Goal: Task Accomplishment & Management: Manage account settings

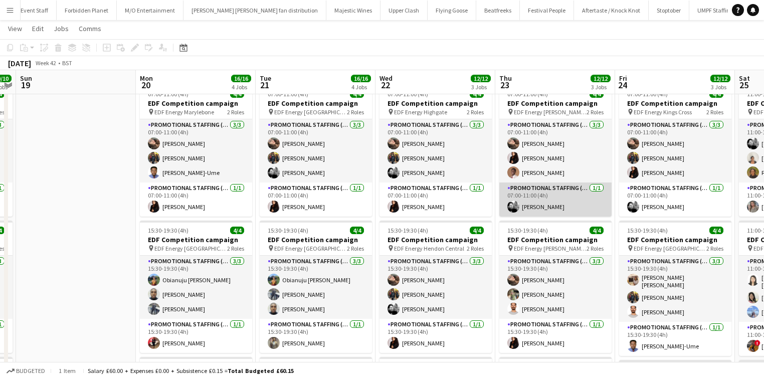
scroll to position [0, 223]
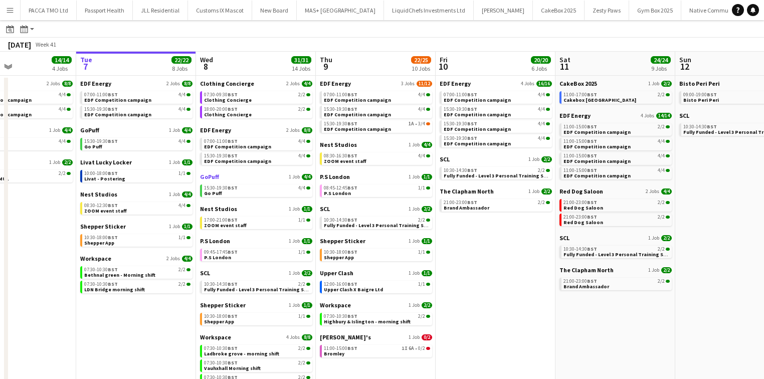
scroll to position [108, 0]
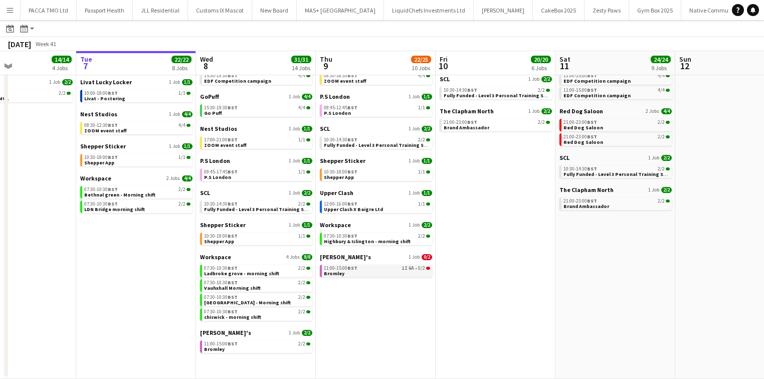
click at [369, 267] on div "11:00-15:00 BST 1I 6A • 0/2" at bounding box center [377, 268] width 106 height 5
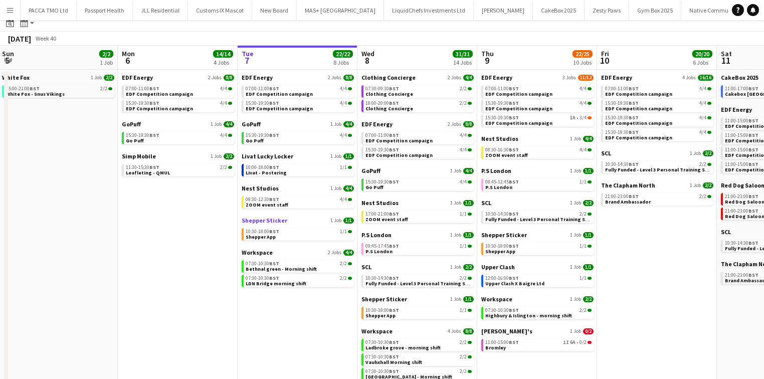
scroll to position [0, 0]
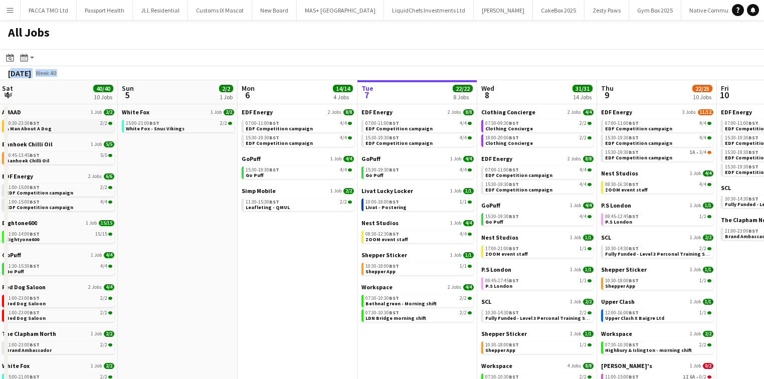
drag, startPoint x: 0, startPoint y: 85, endPoint x: 58, endPoint y: 119, distance: 67.4
click at [2, 94] on app-calendar "Date picker OCT 2025 OCT 2025 Monday M Tuesday T Wednesday W Thursday T Friday …" at bounding box center [382, 268] width 764 height 439
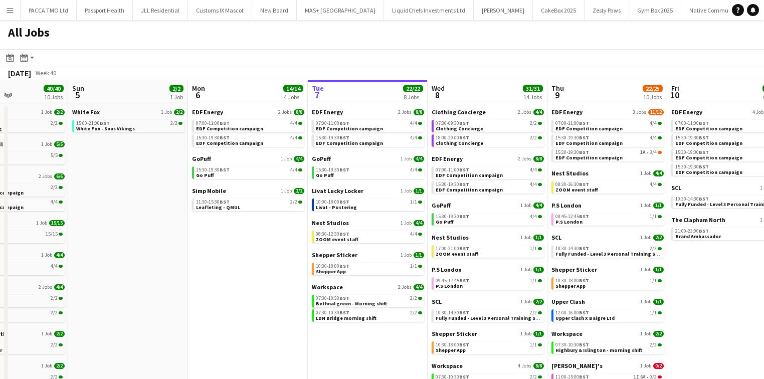
click at [356, 51] on app-toolbar "Date picker OCT 2025 OCT 2025 Monday M Tuesday T Wednesday W Thursday T Friday …" at bounding box center [382, 57] width 764 height 17
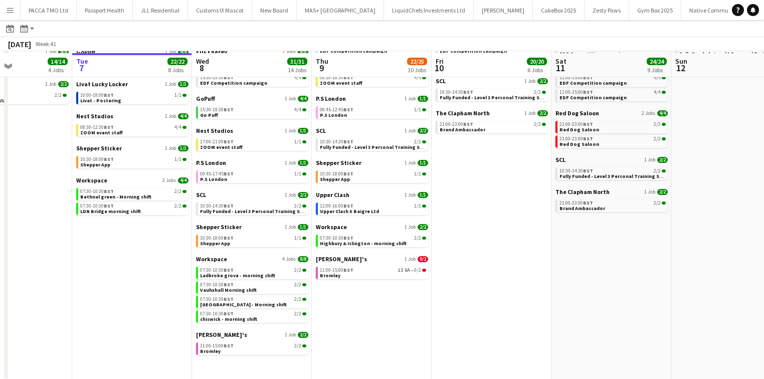
scroll to position [108, 0]
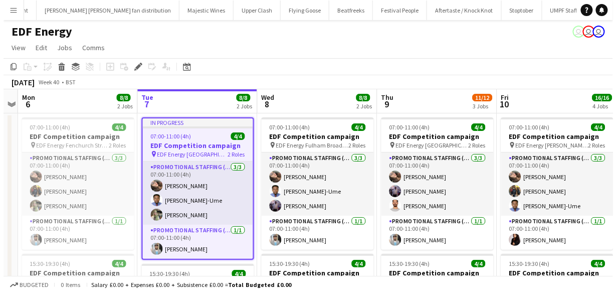
scroll to position [0, 875]
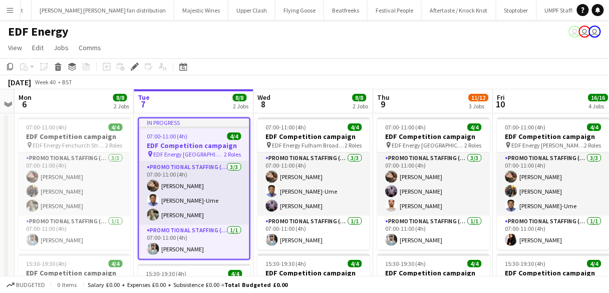
click at [16, 13] on button "Menu" at bounding box center [10, 10] width 20 height 20
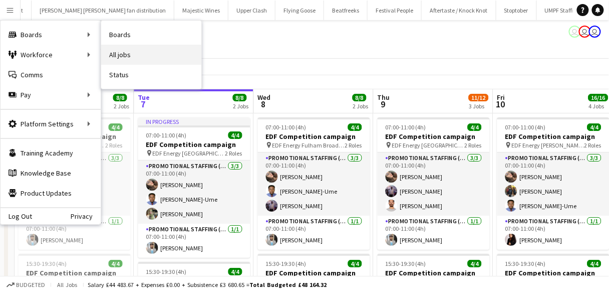
click at [123, 52] on link "All jobs" at bounding box center [151, 55] width 100 height 20
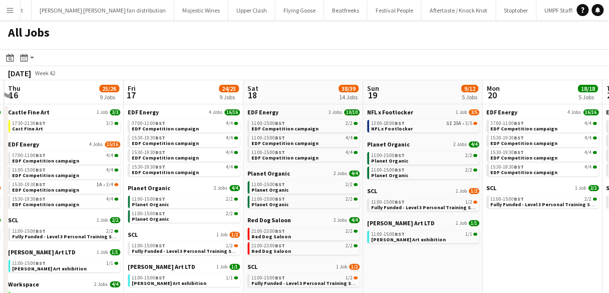
scroll to position [0, 475]
click at [439, 130] on link "13:00-18:00 BST 5I 25A • 3/5 NFL x Footlocker" at bounding box center [425, 126] width 106 height 12
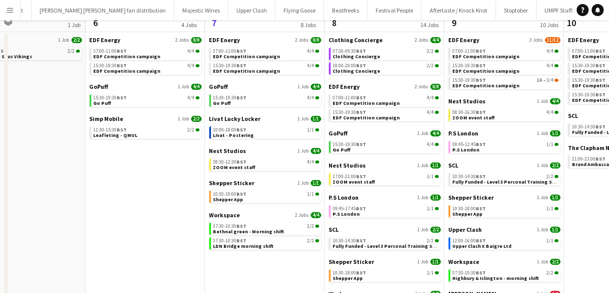
scroll to position [0, 0]
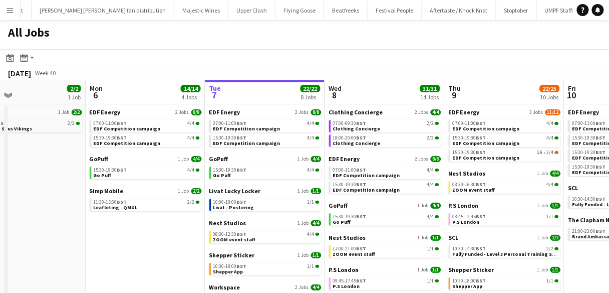
click at [539, 162] on div "EDF Energy 3 Jobs 11/12 07:00-11:00 BST 4/4 EDF Competition campaign 15:30-19:3…" at bounding box center [505, 138] width 112 height 61
click at [534, 156] on link "15:30-19:30 BST 1A • 3/4 EDF Competition campaign" at bounding box center [506, 155] width 106 height 12
click at [375, 84] on app-all-jobs-date-header "Wed 8 31/31 14 Jobs" at bounding box center [385, 92] width 120 height 24
click at [331, 88] on span "Wed" at bounding box center [335, 88] width 13 height 9
click at [468, 156] on span "EDF Competition campaign" at bounding box center [486, 157] width 67 height 7
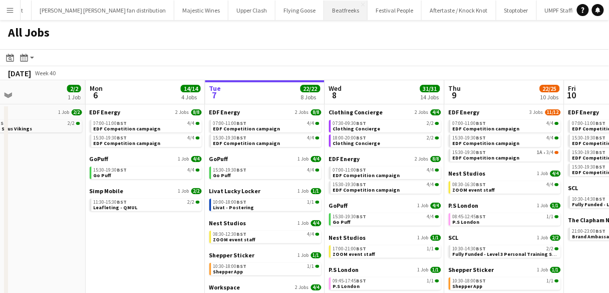
click at [324, 10] on button "Beatfreeks Close" at bounding box center [346, 11] width 44 height 20
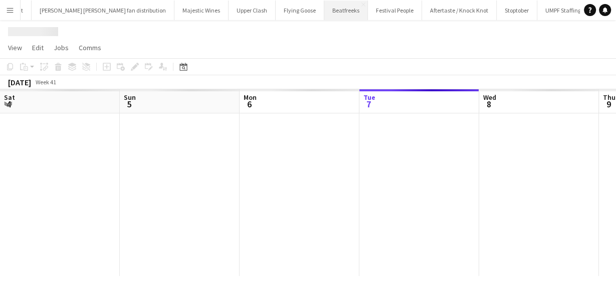
scroll to position [0, 240]
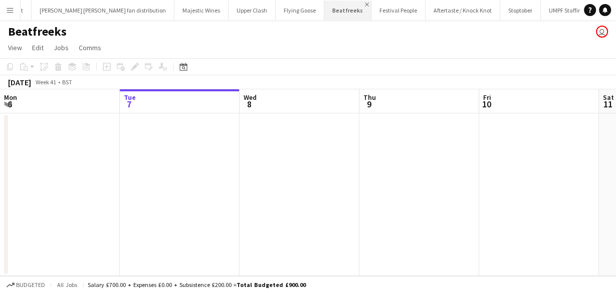
click at [365, 5] on app-icon "Close" at bounding box center [367, 5] width 4 height 4
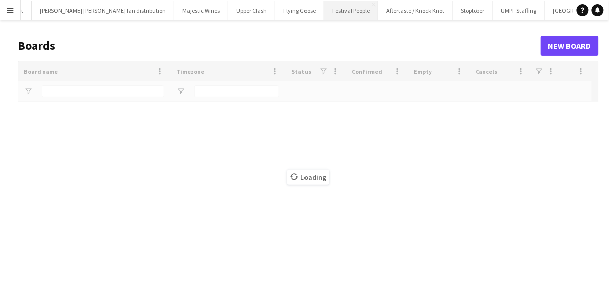
click at [324, 5] on button "Festival People Close" at bounding box center [351, 11] width 54 height 20
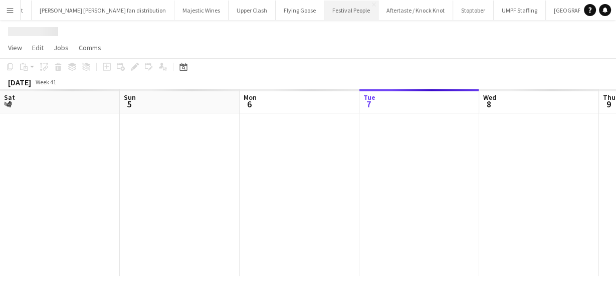
scroll to position [0, 240]
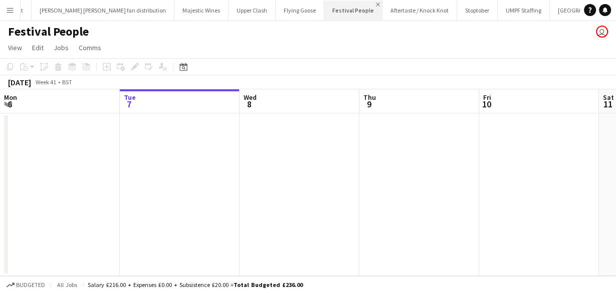
click at [376, 5] on app-icon "Close" at bounding box center [378, 5] width 4 height 4
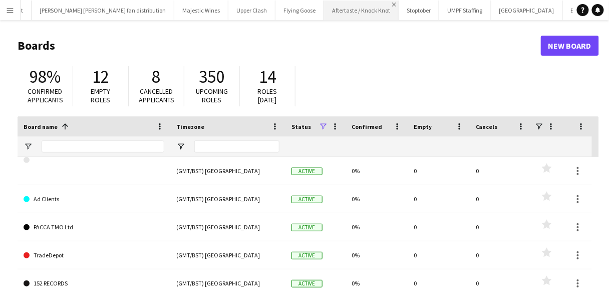
click at [392, 5] on app-icon "Close" at bounding box center [394, 5] width 4 height 4
click at [410, 3] on app-icon "Close" at bounding box center [412, 5] width 4 height 4
click at [365, 4] on button "London Southend Airport Close" at bounding box center [401, 11] width 72 height 20
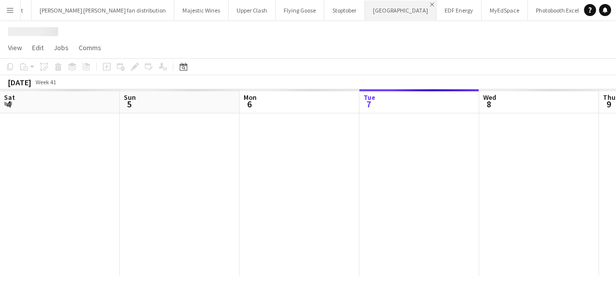
scroll to position [0, 240]
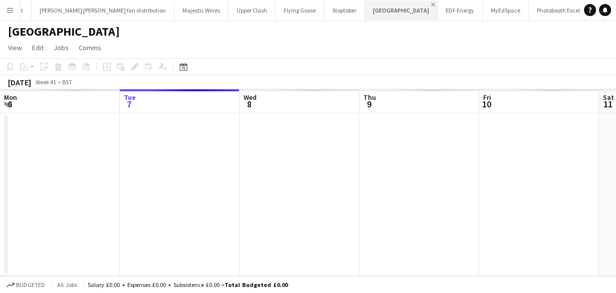
click at [431, 4] on app-icon "Close" at bounding box center [433, 5] width 4 height 4
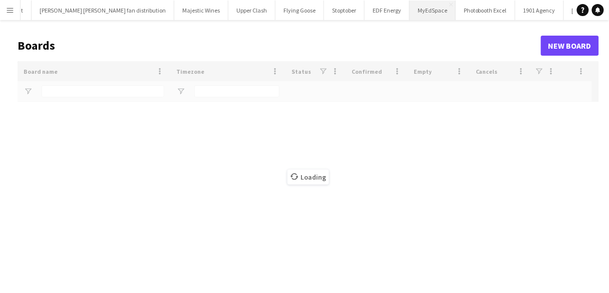
click at [410, 4] on button "MyEdSpace Close" at bounding box center [433, 11] width 46 height 20
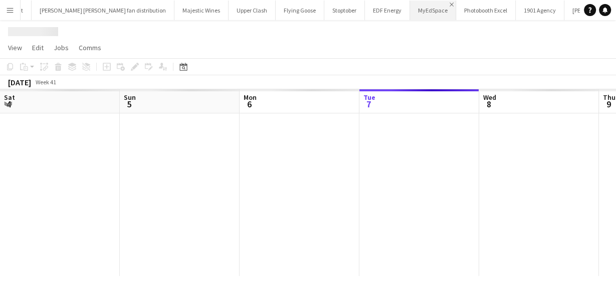
scroll to position [0, 240]
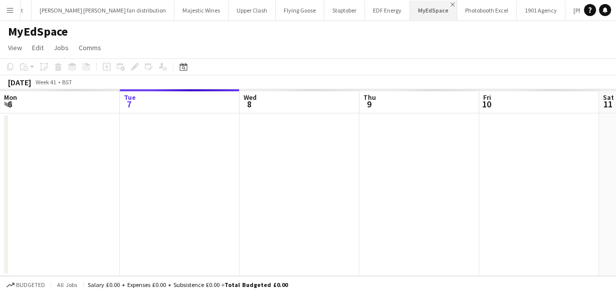
click at [451, 5] on app-icon "Close" at bounding box center [453, 5] width 4 height 4
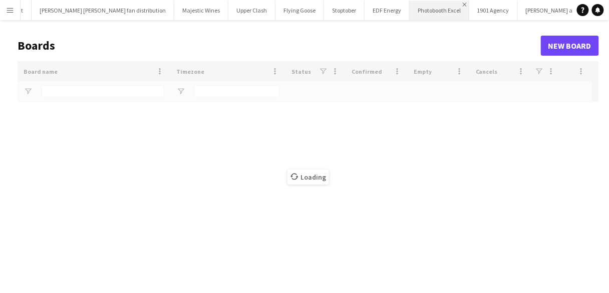
click at [463, 5] on app-icon "Close" at bounding box center [465, 5] width 4 height 4
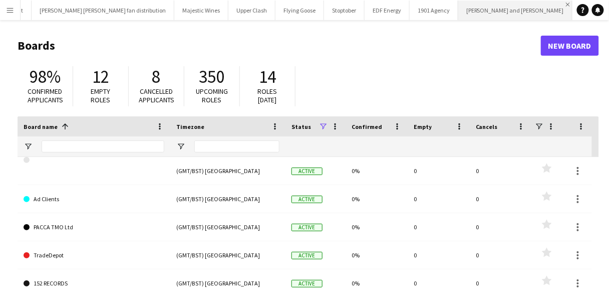
click at [566, 6] on app-icon "Close" at bounding box center [568, 5] width 4 height 4
click at [17, 17] on button "Menu" at bounding box center [10, 10] width 20 height 20
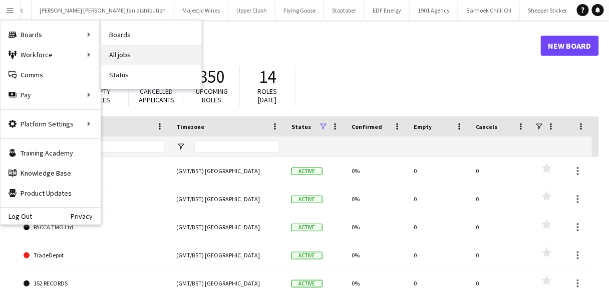
click at [137, 52] on link "All jobs" at bounding box center [151, 55] width 100 height 20
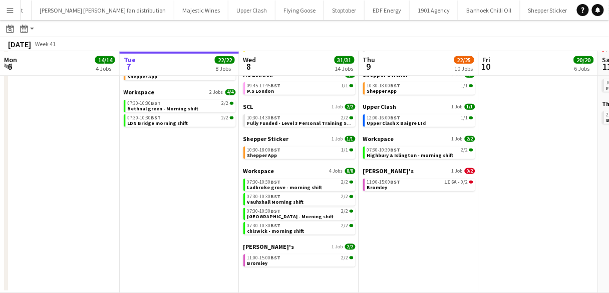
scroll to position [194, 0]
click at [302, 113] on app-calendar-brief-board "SCL 1 Job 2/2 10:30-14:30 BST 2/2 Fully Funded - Level 3 Personal Training Skil…" at bounding box center [300, 115] width 112 height 24
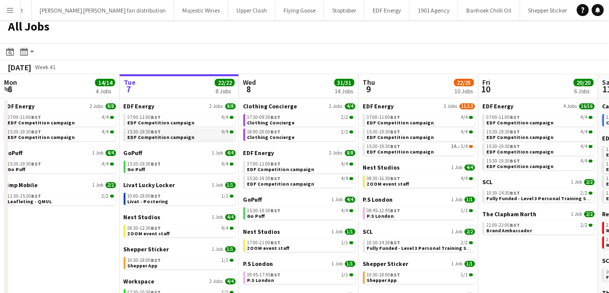
scroll to position [6, 0]
click at [267, 163] on span "07:00-11:00 BST" at bounding box center [265, 163] width 34 height 5
click at [298, 111] on app-calendar-brief-board "Clothing Concierge 2 Jobs 4/4 07:30-09:30 BST 2/2 Clothing Concierge 18:00-20:0…" at bounding box center [300, 121] width 112 height 39
click at [301, 121] on link "07:30-09:30 BST 2/2 Clothing Concierge" at bounding box center [301, 120] width 106 height 12
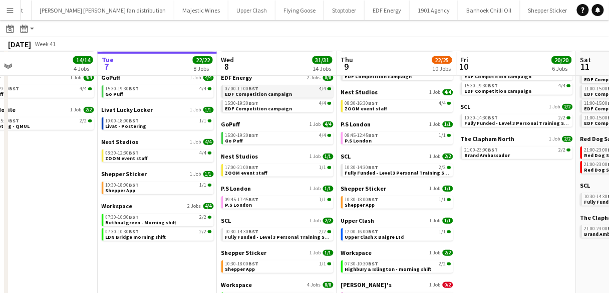
scroll to position [80, 0]
click at [498, 120] on span "Fully Funded - Level 3 Personal Training Skills Bootcamp" at bounding box center [533, 123] width 137 height 7
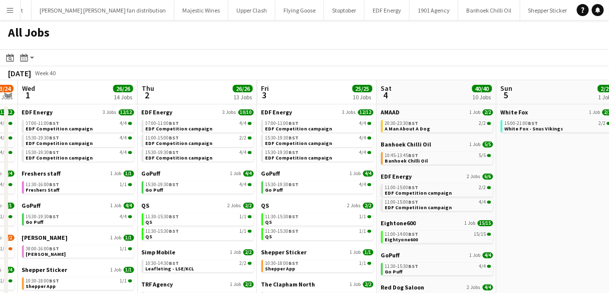
scroll to position [0, 0]
click at [269, 113] on span "EDF Energy" at bounding box center [277, 112] width 31 height 8
click at [200, 267] on link "10:30-14:30 BST 2/2 Leafleting - LSE/KCL" at bounding box center [199, 266] width 106 height 12
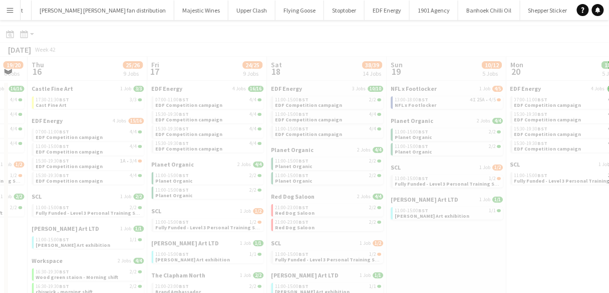
scroll to position [0, 474]
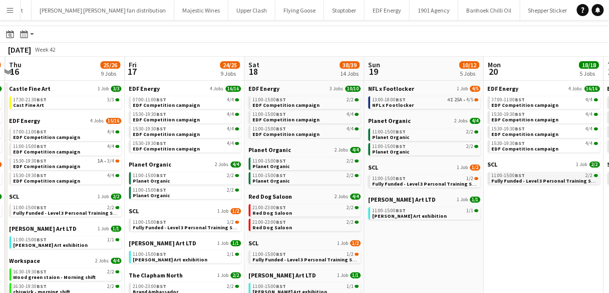
click at [548, 176] on div "11:00-15:00 BST 2/2" at bounding box center [546, 175] width 106 height 5
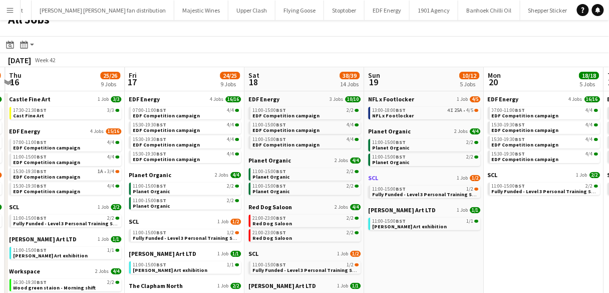
scroll to position [12, 0]
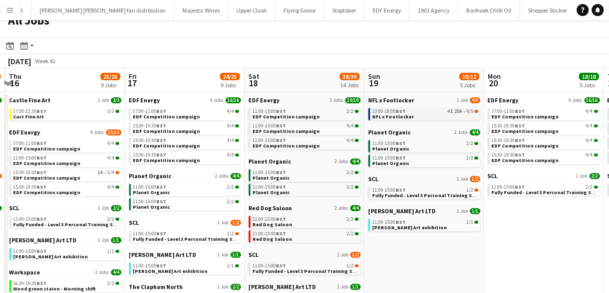
click at [410, 114] on link "13:00-18:00 BST 4I 25A • 4/5 NFL x Footlocker" at bounding box center [426, 114] width 106 height 12
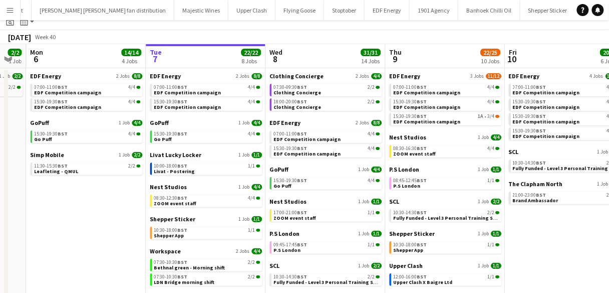
scroll to position [0, 0]
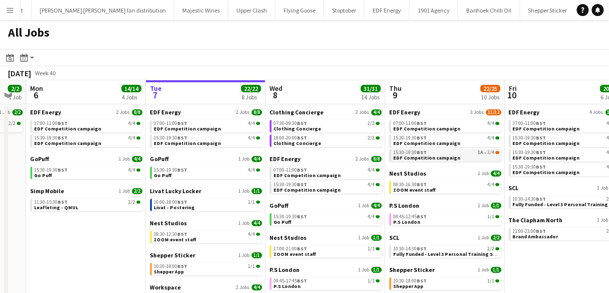
click at [430, 157] on span "EDF Competition campaign" at bounding box center [427, 157] width 67 height 7
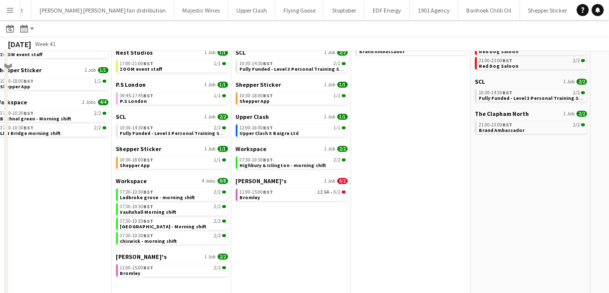
scroll to position [194, 0]
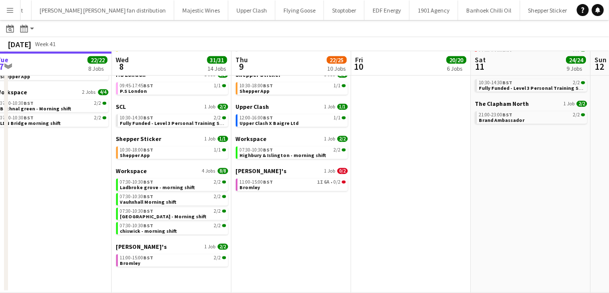
click at [169, 253] on app-calendar-brief-board "Zizzi's 1 Job 2/2 11:00-15:00 BST 2/2 Bromley" at bounding box center [172, 255] width 112 height 24
click at [172, 259] on div "11:00-15:00 BST 2/2" at bounding box center [173, 257] width 106 height 5
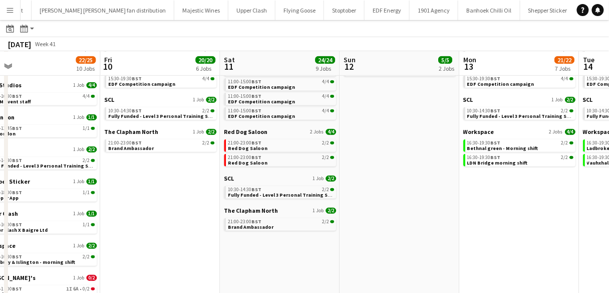
scroll to position [0, 0]
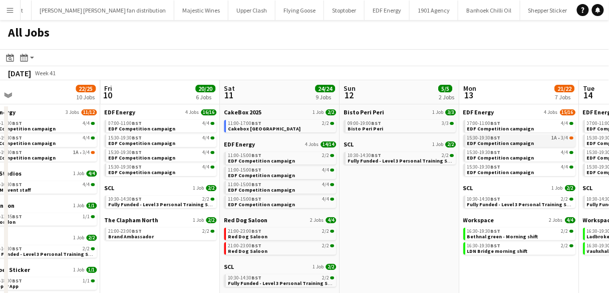
click at [483, 136] on span "15:30-19:30 BST" at bounding box center [485, 137] width 34 height 5
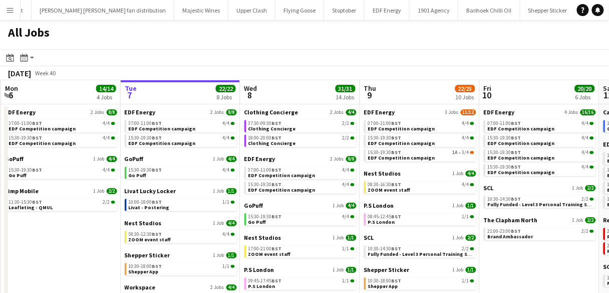
drag, startPoint x: 247, startPoint y: 214, endPoint x: 221, endPoint y: 33, distance: 183.3
click at [221, 33] on div "All Jobs" at bounding box center [304, 34] width 609 height 29
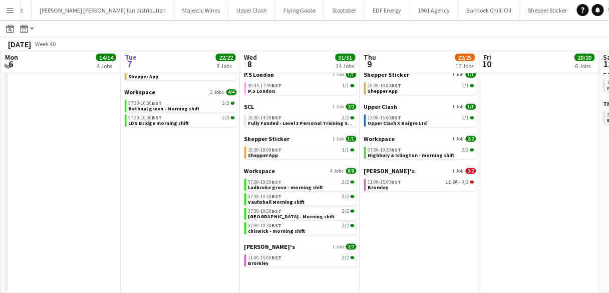
scroll to position [194, 0]
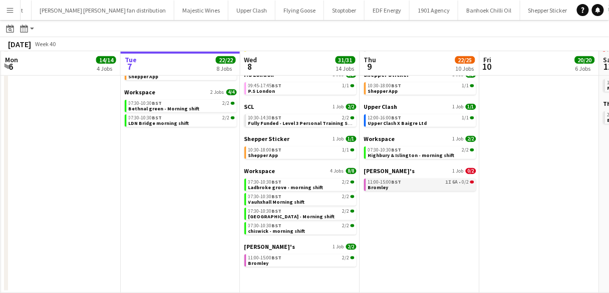
click at [382, 187] on span "Bromley" at bounding box center [378, 187] width 21 height 7
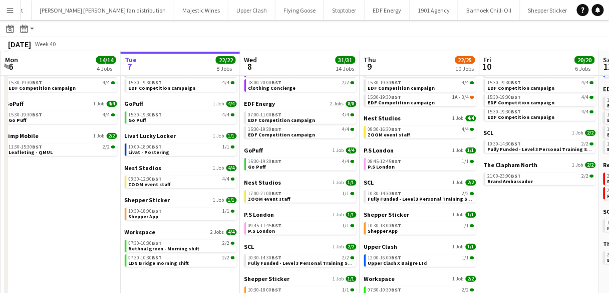
scroll to position [54, 0]
click at [332, 96] on div "Clothing Concierge 2 Jobs 4/4 07:30-09:30 BST 2/2 Clothing Concierge 18:00-20:0…" at bounding box center [301, 76] width 112 height 47
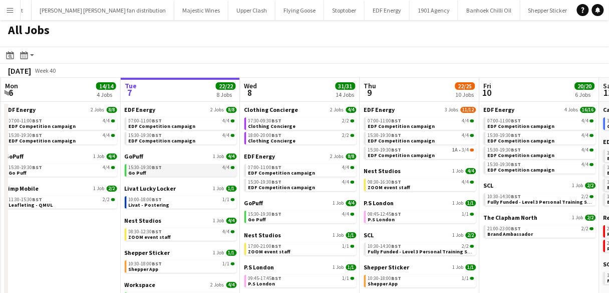
scroll to position [3, 0]
click at [182, 110] on link "EDF Energy 2 Jobs 8/8" at bounding box center [181, 109] width 112 height 8
click at [8, 17] on button "Menu" at bounding box center [10, 10] width 20 height 20
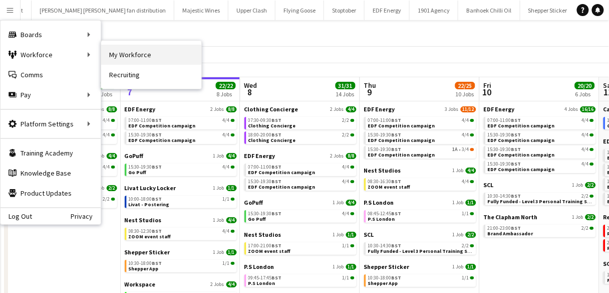
click at [132, 53] on link "My Workforce" at bounding box center [151, 55] width 100 height 20
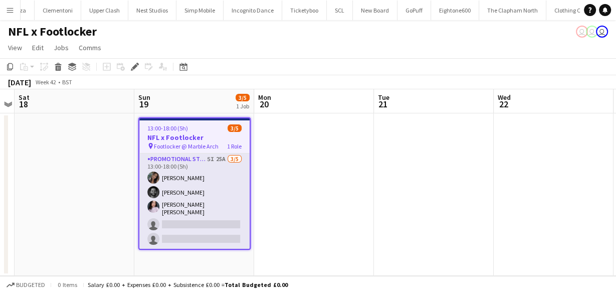
scroll to position [0, 2566]
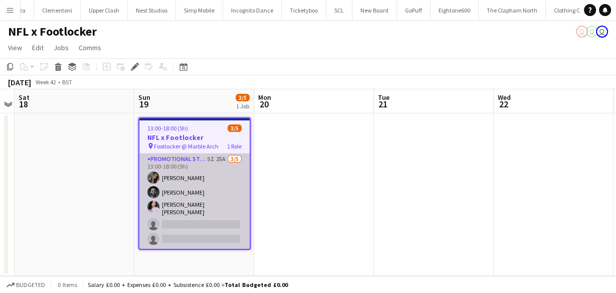
click at [212, 197] on app-card-role "Promotional Staffing (Brand Ambassadors) 5I 25A 3/5 13:00-18:00 (5h) Mariia Kop…" at bounding box center [194, 200] width 110 height 95
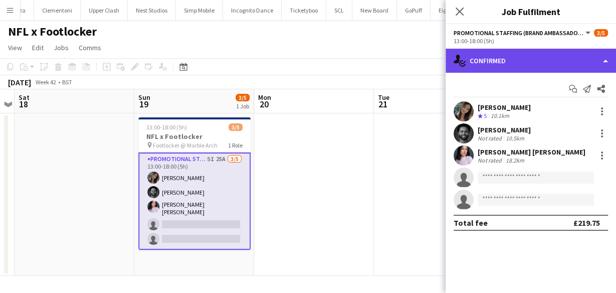
click at [509, 50] on div "single-neutral-actions-check-2 Confirmed" at bounding box center [531, 61] width 170 height 24
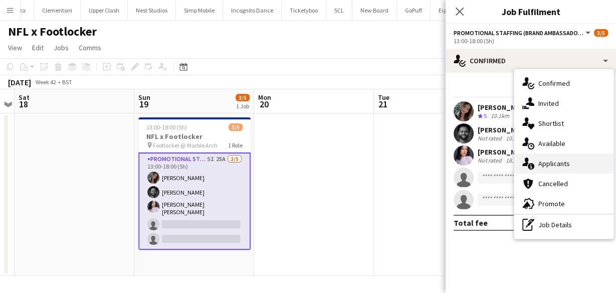
click at [548, 172] on div "single-neutral-actions-information Applicants" at bounding box center [563, 163] width 99 height 20
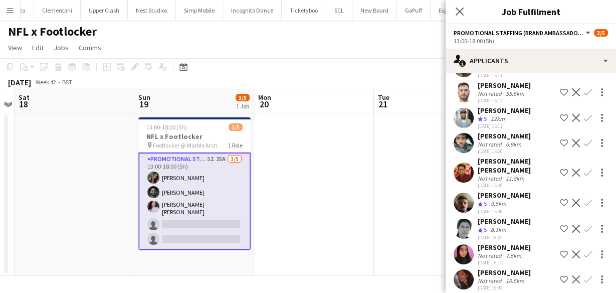
scroll to position [342, 0]
click at [460, 12] on icon at bounding box center [460, 12] width 10 height 10
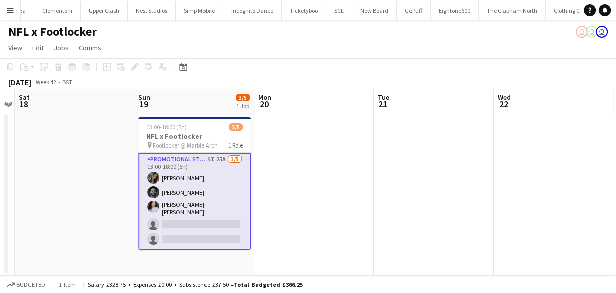
click at [190, 196] on app-card-role "Promotional Staffing (Brand Ambassadors) 5I 25A 3/5 13:00-18:00 (5h) Mariia Kop…" at bounding box center [194, 200] width 112 height 97
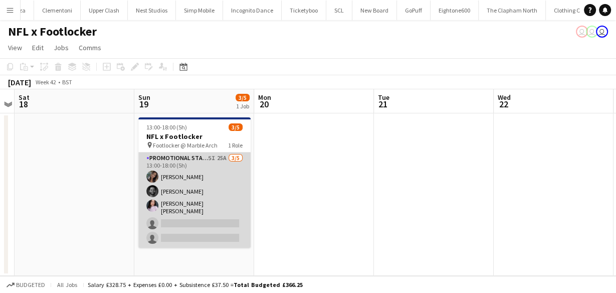
click at [190, 196] on app-card-role "Promotional Staffing (Brand Ambassadors) 5I 25A 3/5 13:00-18:00 (5h) Mariia Kop…" at bounding box center [194, 199] width 112 height 95
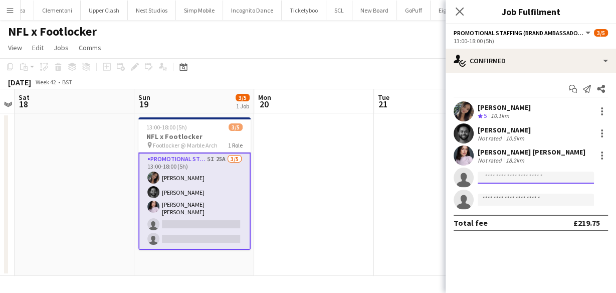
click at [507, 173] on input at bounding box center [536, 177] width 116 height 12
click at [498, 151] on div "Ella Taylor Bliss" at bounding box center [532, 151] width 108 height 9
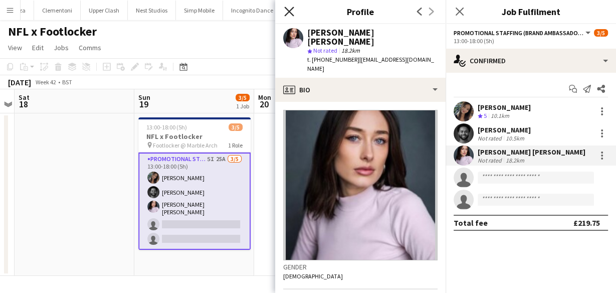
click at [288, 11] on icon at bounding box center [289, 12] width 10 height 10
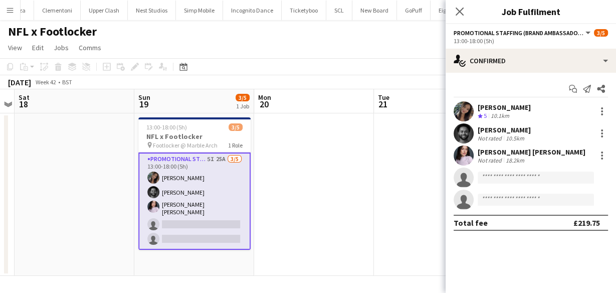
click at [500, 149] on div "Ella Taylor Bliss" at bounding box center [532, 151] width 108 height 9
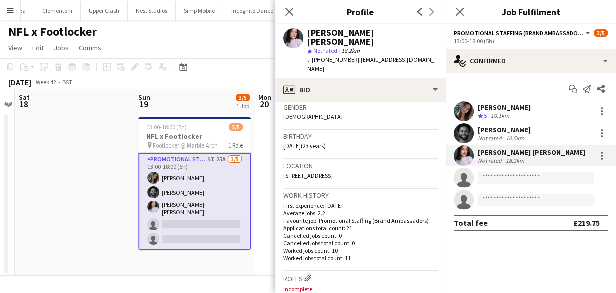
scroll to position [160, 0]
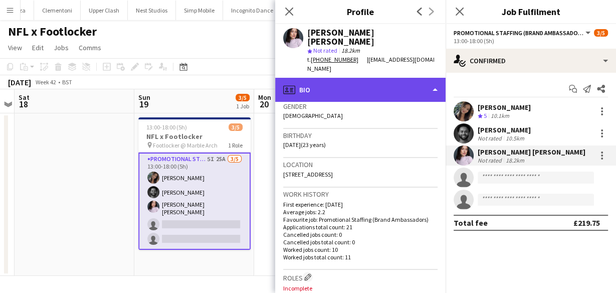
click at [366, 78] on div "profile Bio" at bounding box center [360, 90] width 170 height 24
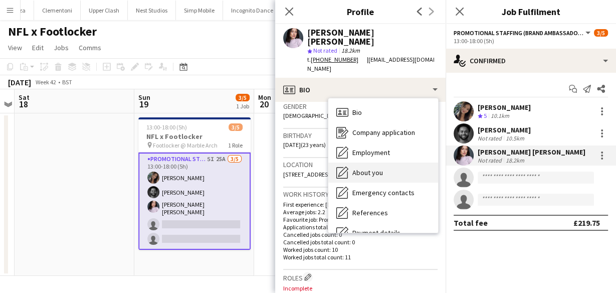
click at [387, 162] on div "About you About you" at bounding box center [383, 172] width 110 height 20
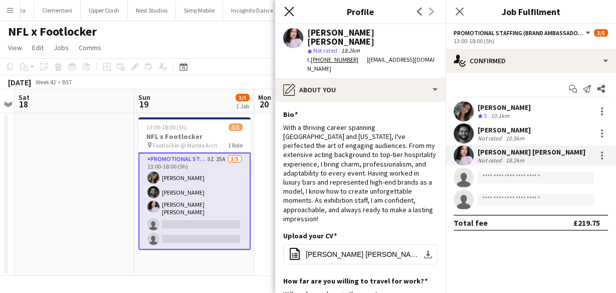
click at [291, 11] on icon "Close pop-in" at bounding box center [289, 12] width 10 height 10
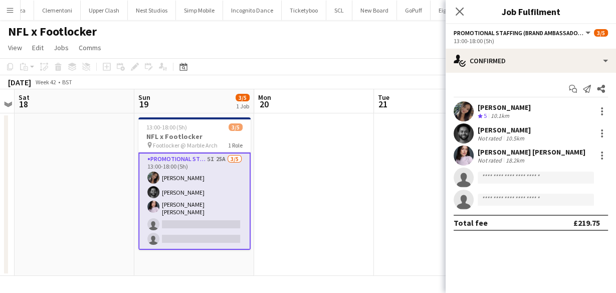
click at [460, 111] on app-user-avatar at bounding box center [464, 111] width 20 height 20
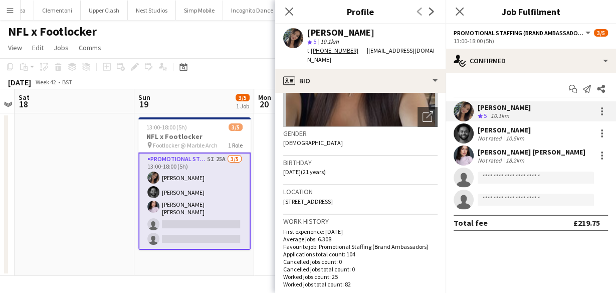
scroll to position [120, 0]
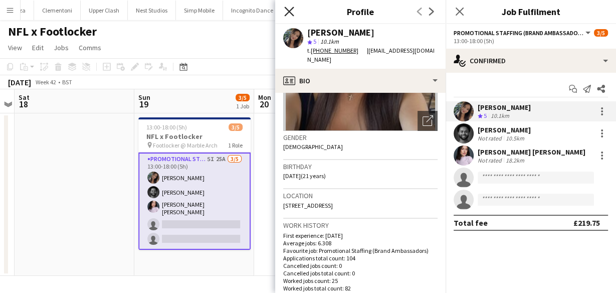
click at [291, 9] on icon at bounding box center [289, 12] width 10 height 10
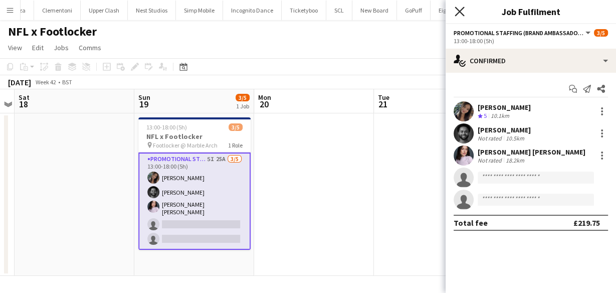
click at [458, 13] on icon at bounding box center [460, 12] width 10 height 10
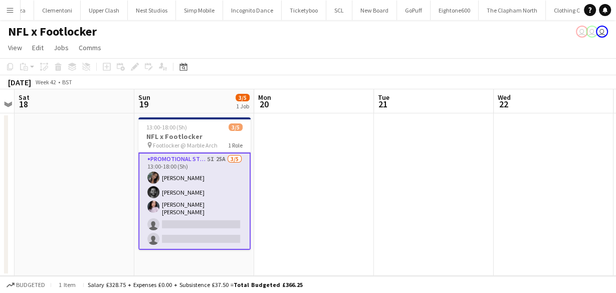
click at [184, 165] on app-card-role "Promotional Staffing (Brand Ambassadors) 5I 25A 3/5 13:00-18:00 (5h) Mariia Kop…" at bounding box center [194, 200] width 112 height 97
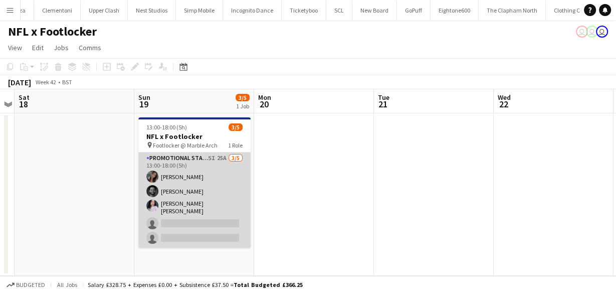
click at [184, 165] on app-card-role "Promotional Staffing (Brand Ambassadors) 5I 25A 3/5 13:00-18:00 (5h) Mariia Kop…" at bounding box center [194, 199] width 112 height 95
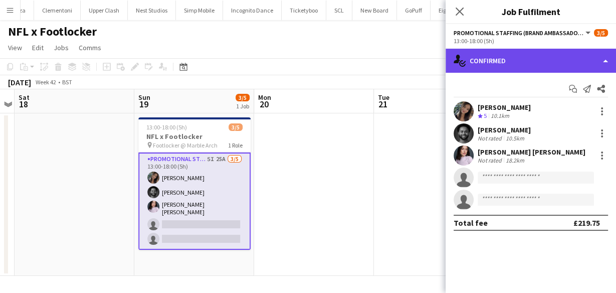
click at [496, 63] on div "single-neutral-actions-check-2 Confirmed" at bounding box center [531, 61] width 170 height 24
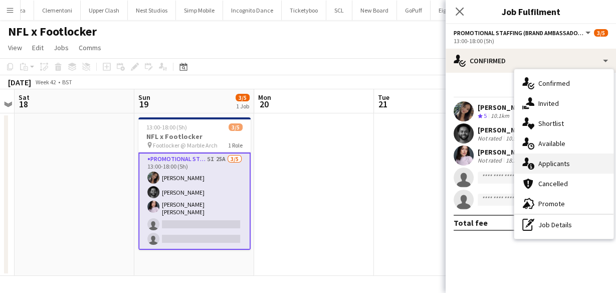
click at [537, 158] on div "single-neutral-actions-information Applicants" at bounding box center [563, 163] width 99 height 20
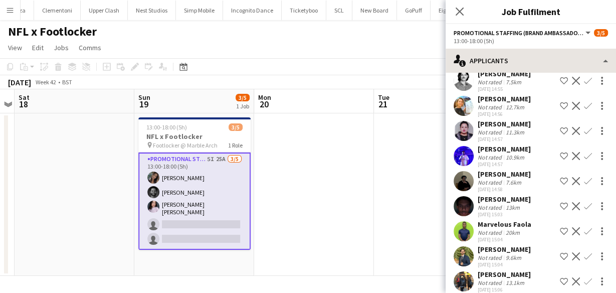
scroll to position [160, 0]
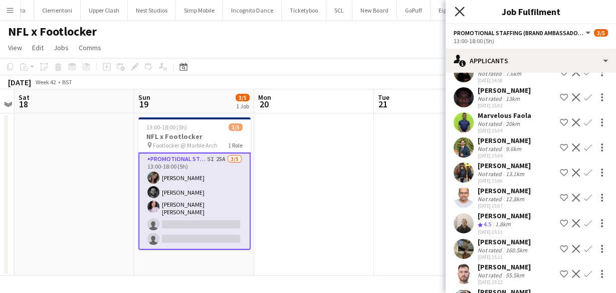
click at [461, 7] on icon "Close pop-in" at bounding box center [460, 12] width 10 height 10
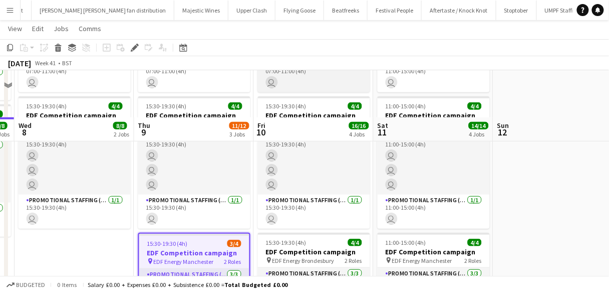
scroll to position [261, 0]
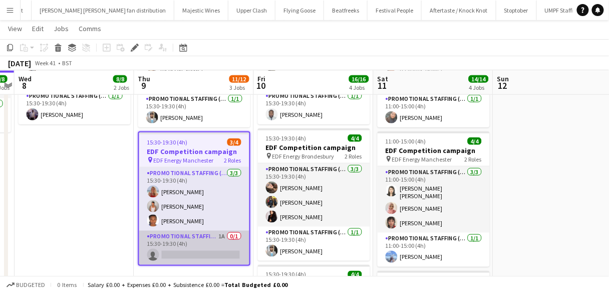
click at [185, 241] on app-card-role "Promotional Staffing (Team Leader) 1A 0/1 15:30-19:30 (4h) single-neutral-actio…" at bounding box center [194, 248] width 110 height 34
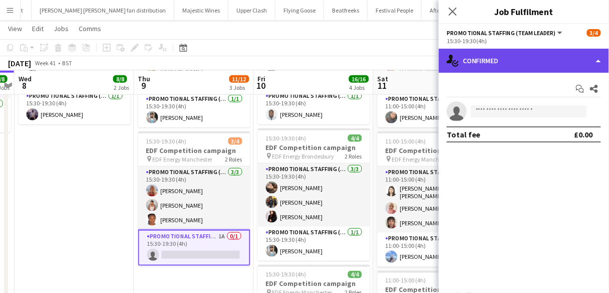
click at [557, 59] on div "single-neutral-actions-check-2 Confirmed" at bounding box center [524, 61] width 170 height 24
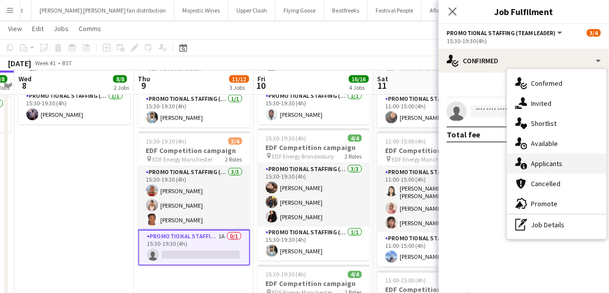
click at [557, 158] on div "single-neutral-actions-information Applicants" at bounding box center [557, 163] width 99 height 20
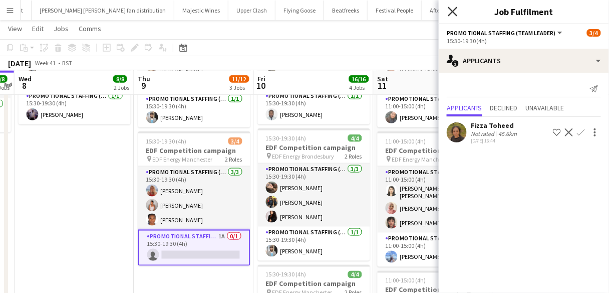
click at [450, 13] on icon "Close pop-in" at bounding box center [453, 12] width 10 height 10
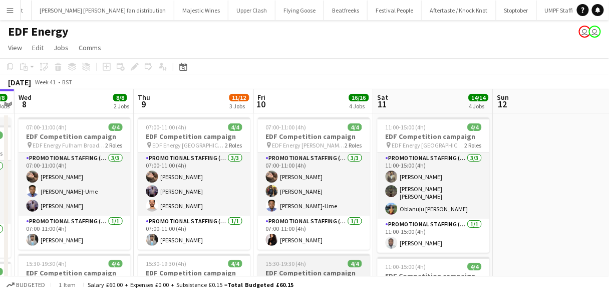
scroll to position [0, 0]
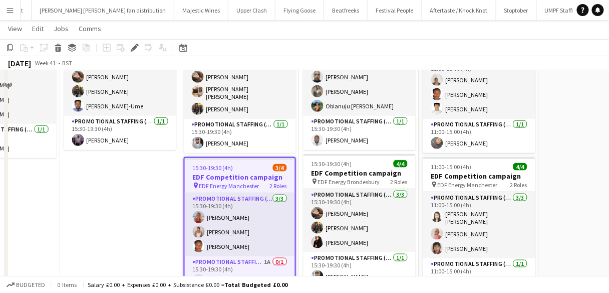
scroll to position [241, 0]
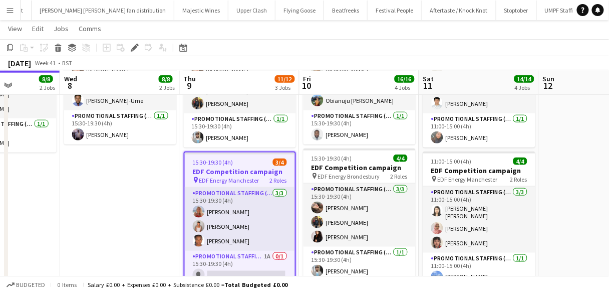
click at [177, 185] on app-date-cell "07:00-11:00 (4h) 4/4 EDF Competition campaign pin EDF Energy Fulham Broadway 2 …" at bounding box center [120, 174] width 120 height 604
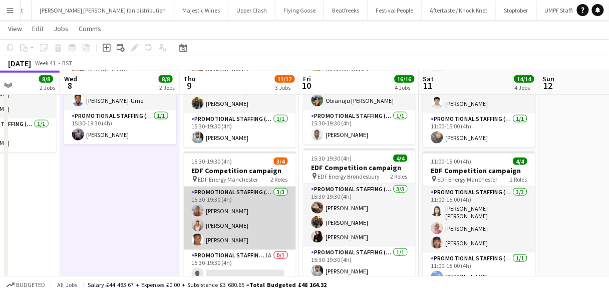
click at [199, 186] on app-card-role "Promotional Staffing (Flyering Staff) [DATE] 15:30-19:30 (4h) [PERSON_NAME] [PE…" at bounding box center [240, 217] width 112 height 63
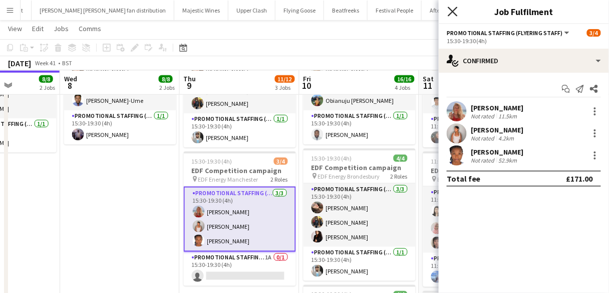
click at [458, 9] on icon "Close pop-in" at bounding box center [453, 12] width 10 height 10
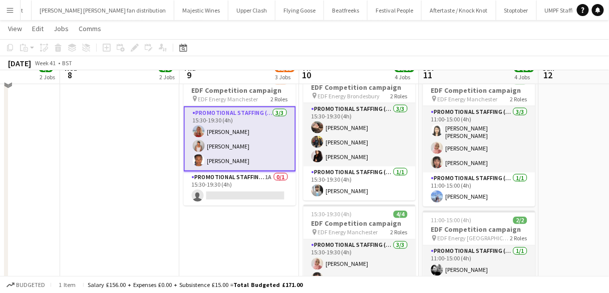
scroll to position [281, 0]
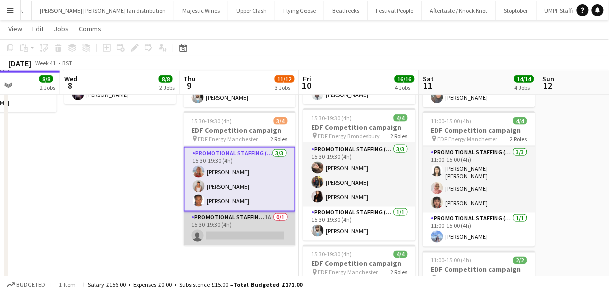
click at [207, 225] on app-card-role "Promotional Staffing (Team Leader) 1A 0/1 15:30-19:30 (4h) single-neutral-actio…" at bounding box center [240, 228] width 112 height 34
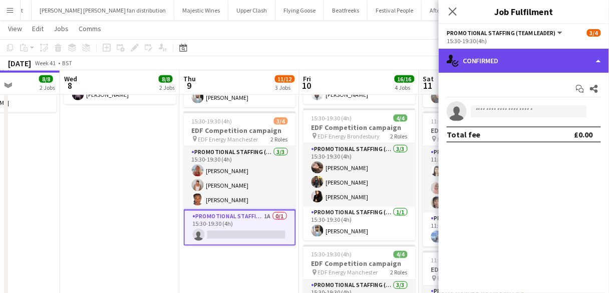
click at [566, 57] on div "single-neutral-actions-check-2 Confirmed" at bounding box center [524, 61] width 170 height 24
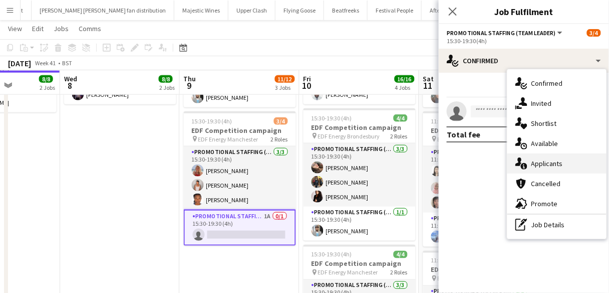
click at [545, 160] on span "Applicants" at bounding box center [548, 163] width 32 height 9
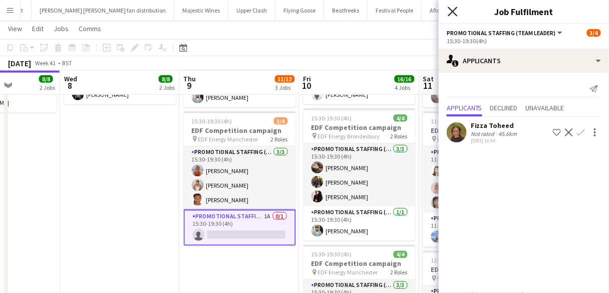
click at [451, 9] on icon at bounding box center [453, 12] width 10 height 10
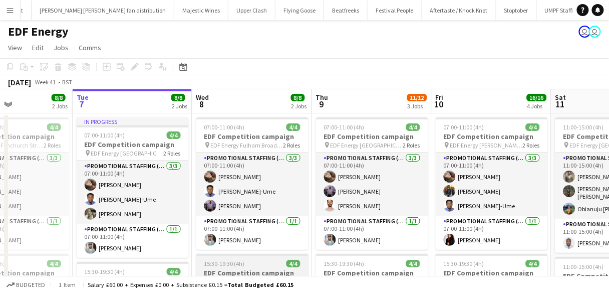
scroll to position [0, 0]
click at [199, 182] on app-card-role "Promotional Staffing (Flyering Staff) 3/3 07:00-11:00 (4h) Anastasiia Meleshko …" at bounding box center [252, 183] width 112 height 63
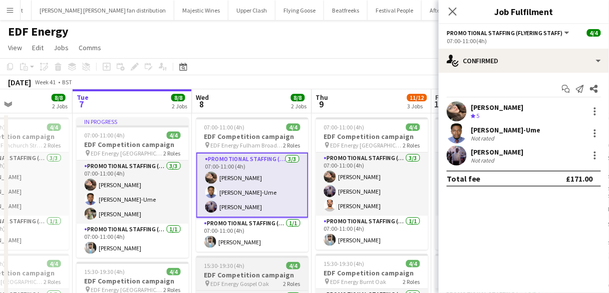
scroll to position [0, 295]
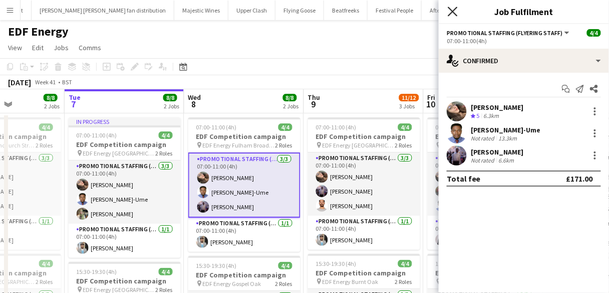
click at [450, 14] on icon at bounding box center [453, 12] width 10 height 10
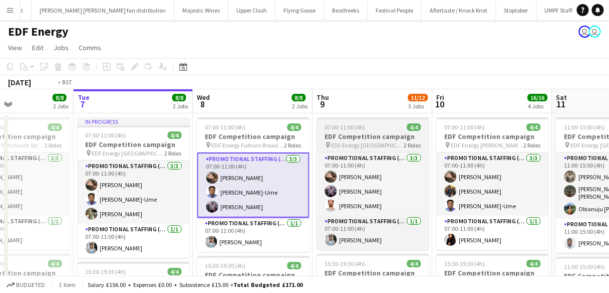
scroll to position [0, 237]
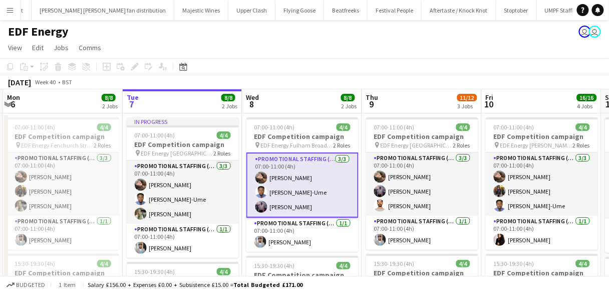
drag, startPoint x: 212, startPoint y: 128, endPoint x: 196, endPoint y: 74, distance: 56.3
click at [196, 74] on app-toolbar "Copy Paste Paste Ctrl+V Paste with crew Ctrl+Shift+V Paste linked Job Delete Gr…" at bounding box center [304, 66] width 609 height 17
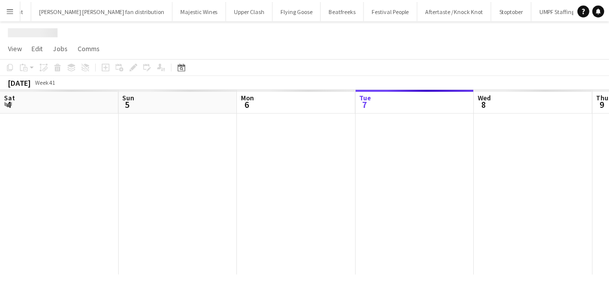
scroll to position [0, 240]
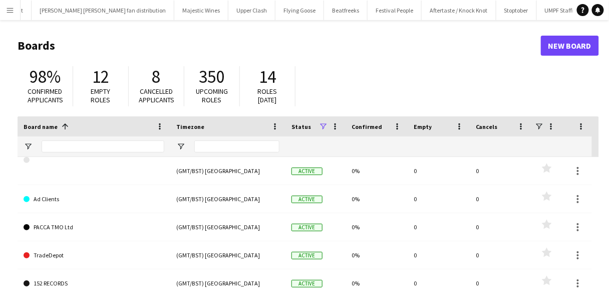
click at [520, 37] on header "Boards New Board" at bounding box center [309, 45] width 582 height 31
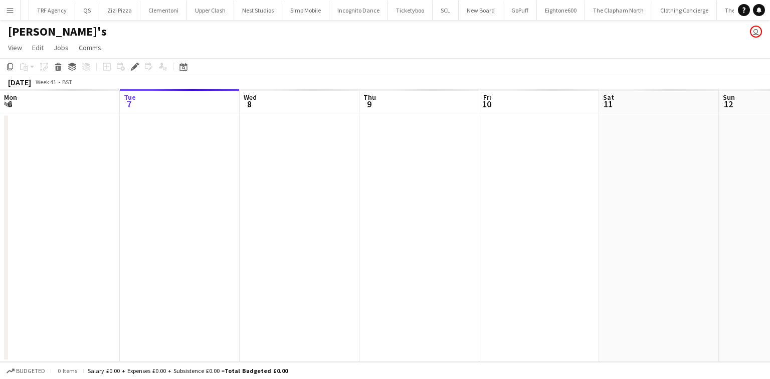
scroll to position [0, 345]
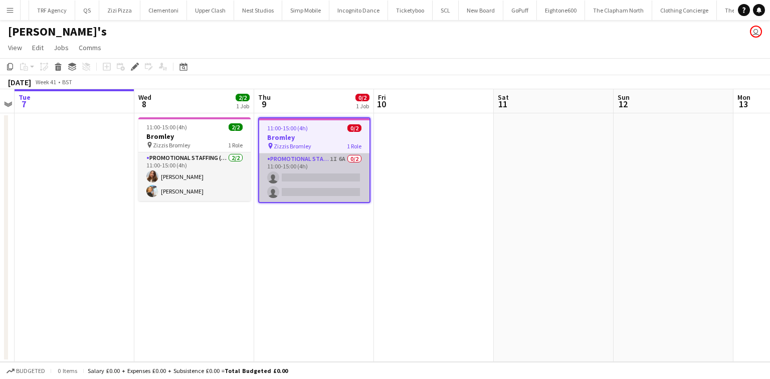
click at [341, 172] on app-card-role "Promotional Staffing (Brand Ambassadors) 1I 6A 0/2 11:00-15:00 (4h) single-neut…" at bounding box center [314, 177] width 110 height 49
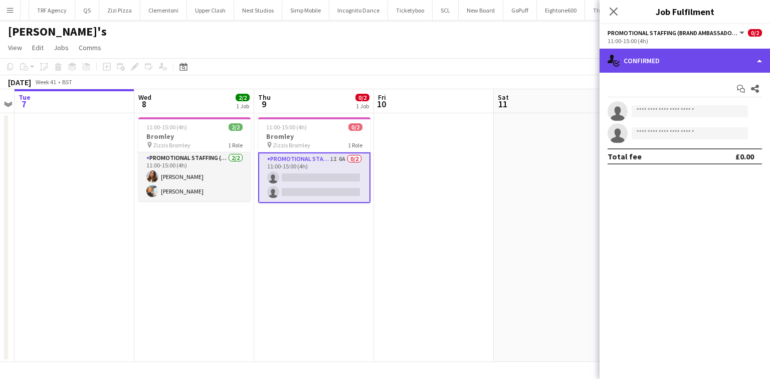
click at [691, 67] on div "single-neutral-actions-check-2 Confirmed" at bounding box center [684, 61] width 170 height 24
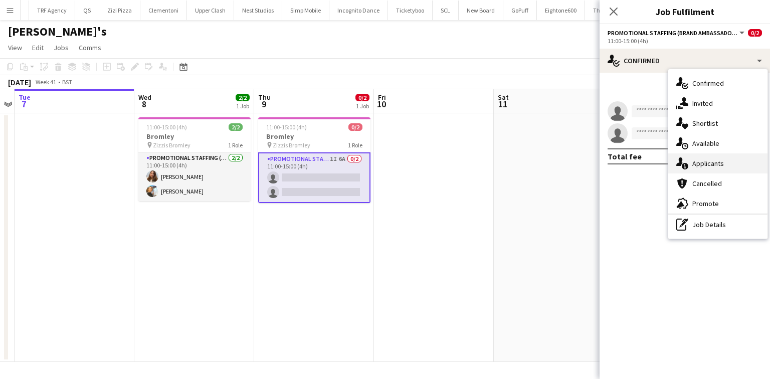
click at [693, 159] on span "Applicants" at bounding box center [708, 163] width 32 height 9
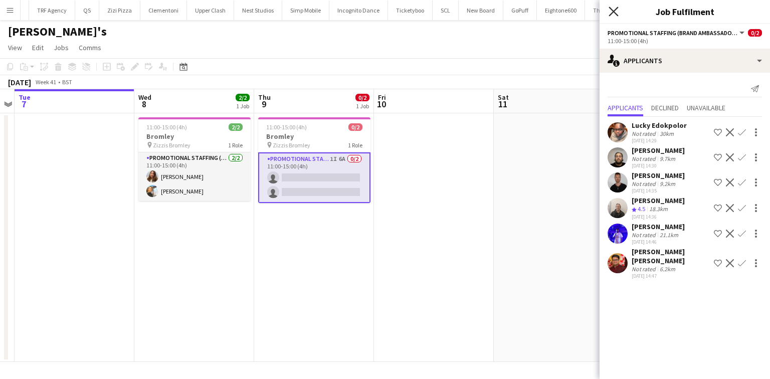
click at [609, 8] on icon at bounding box center [613, 12] width 10 height 10
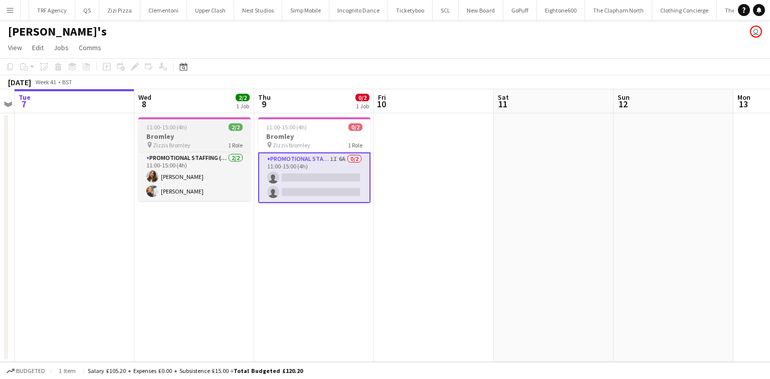
click at [194, 128] on div "11:00-15:00 (4h) 2/2" at bounding box center [194, 127] width 112 height 8
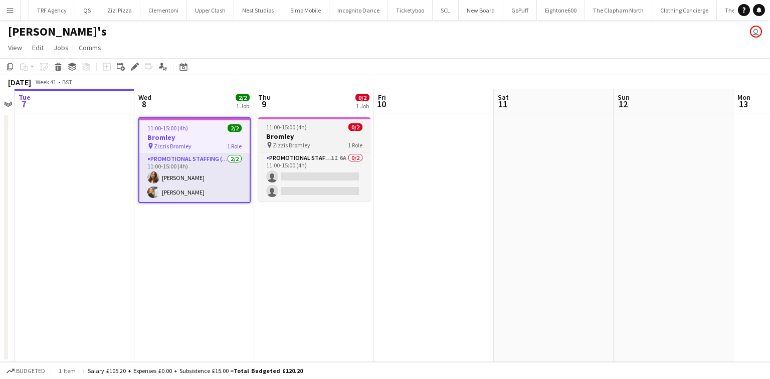
click at [281, 125] on span "11:00-15:00 (4h)" at bounding box center [286, 127] width 41 height 8
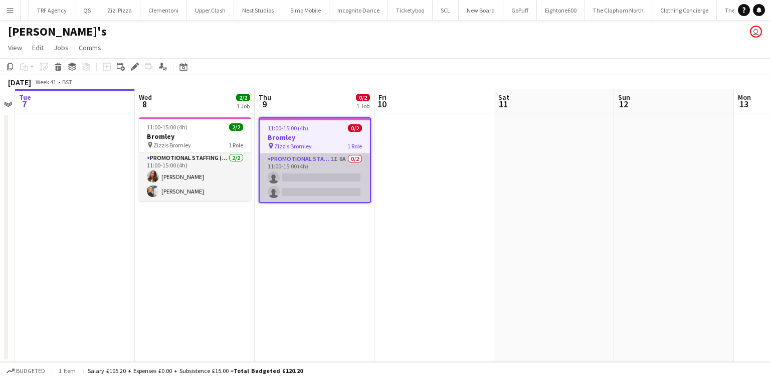
click at [289, 168] on app-card-role "Promotional Staffing (Brand Ambassadors) 1I 6A 0/2 11:00-15:00 (4h) single-neut…" at bounding box center [315, 177] width 110 height 49
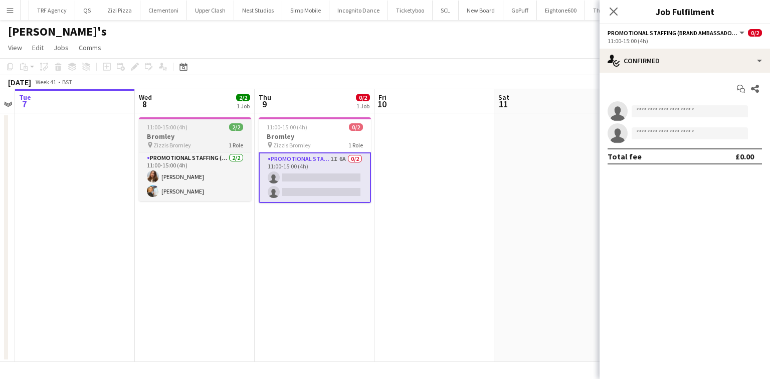
click at [208, 131] on app-job-card "11:00-15:00 (4h) 2/2 Bromley pin [PERSON_NAME] 1 Role Promotional Staffing (Bra…" at bounding box center [195, 159] width 112 height 84
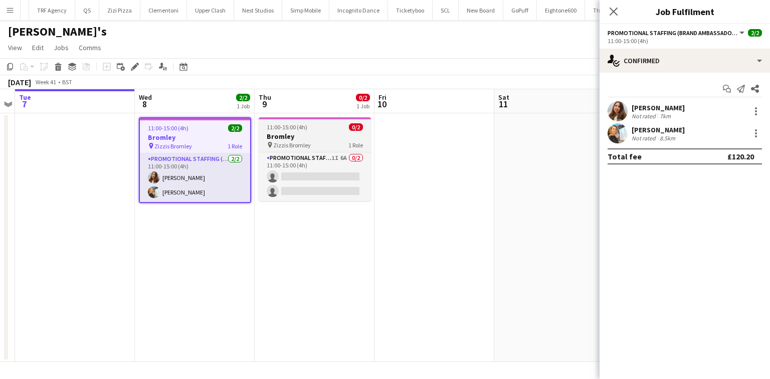
click at [311, 132] on h3 "Bromley" at bounding box center [315, 136] width 112 height 9
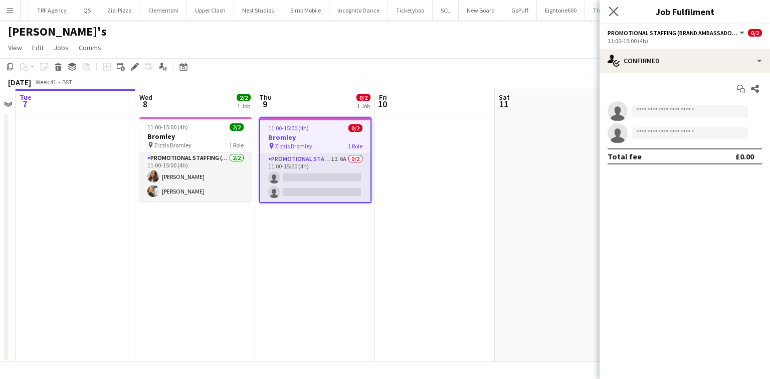
click at [618, 8] on app-icon "Close pop-in" at bounding box center [613, 12] width 15 height 15
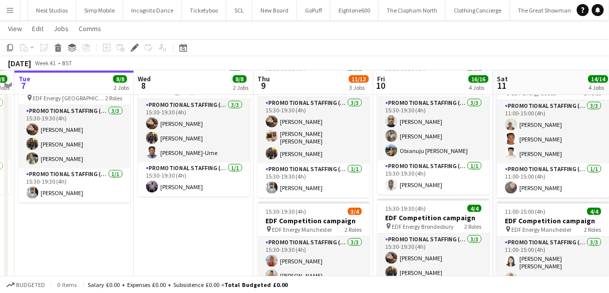
scroll to position [0, 390]
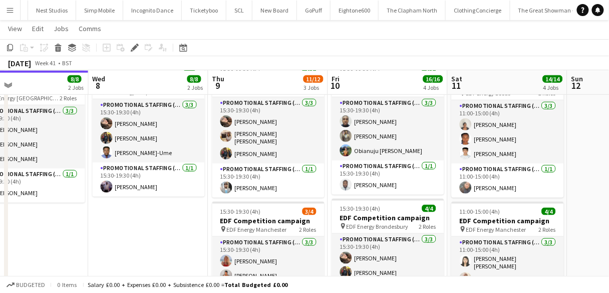
drag, startPoint x: 274, startPoint y: 136, endPoint x: 203, endPoint y: 228, distance: 116.1
click at [203, 228] on app-date-cell "07:00-11:00 (4h) 4/4 EDF Competition campaign pin EDF Energy Fulham Broadway 2 …" at bounding box center [149, 224] width 120 height 604
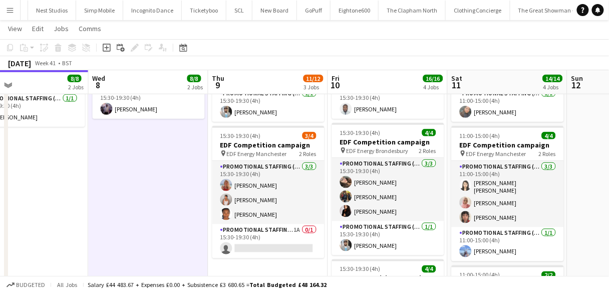
scroll to position [266, 0]
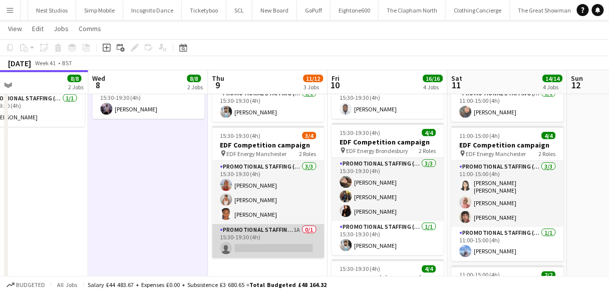
click at [228, 239] on app-card-role "Promotional Staffing (Team Leader) 1A 0/1 15:30-19:30 (4h) single-neutral-actio…" at bounding box center [268, 241] width 112 height 34
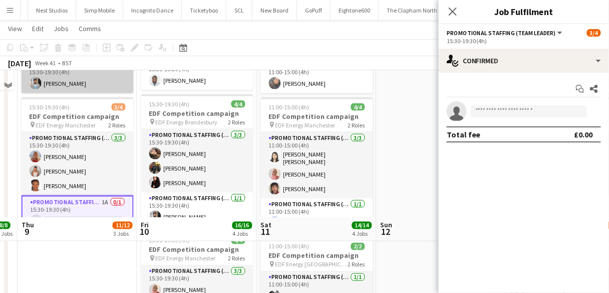
scroll to position [441, 0]
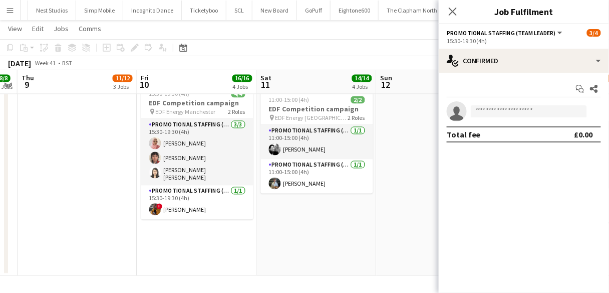
drag, startPoint x: 260, startPoint y: 111, endPoint x: 419, endPoint y: 201, distance: 182.4
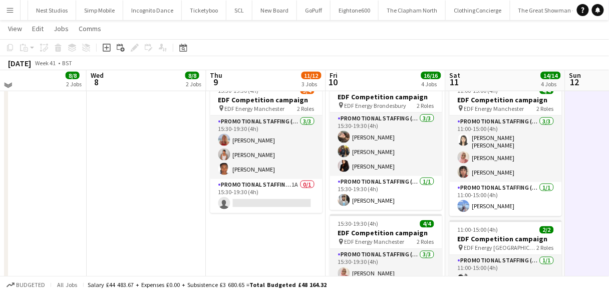
scroll to position [308, 0]
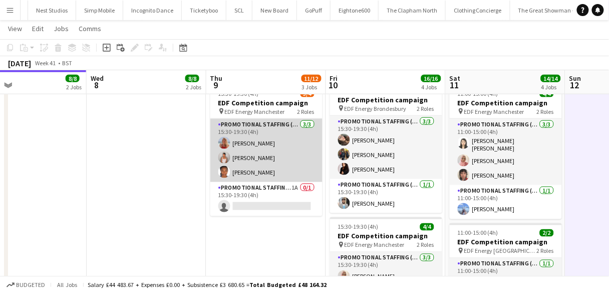
click at [286, 163] on app-card-role "Promotional Staffing (Flyering Staff) 3/3 15:30-19:30 (4h) Tallulah Kerrigan Je…" at bounding box center [266, 150] width 112 height 63
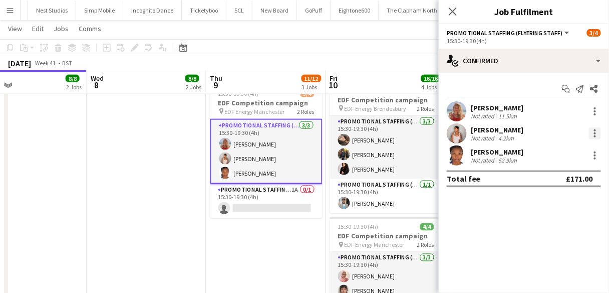
click at [600, 132] on div at bounding box center [595, 133] width 12 height 12
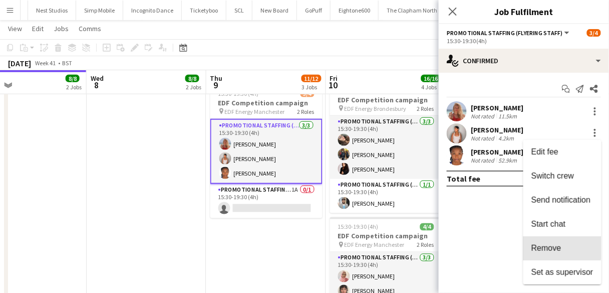
drag, startPoint x: 545, startPoint y: 244, endPoint x: 545, endPoint y: 235, distance: 9.0
click at [546, 244] on span "Remove" at bounding box center [547, 248] width 30 height 9
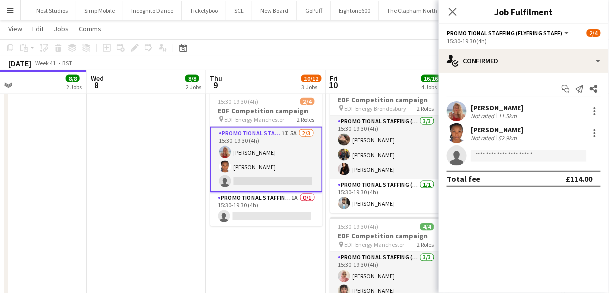
click at [455, 8] on app-icon "Close pop-in" at bounding box center [453, 12] width 12 height 12
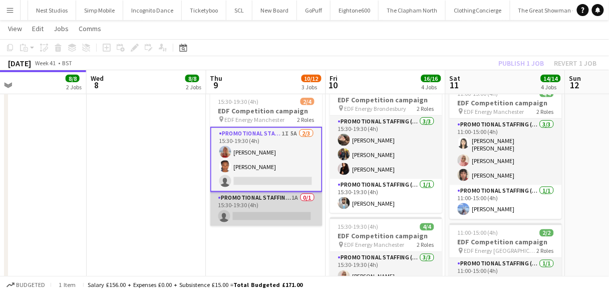
click at [283, 201] on app-card-role "Promotional Staffing (Team Leader) 1A 0/1 15:30-19:30 (4h) single-neutral-actio…" at bounding box center [266, 209] width 112 height 34
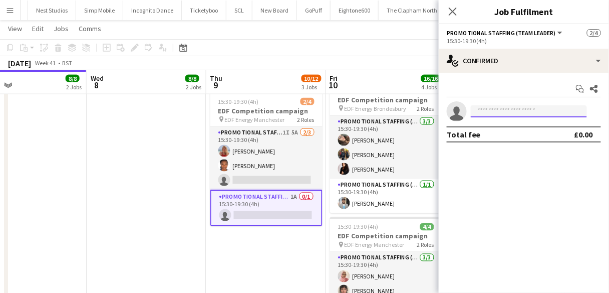
click at [550, 112] on input at bounding box center [529, 111] width 116 height 12
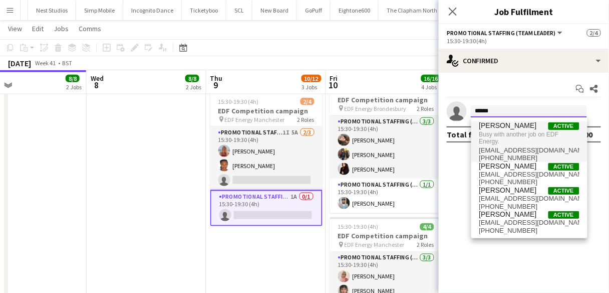
drag, startPoint x: 538, startPoint y: 108, endPoint x: 527, endPoint y: 131, distance: 25.1
click at [527, 131] on body "Menu Boards Boards Boards All jobs Status Workforce Workforce My Workforce Recr…" at bounding box center [304, 59] width 609 height 734
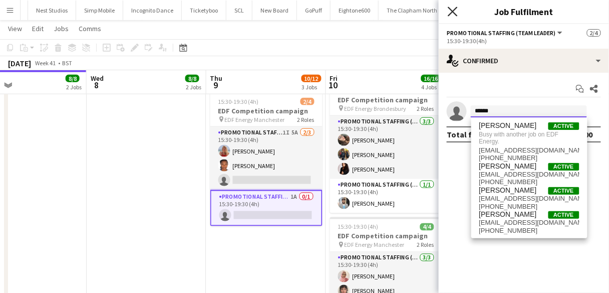
type input "******"
click at [450, 8] on icon at bounding box center [453, 12] width 10 height 10
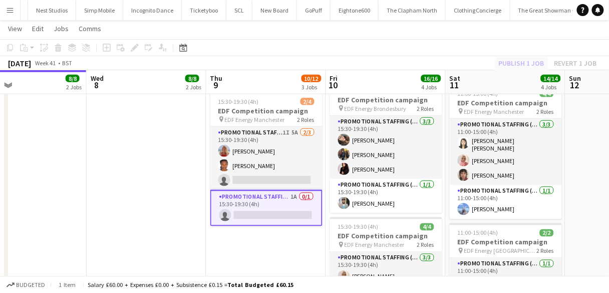
click at [525, 60] on div "Publish 1 job Revert 1 job" at bounding box center [548, 63] width 122 height 13
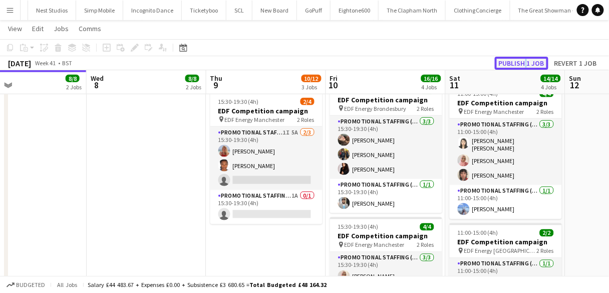
click at [525, 60] on button "Publish 1 job" at bounding box center [522, 63] width 54 height 13
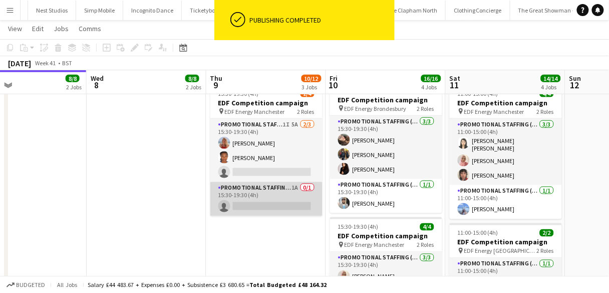
click at [283, 195] on app-card-role "Promotional Staffing (Team Leader) 1A 0/1 15:30-19:30 (4h) single-neutral-actio…" at bounding box center [266, 199] width 112 height 34
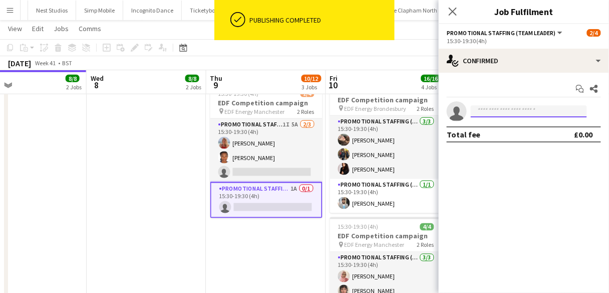
click at [491, 112] on input at bounding box center [529, 111] width 116 height 12
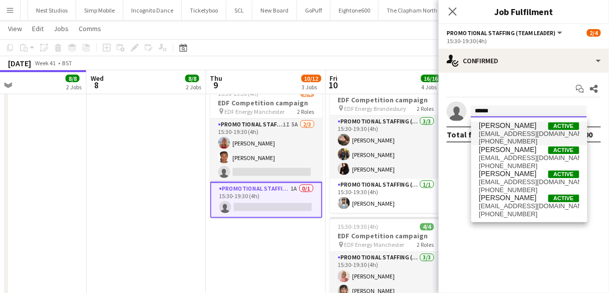
type input "******"
click at [501, 130] on span "jessica_1113@hotmail.co.uk" at bounding box center [530, 134] width 100 height 8
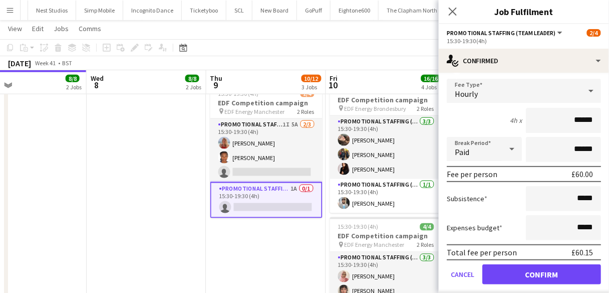
scroll to position [80, 0]
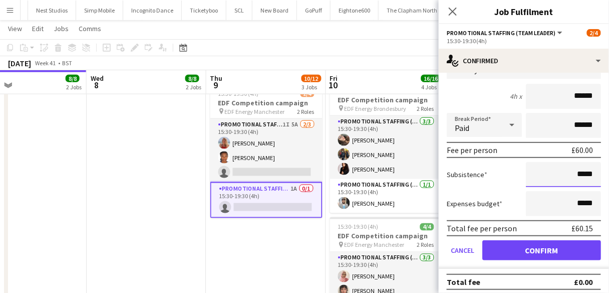
drag, startPoint x: 580, startPoint y: 178, endPoint x: 575, endPoint y: 178, distance: 5.0
click at [575, 178] on input "*****" at bounding box center [563, 174] width 75 height 25
type input "***"
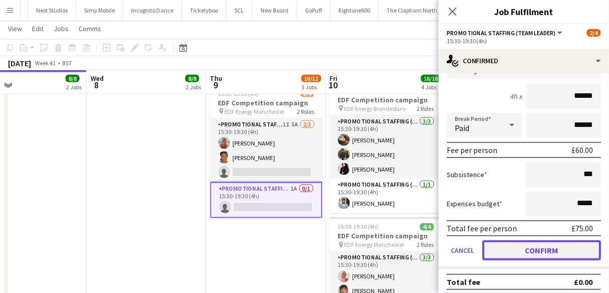
click at [565, 250] on button "Confirm" at bounding box center [542, 250] width 119 height 20
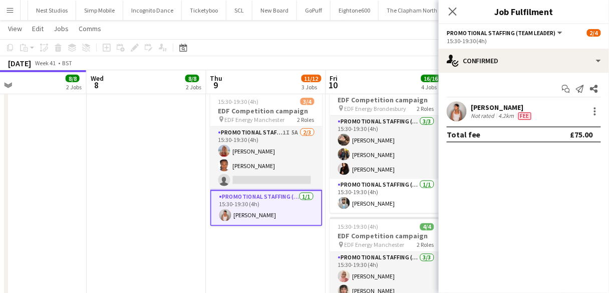
scroll to position [0, 0]
click at [457, 13] on icon "Close pop-in" at bounding box center [453, 12] width 8 height 8
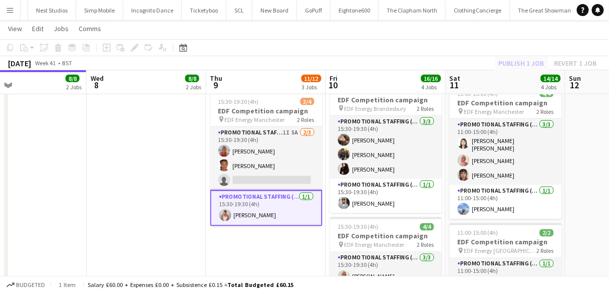
click at [535, 63] on div "Publish 1 job Revert 1 job" at bounding box center [548, 63] width 122 height 13
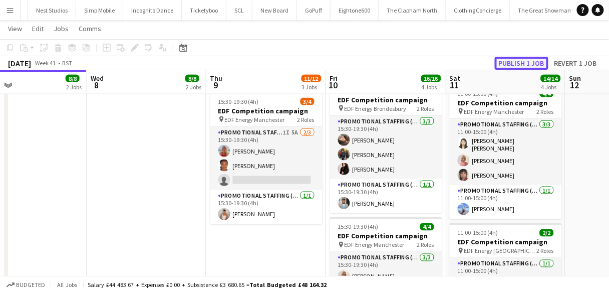
click at [532, 60] on button "Publish 1 job" at bounding box center [522, 63] width 54 height 13
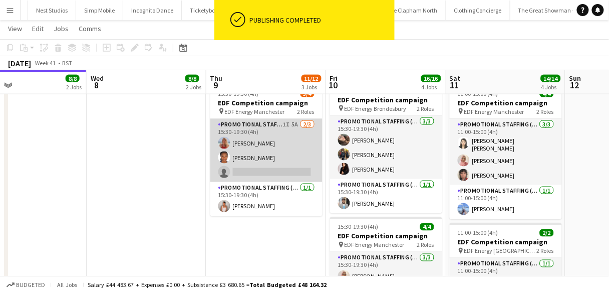
click at [274, 145] on app-card-role "Promotional Staffing (Flyering Staff) 1I 5A 2/3 15:30-19:30 (4h) Tallulah Kerri…" at bounding box center [266, 150] width 112 height 63
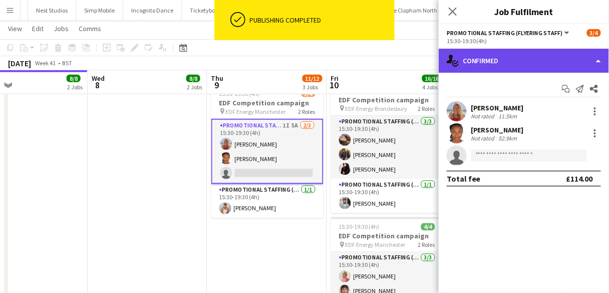
click at [493, 59] on div "single-neutral-actions-check-2 Confirmed" at bounding box center [524, 61] width 170 height 24
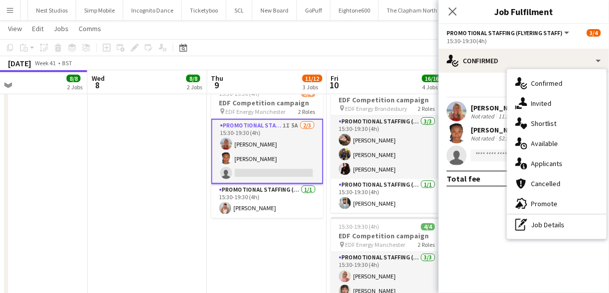
click at [549, 162] on span "Applicants" at bounding box center [548, 163] width 32 height 9
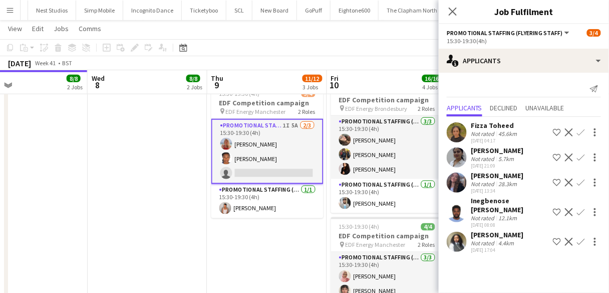
click at [468, 176] on div "Amy Gibbons Not rated 28.3km 26-09-2025 13:34 Shortlist crew Decline Confirm" at bounding box center [524, 182] width 170 height 23
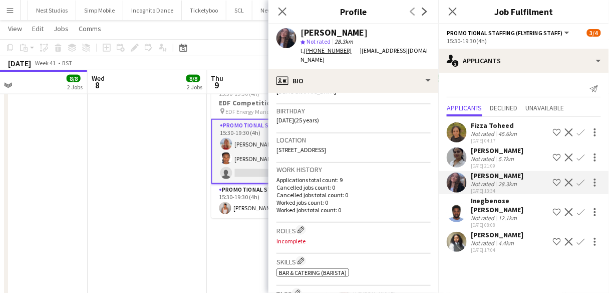
scroll to position [176, 0]
click at [283, 2] on div "Close pop-in" at bounding box center [283, 11] width 28 height 23
click at [287, 14] on icon "Close pop-in" at bounding box center [283, 12] width 10 height 10
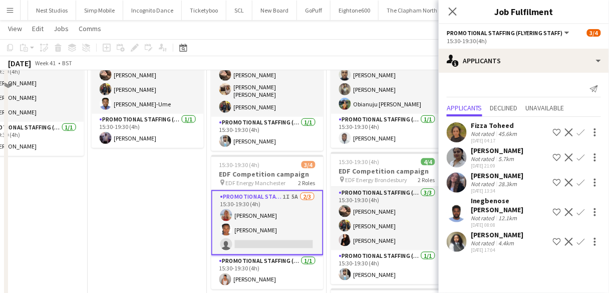
scroll to position [266, 0]
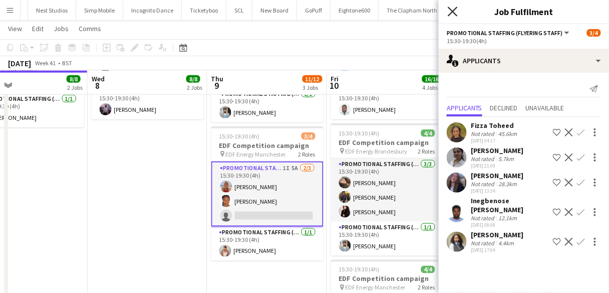
click at [453, 11] on icon at bounding box center [453, 12] width 10 height 10
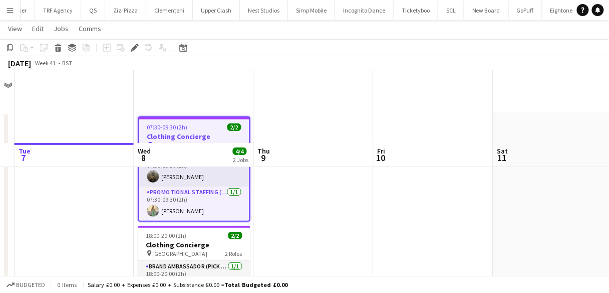
scroll to position [0, 2069]
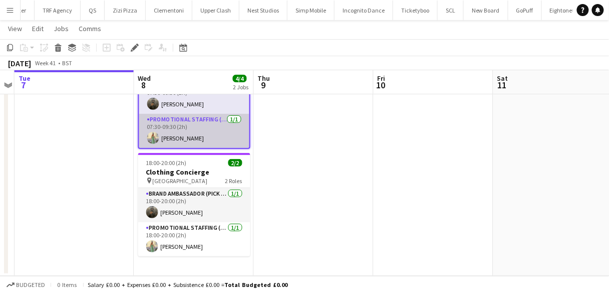
click at [211, 131] on app-card-role "Promotional Staffing (Brand Ambassadors) [DATE] 07:30-09:30 (2h) [PERSON_NAME]" at bounding box center [194, 131] width 110 height 34
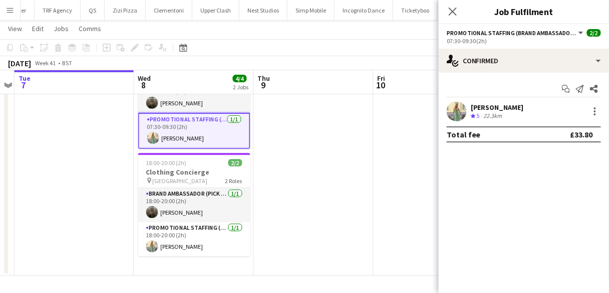
click at [450, 111] on app-user-avatar at bounding box center [457, 111] width 20 height 20
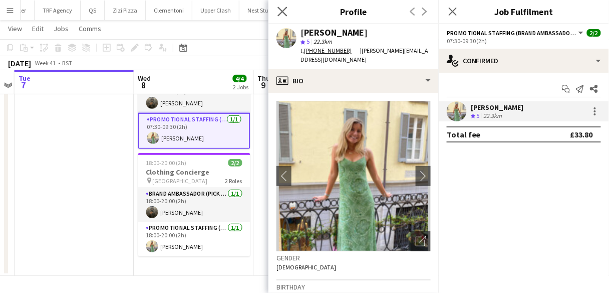
click at [277, 11] on app-icon "Close pop-in" at bounding box center [283, 12] width 15 height 15
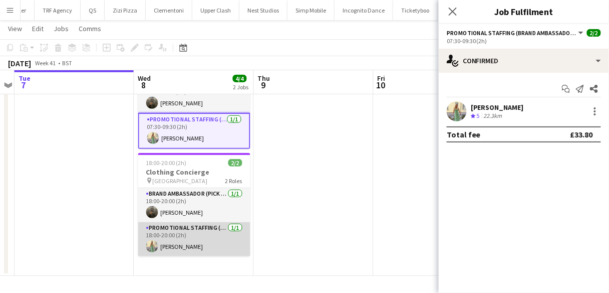
scroll to position [0, 0]
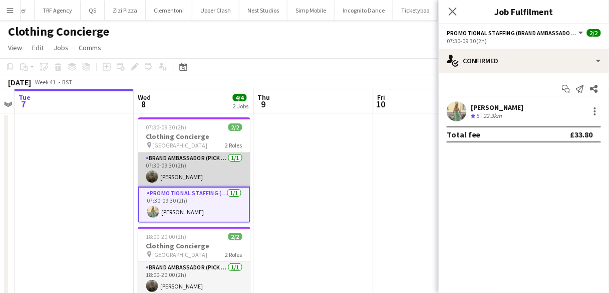
click at [180, 177] on app-card-role "Brand Ambassador (Pick up) [DATE] 07:30-09:30 (2h) [PERSON_NAME]" at bounding box center [194, 169] width 112 height 34
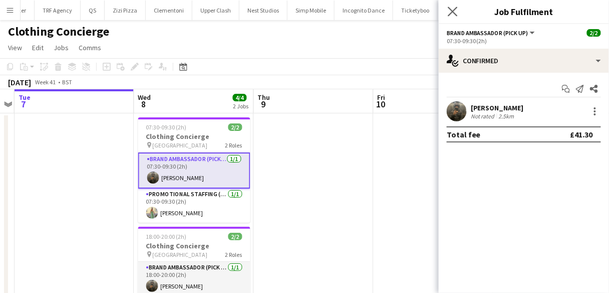
click at [456, 17] on app-icon "Close pop-in" at bounding box center [453, 12] width 15 height 15
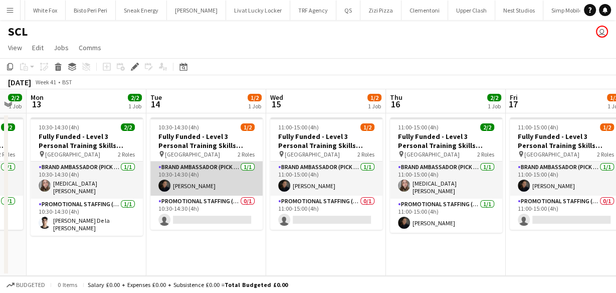
scroll to position [0, 278]
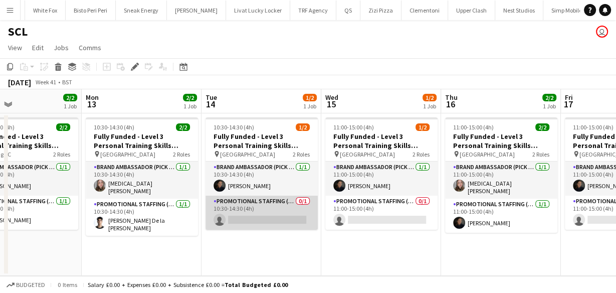
click at [221, 208] on app-card-role "Promotional Staffing (Brand Ambassadors) 0/1 10:30-14:30 (4h) single-neutral-ac…" at bounding box center [261, 212] width 112 height 34
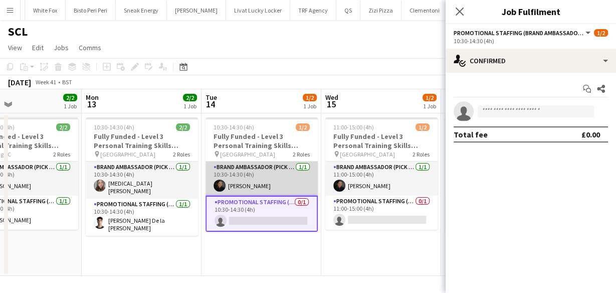
click at [225, 180] on app-card-role "Brand Ambassador (Pick up) [DATE] 10:30-14:30 (4h) [PERSON_NAME]" at bounding box center [261, 178] width 112 height 34
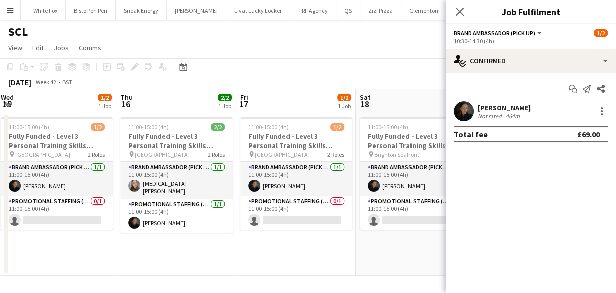
scroll to position [0, 233]
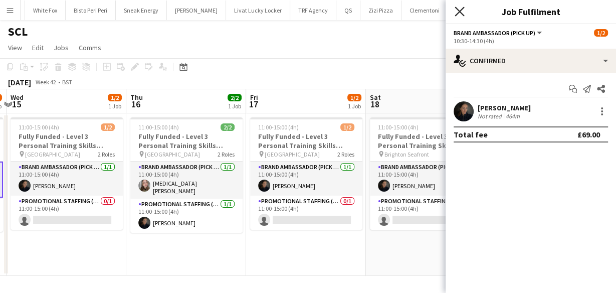
click at [460, 14] on icon "Close pop-in" at bounding box center [460, 12] width 10 height 10
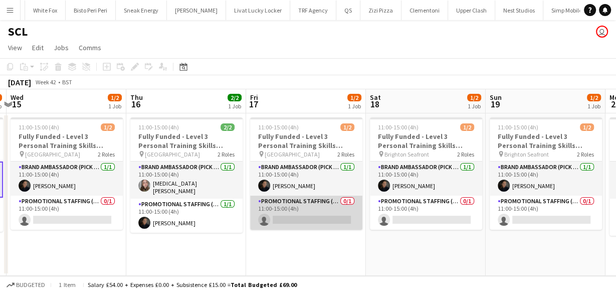
click at [274, 205] on app-card-role "Promotional Staffing (Brand Ambassadors) 0/1 11:00-15:00 (4h) single-neutral-ac…" at bounding box center [306, 212] width 112 height 34
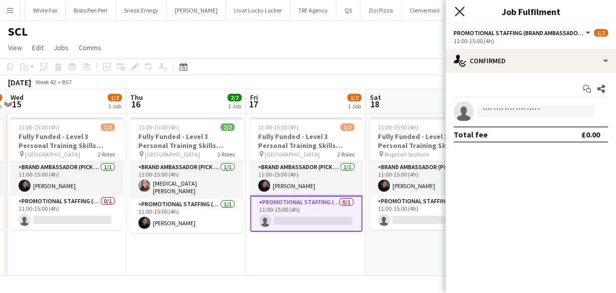
click at [461, 11] on icon "Close pop-in" at bounding box center [460, 12] width 10 height 10
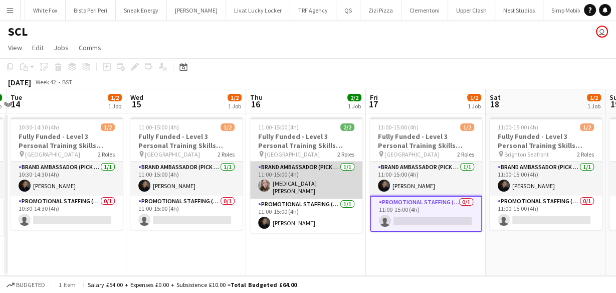
scroll to position [0, 260]
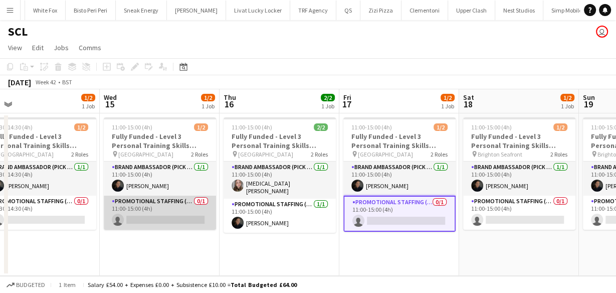
click at [150, 211] on app-card-role "Promotional Staffing (Brand Ambassadors) 0/1 11:00-15:00 (4h) single-neutral-ac…" at bounding box center [160, 212] width 112 height 34
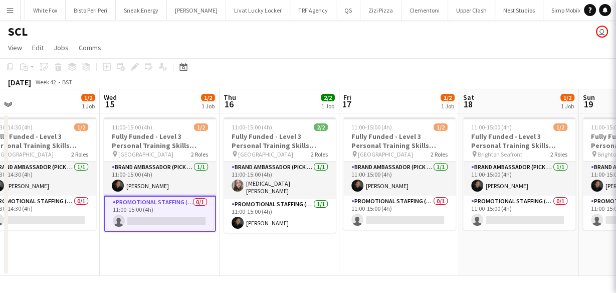
scroll to position [0, 270]
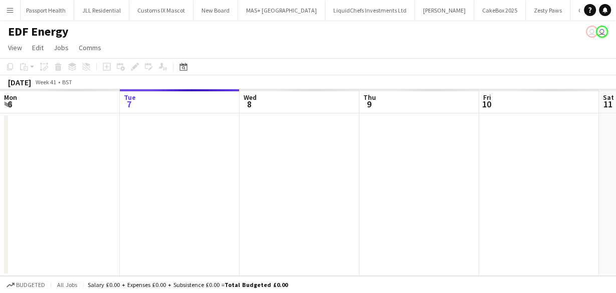
scroll to position [0, 1026]
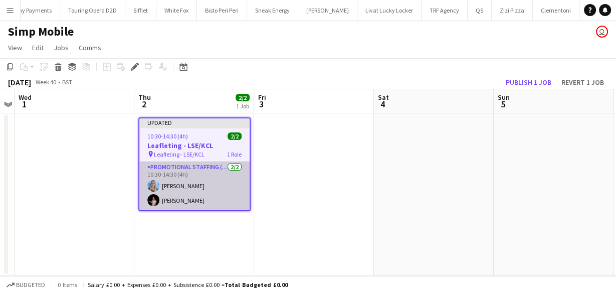
scroll to position [0, 1687]
click at [199, 194] on app-card-role "Promotional Staffing (Flyering Staff) [DATE] 10:30-14:30 (4h) [PERSON_NAME] [PE…" at bounding box center [194, 185] width 110 height 49
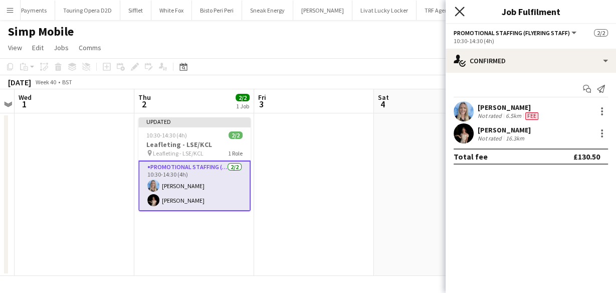
click at [458, 15] on icon "Close pop-in" at bounding box center [460, 12] width 10 height 10
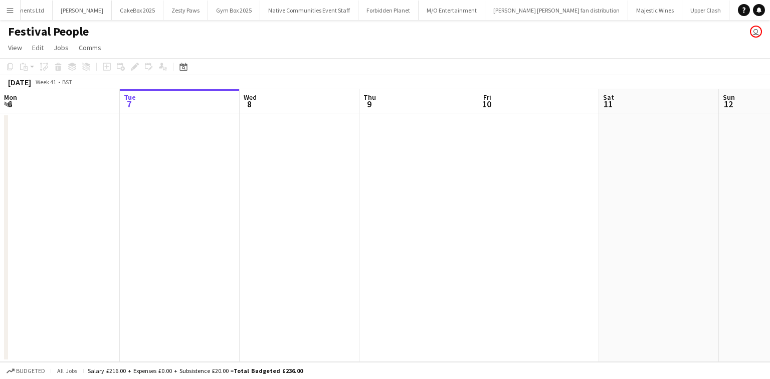
scroll to position [0, 431]
click at [18, 2] on button "Menu" at bounding box center [10, 10] width 20 height 20
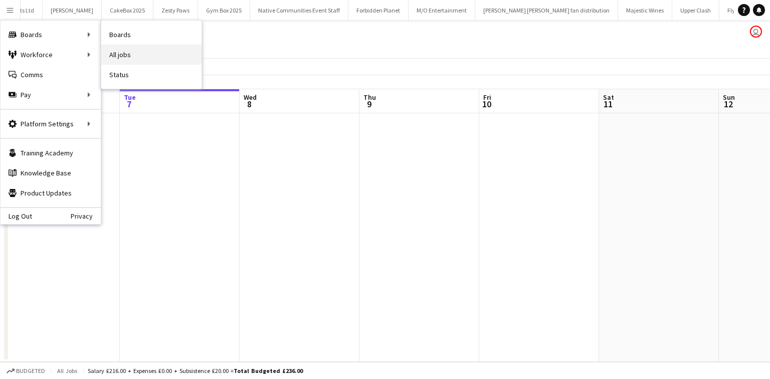
click at [118, 58] on link "All jobs" at bounding box center [151, 55] width 100 height 20
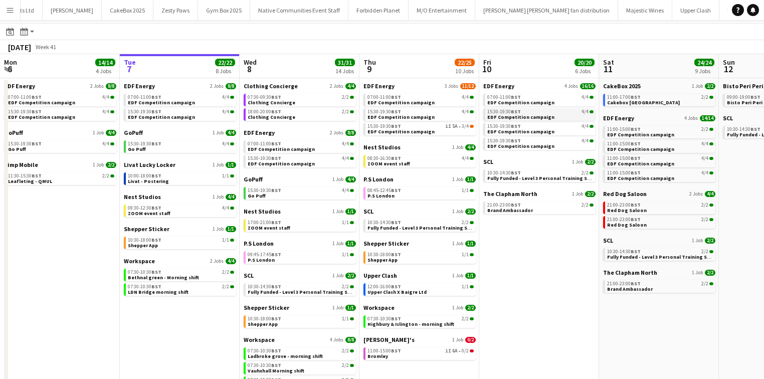
scroll to position [0, 301]
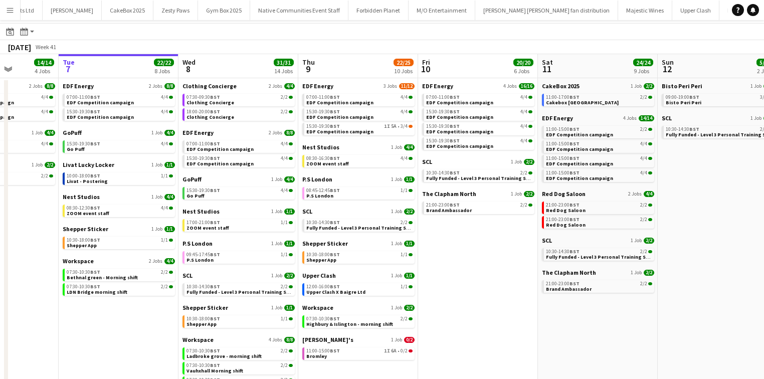
click at [12, 7] on app-icon "Menu" at bounding box center [10, 10] width 8 height 8
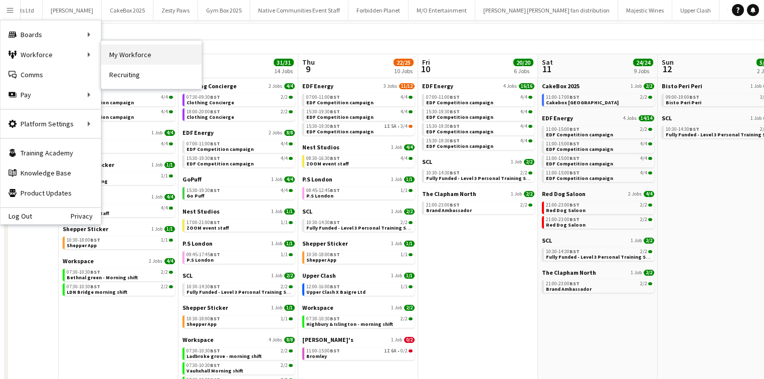
click at [107, 50] on link "My Workforce" at bounding box center [151, 55] width 100 height 20
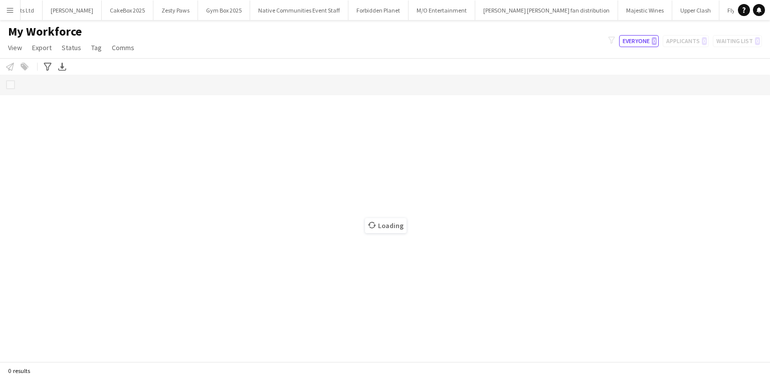
drag, startPoint x: 137, startPoint y: 140, endPoint x: 164, endPoint y: 132, distance: 28.7
click at [164, 132] on div "Loading" at bounding box center [385, 218] width 770 height 287
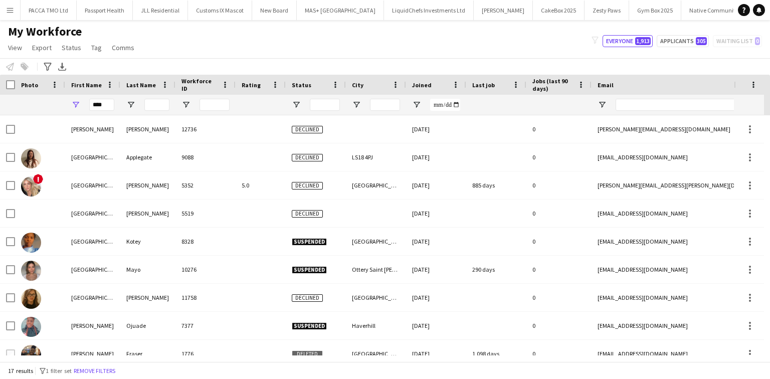
click at [16, 13] on button "Menu" at bounding box center [10, 10] width 20 height 20
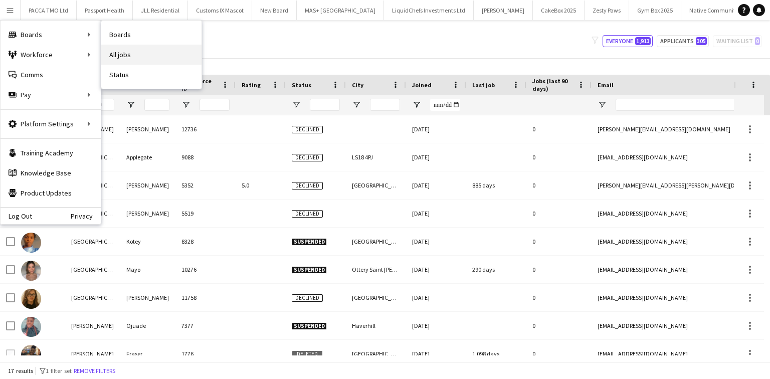
click at [120, 56] on link "All jobs" at bounding box center [151, 55] width 100 height 20
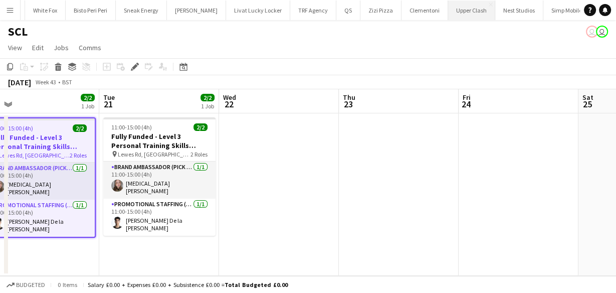
scroll to position [0, 388]
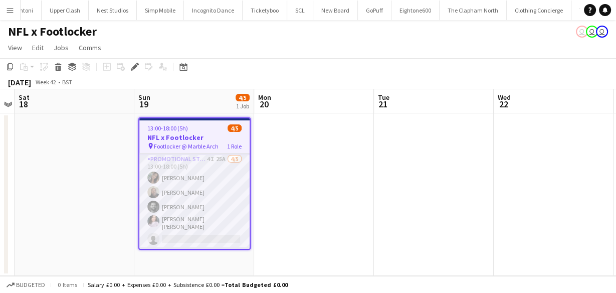
scroll to position [0, 2225]
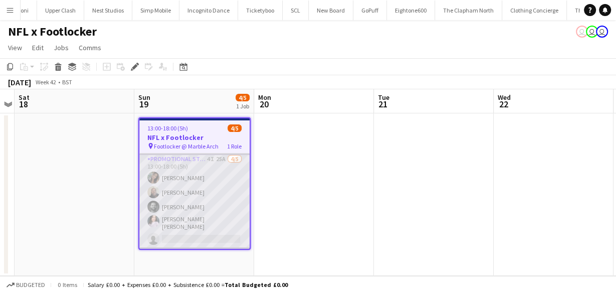
click at [174, 225] on app-card-role "Promotional Staffing (Brand Ambassadors) 4I 25A 4/5 13:00-18:00 (5h) Mariia Kop…" at bounding box center [194, 200] width 110 height 95
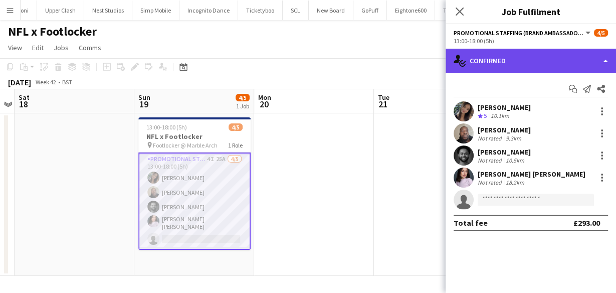
click at [512, 68] on div "single-neutral-actions-check-2 Confirmed" at bounding box center [531, 61] width 170 height 24
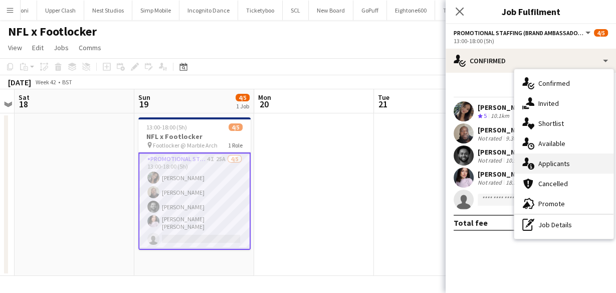
click at [543, 167] on span "Applicants" at bounding box center [554, 163] width 32 height 9
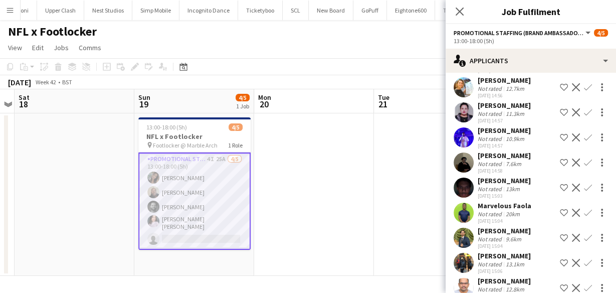
scroll to position [0, 0]
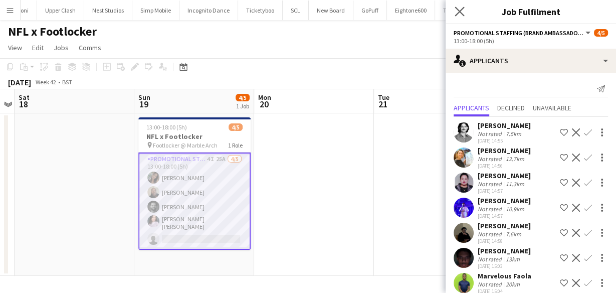
click at [458, 17] on app-icon "Close pop-in" at bounding box center [460, 12] width 15 height 15
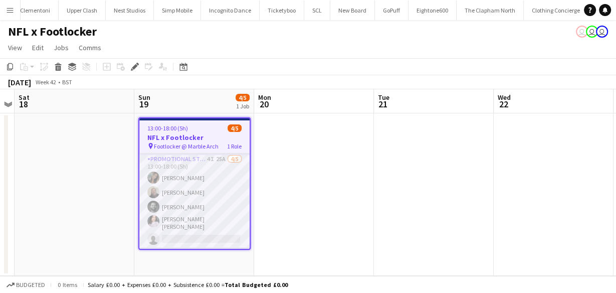
scroll to position [0, 2225]
click at [329, 70] on app-toolbar "Copy Paste Paste Ctrl+V Paste with crew Ctrl+Shift+V Paste linked Job Delete Gr…" at bounding box center [308, 66] width 616 height 17
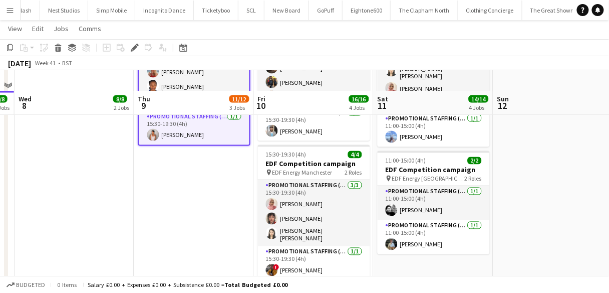
scroll to position [361, 0]
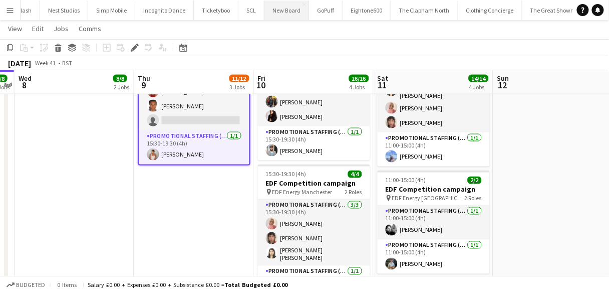
click at [0, 0] on app-icon "Close" at bounding box center [0, 0] width 0 height 0
click at [284, 5] on app-icon "Close" at bounding box center [286, 5] width 4 height 4
click at [0, 0] on app-icon "Close" at bounding box center [0, 0] width 0 height 0
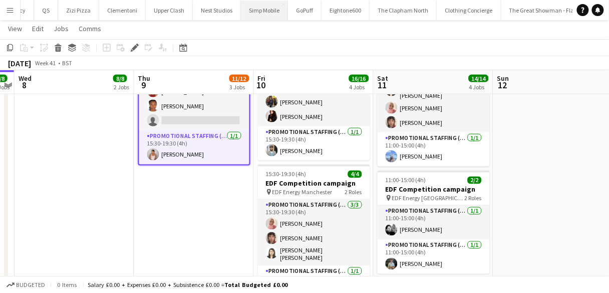
click at [282, 5] on app-icon "Close" at bounding box center [284, 5] width 4 height 4
click at [0, 0] on app-icon "Close" at bounding box center [0, 0] width 0 height 0
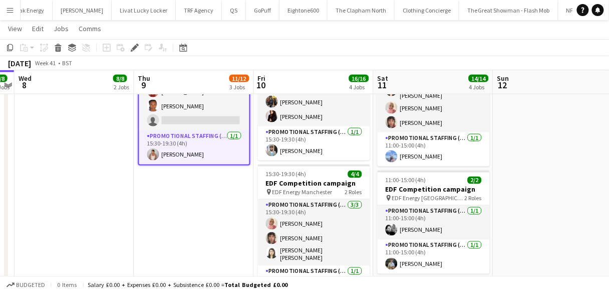
scroll to position [0, 1889]
click at [279, 5] on app-icon "Close" at bounding box center [281, 5] width 4 height 4
click at [278, 5] on app-icon "Close" at bounding box center [280, 5] width 4 height 4
click at [0, 0] on app-icon "Close" at bounding box center [0, 0] width 0 height 0
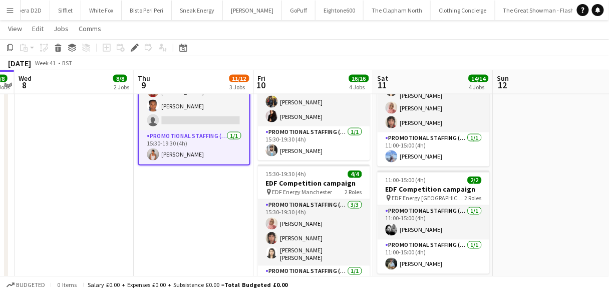
click at [0, 0] on app-icon "Close" at bounding box center [0, 0] width 0 height 0
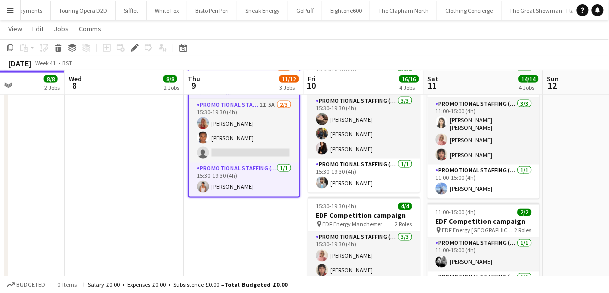
scroll to position [273, 0]
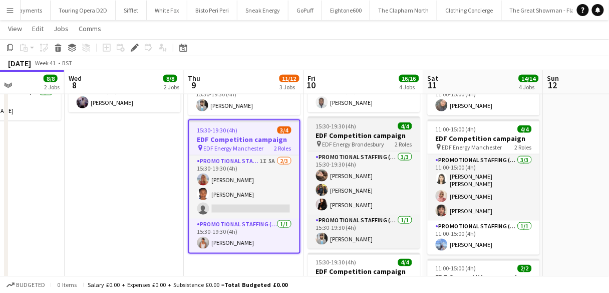
click at [322, 138] on h3 "EDF Competition campaign" at bounding box center [364, 135] width 112 height 9
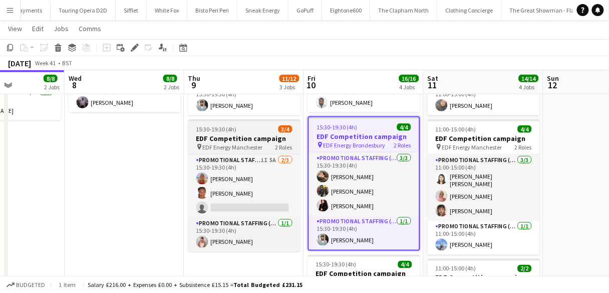
click at [259, 138] on h3 "EDF Competition campaign" at bounding box center [244, 138] width 112 height 9
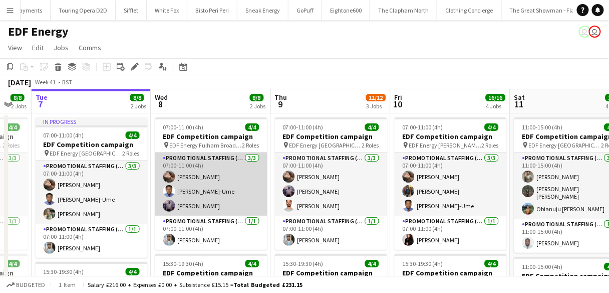
scroll to position [0, 329]
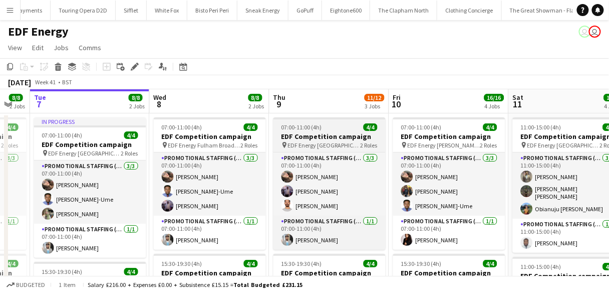
click at [299, 136] on h3 "EDF Competition campaign" at bounding box center [330, 136] width 112 height 9
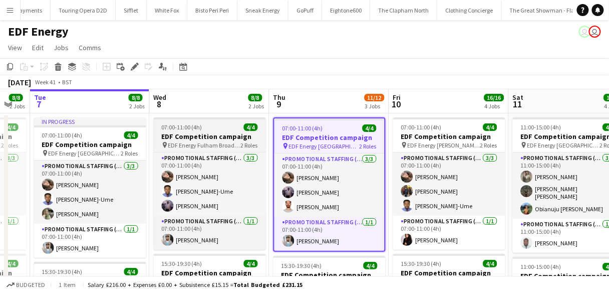
click at [242, 145] on span "2 Roles" at bounding box center [249, 145] width 17 height 8
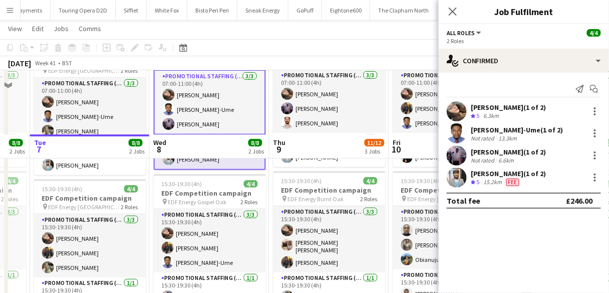
scroll to position [146, 0]
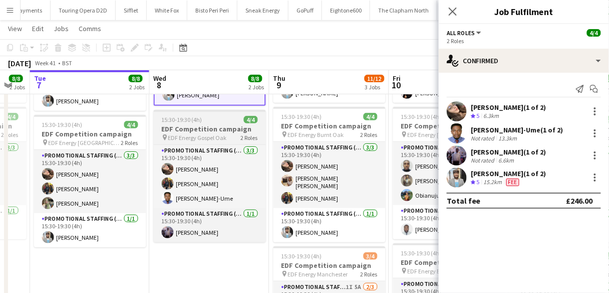
click at [233, 121] on div "15:30-19:30 (4h) 4/4" at bounding box center [210, 120] width 112 height 8
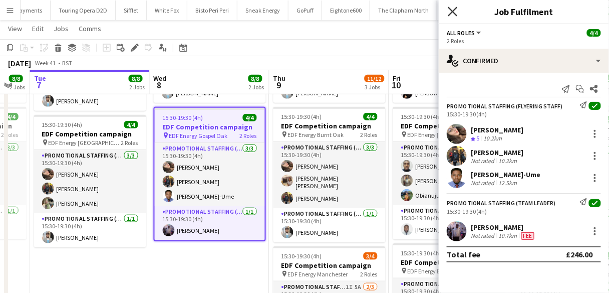
click at [456, 9] on icon at bounding box center [453, 12] width 10 height 10
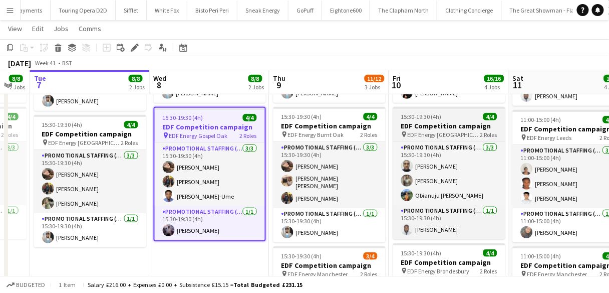
click at [412, 129] on h3 "EDF Competition campaign" at bounding box center [449, 125] width 112 height 9
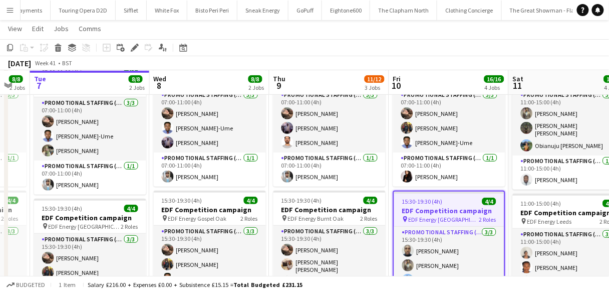
scroll to position [0, 0]
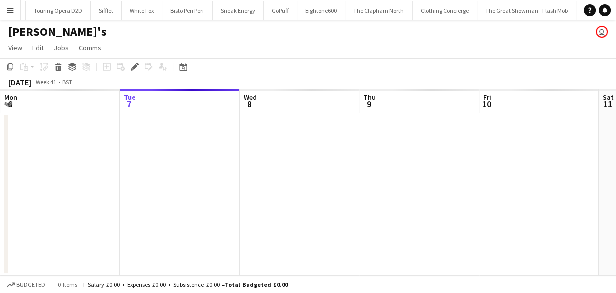
scroll to position [0, 345]
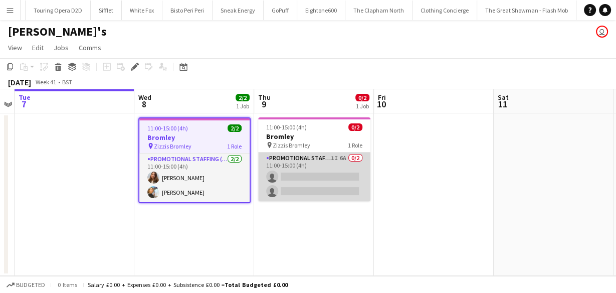
click at [285, 179] on app-card-role "Promotional Staffing (Brand Ambassadors) 1I 6A 0/2 11:00-15:00 (4h) single-neut…" at bounding box center [314, 176] width 112 height 49
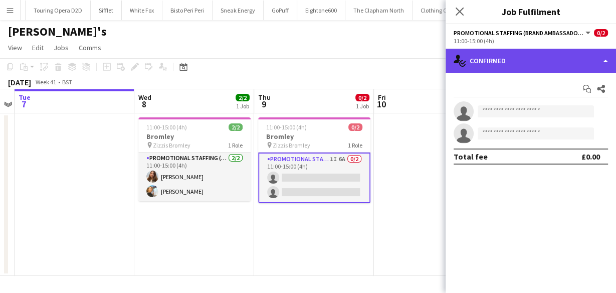
click at [535, 50] on div "single-neutral-actions-check-2 Confirmed" at bounding box center [531, 61] width 170 height 24
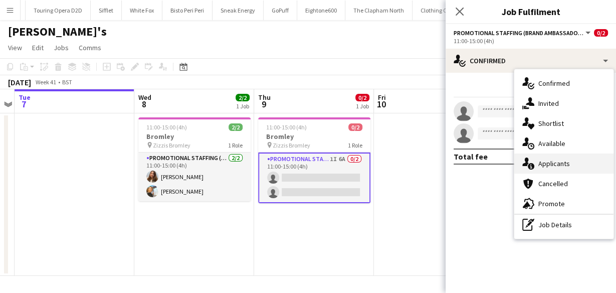
click at [543, 157] on div "single-neutral-actions-information Applicants" at bounding box center [563, 163] width 99 height 20
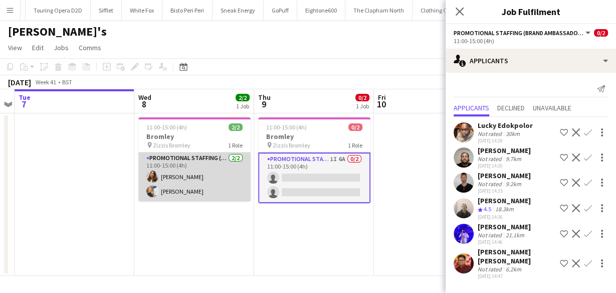
click at [204, 190] on app-card-role "Promotional Staffing (Brand Ambassadors) [DATE] 11:00-15:00 (4h) [PERSON_NAME] …" at bounding box center [194, 176] width 112 height 49
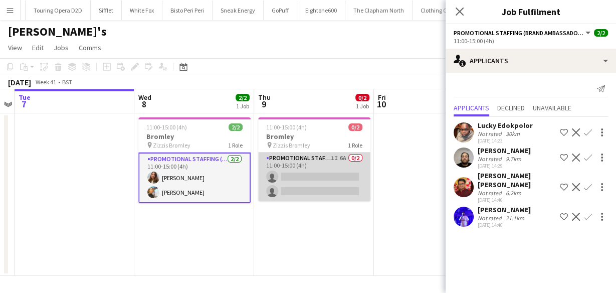
click at [299, 183] on app-card-role "Promotional Staffing (Brand Ambassadors) 1I 6A 0/2 11:00-15:00 (4h) single-neut…" at bounding box center [314, 176] width 112 height 49
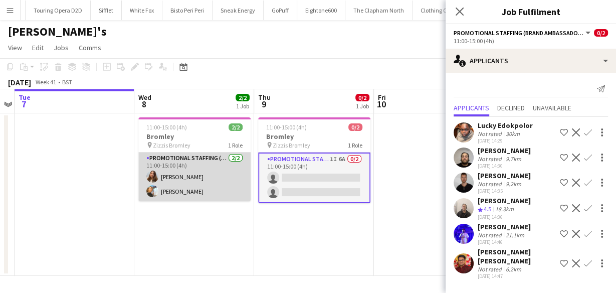
click at [178, 184] on app-card-role "Promotional Staffing (Brand Ambassadors) [DATE] 11:00-15:00 (4h) [PERSON_NAME] …" at bounding box center [194, 176] width 112 height 49
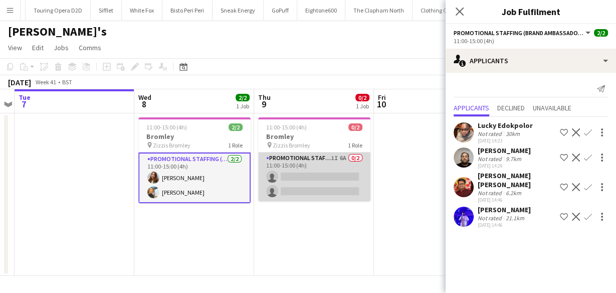
click at [275, 173] on app-card-role "Promotional Staffing (Brand Ambassadors) 1I 6A 0/2 11:00-15:00 (4h) single-neut…" at bounding box center [314, 176] width 112 height 49
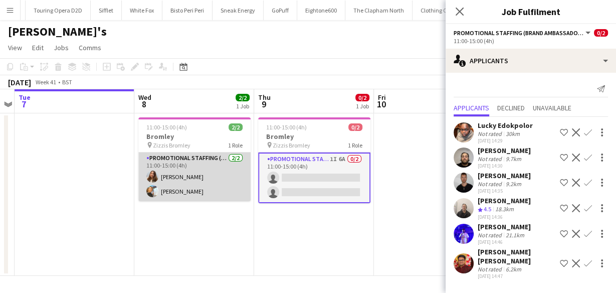
click at [227, 171] on app-card-role "Promotional Staffing (Brand Ambassadors) [DATE] 11:00-15:00 (4h) [PERSON_NAME] …" at bounding box center [194, 176] width 112 height 49
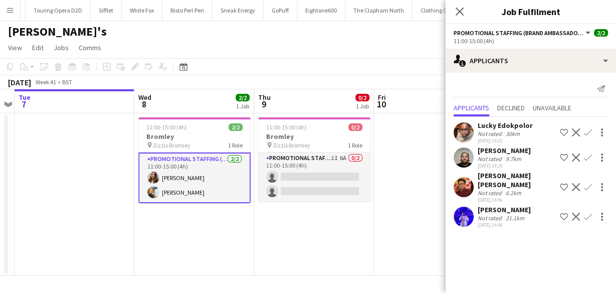
click at [459, 162] on app-user-avatar at bounding box center [464, 157] width 20 height 20
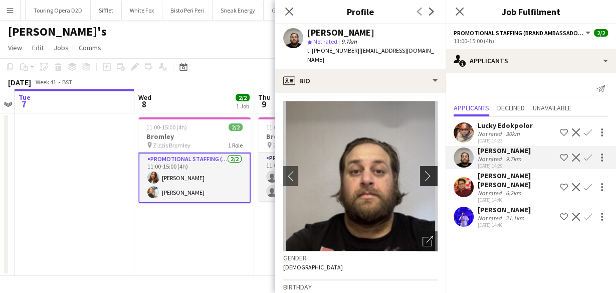
click at [424, 176] on app-icon "chevron-right" at bounding box center [430, 175] width 16 height 11
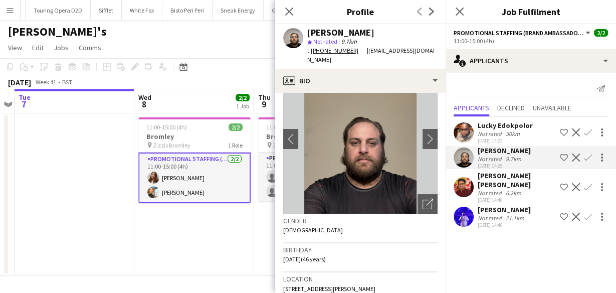
scroll to position [37, 0]
click at [424, 137] on app-icon "chevron-right" at bounding box center [430, 139] width 16 height 11
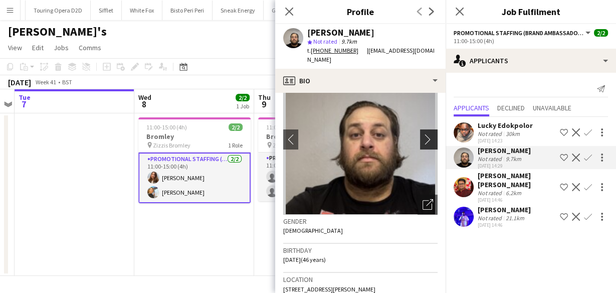
click at [424, 137] on app-icon "chevron-right" at bounding box center [430, 139] width 16 height 11
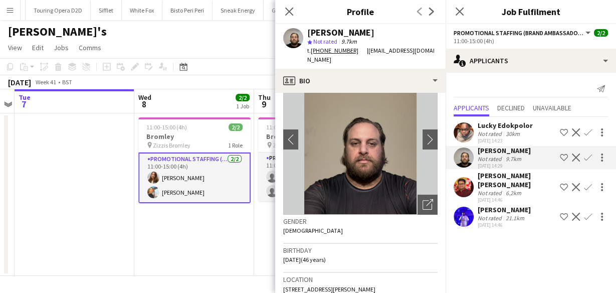
click at [477, 136] on div "Lucky Edokpolor Not rated 30km [DATE] 14:23 Shortlist crew Decline Confirm" at bounding box center [531, 132] width 170 height 23
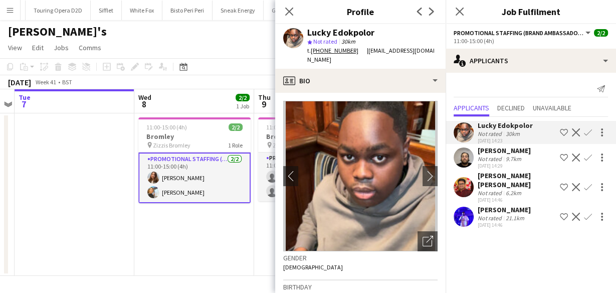
drag, startPoint x: 479, startPoint y: 178, endPoint x: 473, endPoint y: 187, distance: 11.5
click at [473, 187] on div at bounding box center [464, 187] width 20 height 20
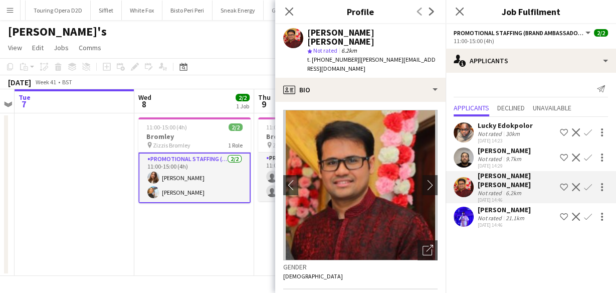
click at [472, 206] on app-user-avatar at bounding box center [464, 216] width 20 height 20
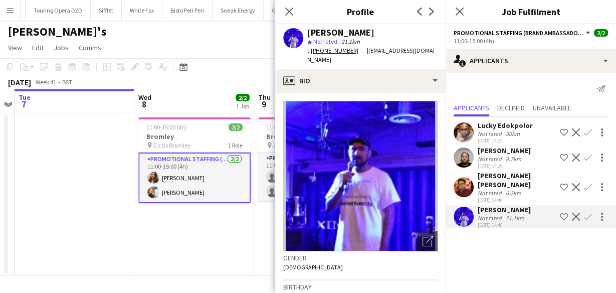
click at [469, 126] on app-user-avatar at bounding box center [464, 132] width 20 height 20
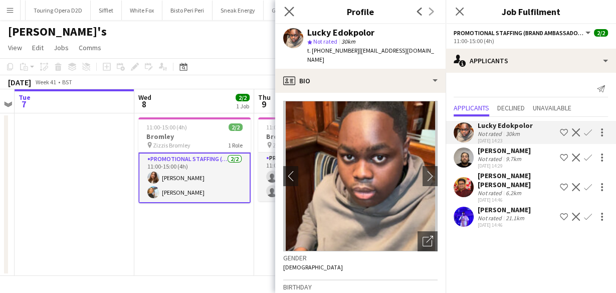
click at [295, 15] on app-icon "Close pop-in" at bounding box center [289, 12] width 15 height 15
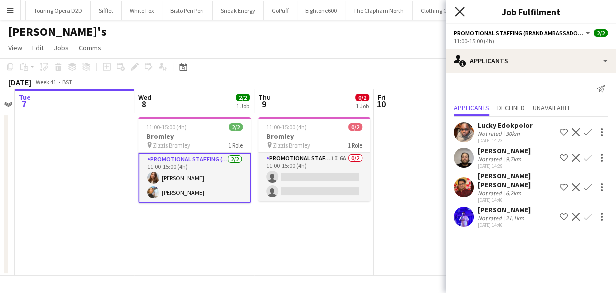
click at [459, 10] on app-icon "Close pop-in" at bounding box center [460, 12] width 15 height 15
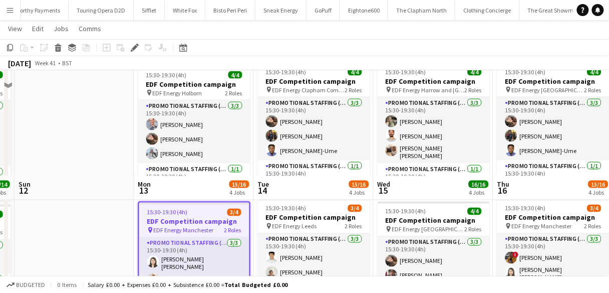
scroll to position [441, 0]
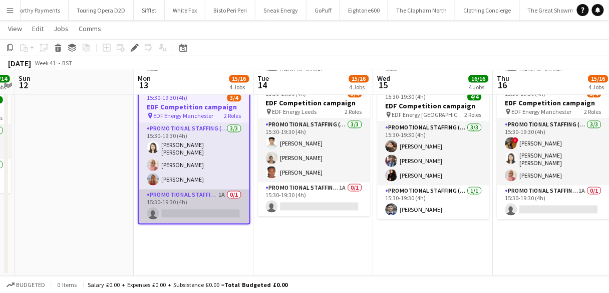
click at [240, 196] on app-card-role "Promotional Staffing (Team Leader) 1A 0/1 15:30-19:30 (4h) single-neutral-actio…" at bounding box center [194, 206] width 110 height 34
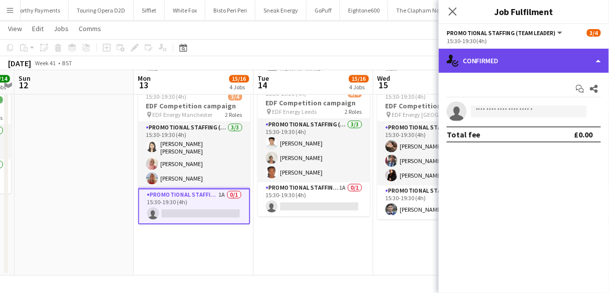
click at [522, 66] on div "single-neutral-actions-check-2 Confirmed" at bounding box center [524, 61] width 170 height 24
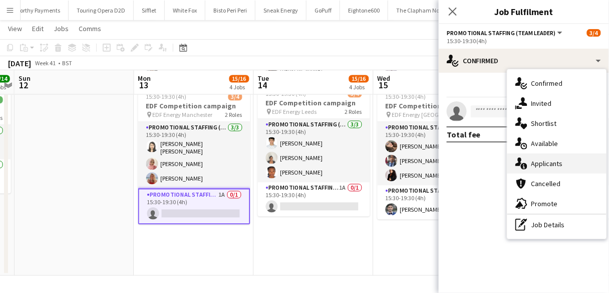
click at [538, 164] on span "Applicants" at bounding box center [548, 163] width 32 height 9
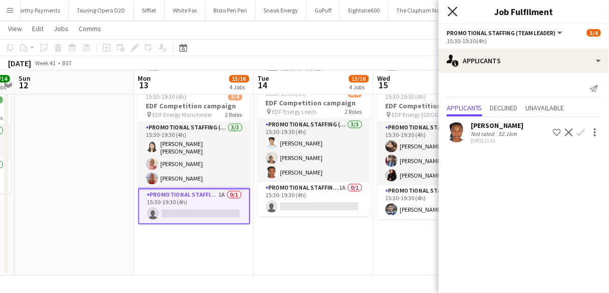
click at [452, 10] on icon at bounding box center [453, 12] width 10 height 10
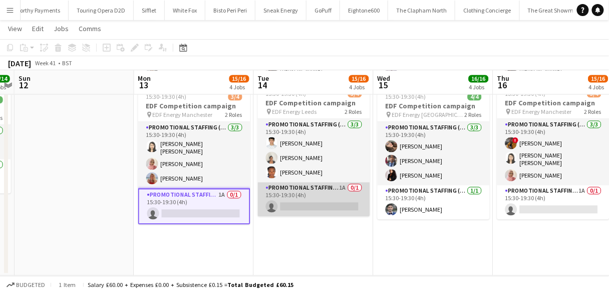
click at [303, 203] on app-card-role "Promotional Staffing (Team Leader) 1A 0/1 15:30-19:30 (4h) single-neutral-actio…" at bounding box center [314, 199] width 112 height 34
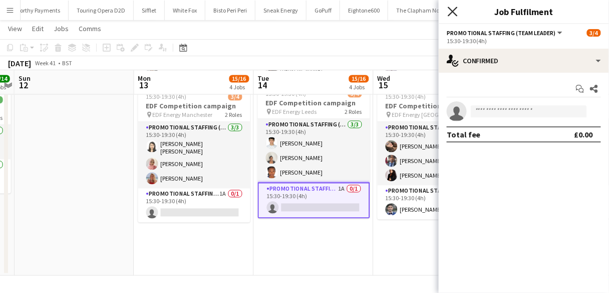
click at [452, 11] on icon "Close pop-in" at bounding box center [453, 12] width 10 height 10
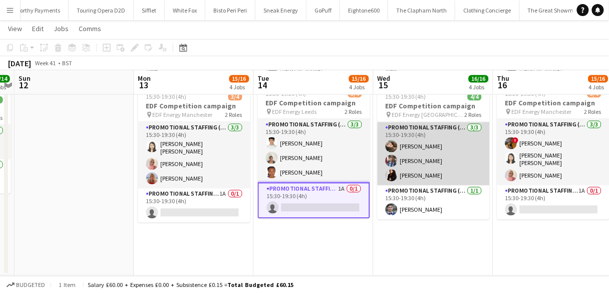
scroll to position [0, 426]
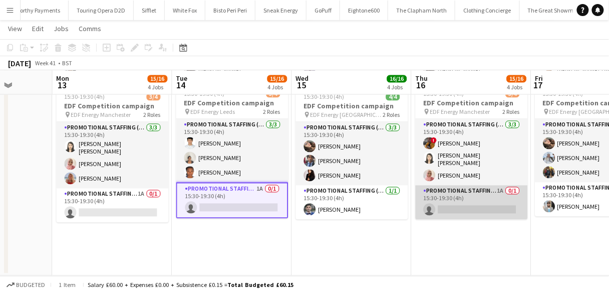
click at [450, 206] on app-card-role "Promotional Staffing (Team Leader) 1A 0/1 15:30-19:30 (4h) single-neutral-actio…" at bounding box center [472, 202] width 112 height 34
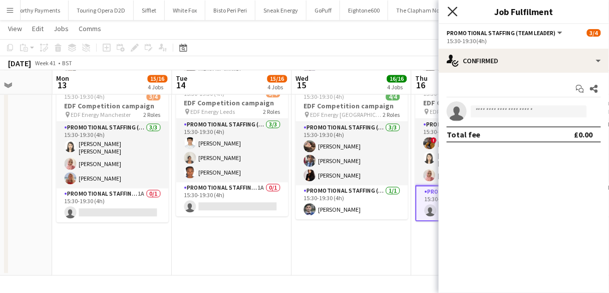
click at [449, 9] on icon "Close pop-in" at bounding box center [453, 12] width 10 height 10
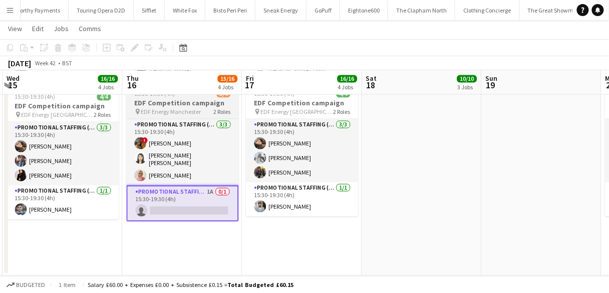
scroll to position [0, 477]
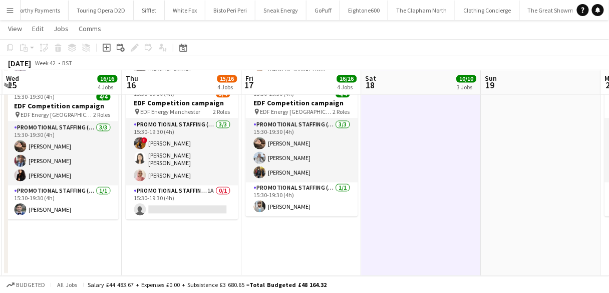
click at [31, 22] on app-page-menu "View Day view expanded Day view collapsed Month view Date picker Jump to [DATE]…" at bounding box center [304, 29] width 609 height 19
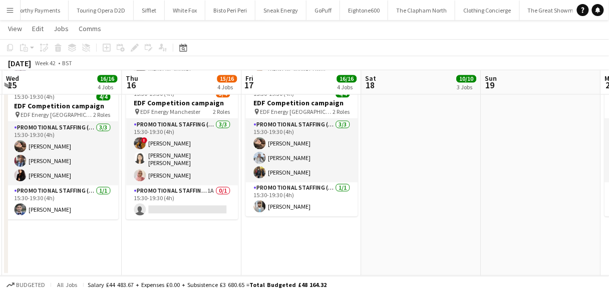
click at [31, 22] on app-page-menu "View Day view expanded Day view collapsed Month view Date picker Jump to [DATE]…" at bounding box center [304, 29] width 609 height 19
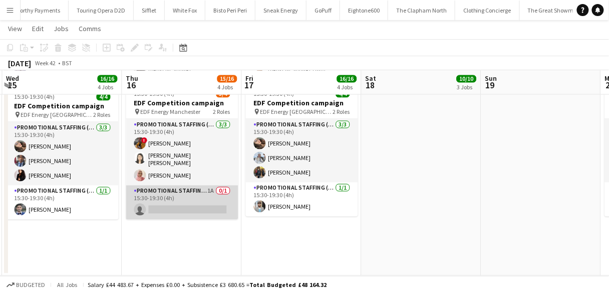
click at [186, 189] on app-card-role "Promotional Staffing (Team Leader) 1A 0/1 15:30-19:30 (4h) single-neutral-actio…" at bounding box center [182, 202] width 112 height 34
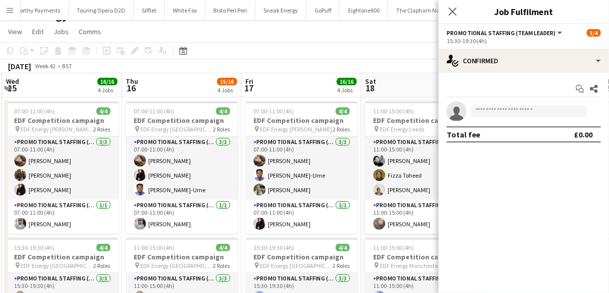
scroll to position [8, 0]
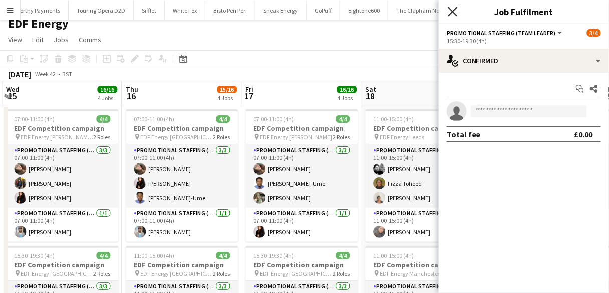
click at [456, 9] on icon at bounding box center [453, 12] width 10 height 10
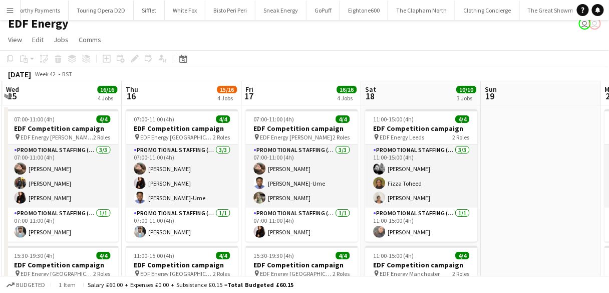
click at [14, 10] on app-icon "Menu" at bounding box center [10, 10] width 8 height 8
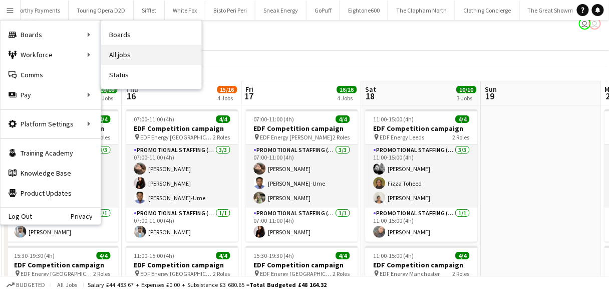
click at [140, 48] on link "All jobs" at bounding box center [151, 55] width 100 height 20
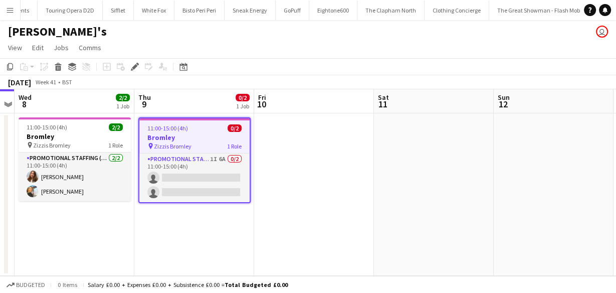
scroll to position [0, 1705]
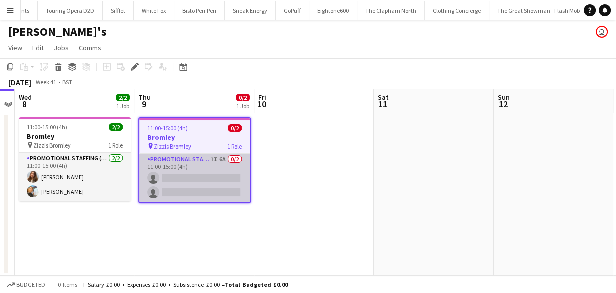
click at [236, 155] on app-card-role "Promotional Staffing (Brand Ambassadors) 1I 6A 0/2 11:00-15:00 (4h) single-neut…" at bounding box center [194, 177] width 110 height 49
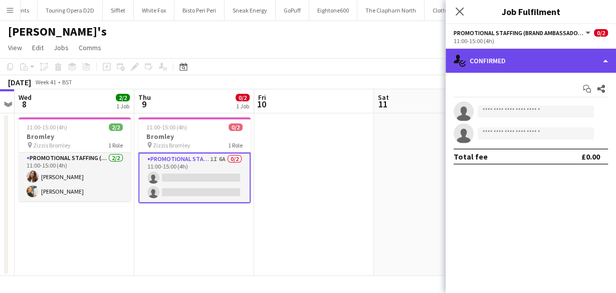
click at [480, 61] on div "single-neutral-actions-check-2 Confirmed" at bounding box center [531, 61] width 170 height 24
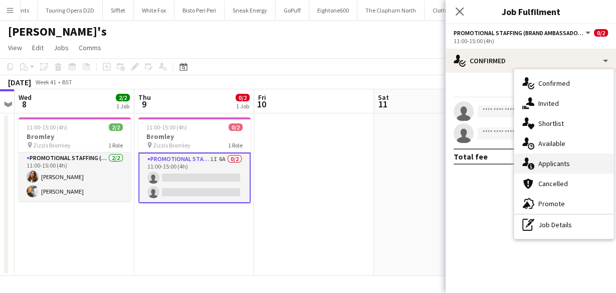
click at [528, 164] on icon at bounding box center [531, 166] width 7 height 7
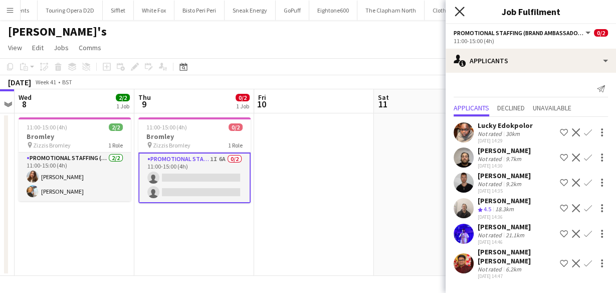
click at [457, 13] on icon "Close pop-in" at bounding box center [460, 12] width 10 height 10
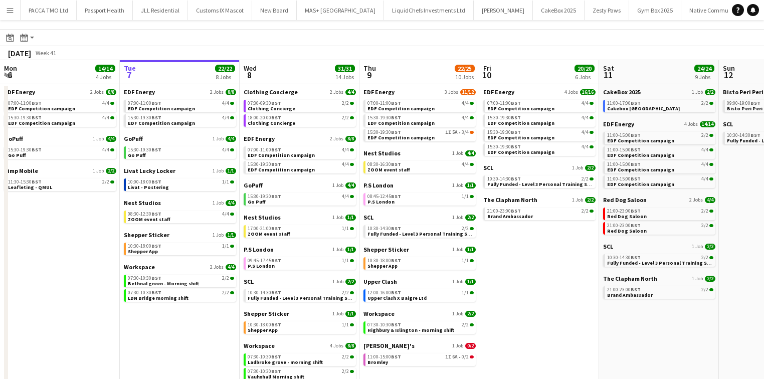
scroll to position [20, 0]
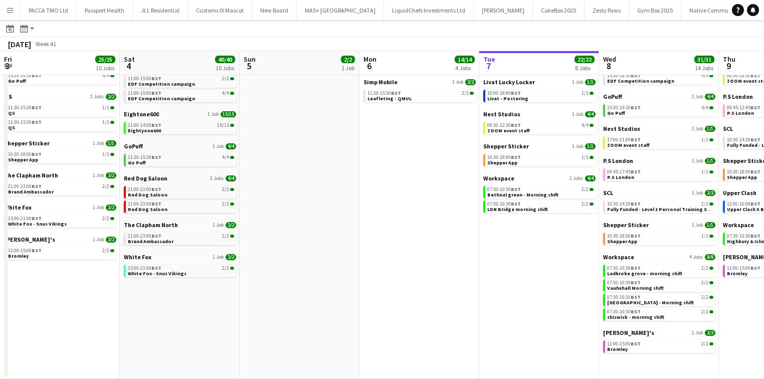
scroll to position [0, 407]
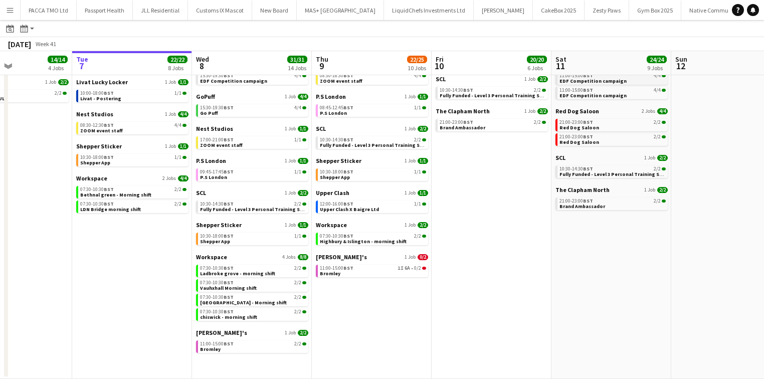
click at [601, 79] on span "EDF Competition campaign" at bounding box center [592, 81] width 67 height 7
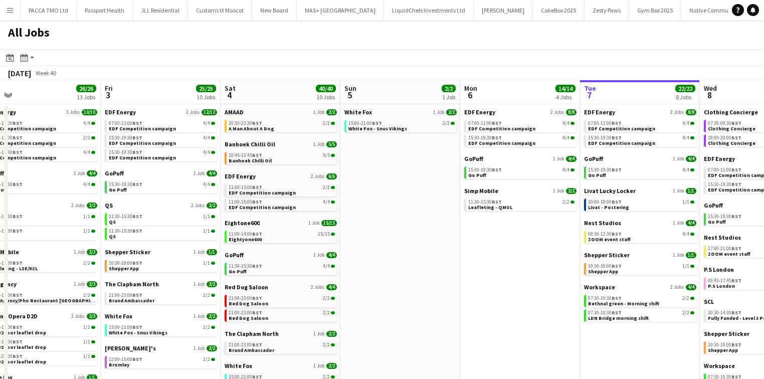
scroll to position [0, 390]
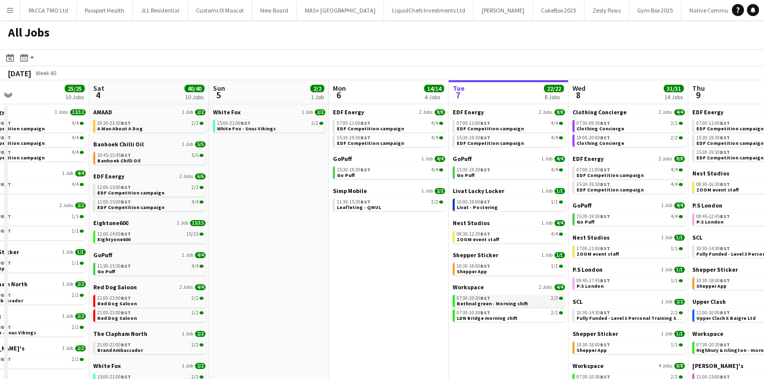
click at [485, 303] on span "Bethnal green - Morning shift" at bounding box center [492, 303] width 71 height 7
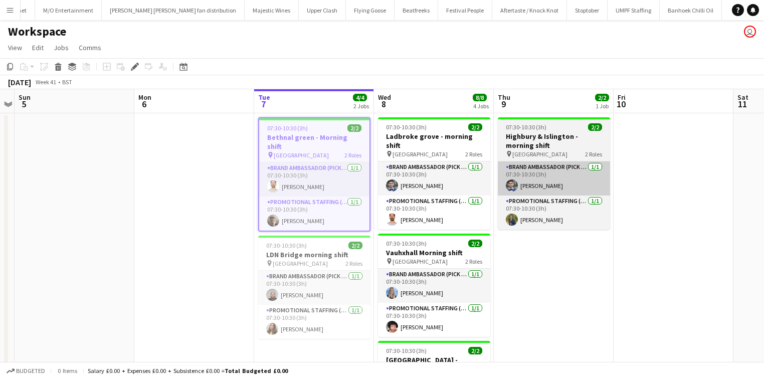
scroll to position [0, 814]
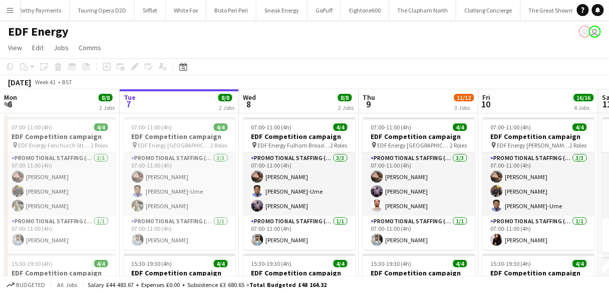
scroll to position [0, 1674]
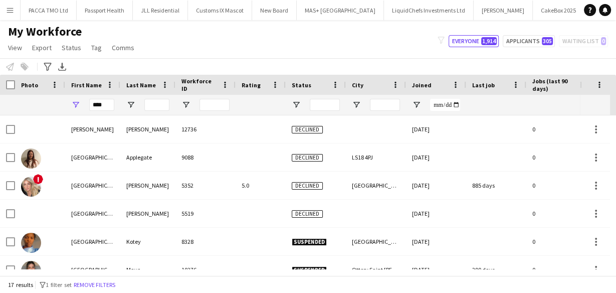
click at [419, 31] on div "My Workforce View Views Default view New view Update view Delete view Edit name…" at bounding box center [308, 41] width 616 height 34
click at [100, 104] on input "****" at bounding box center [101, 105] width 25 height 12
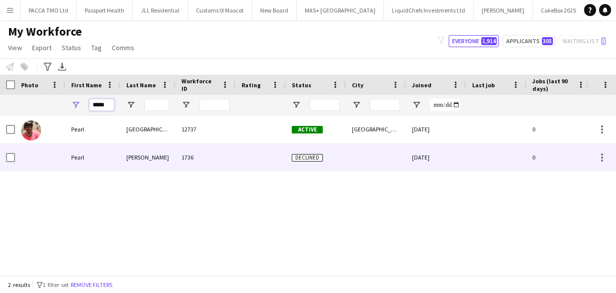
type input "*****"
click at [103, 146] on div "Pearl" at bounding box center [92, 157] width 55 height 28
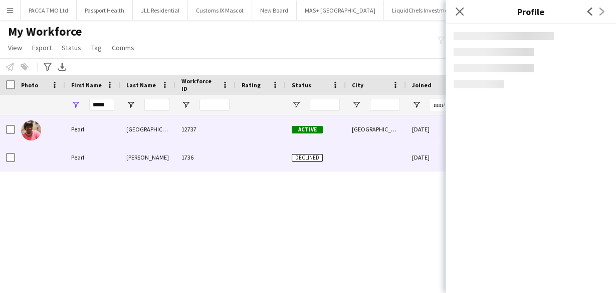
click at [102, 135] on div "Pearl" at bounding box center [92, 129] width 55 height 28
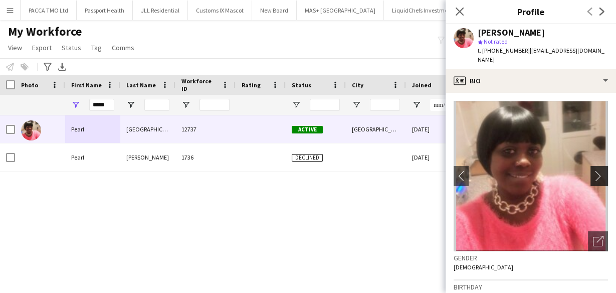
click at [595, 170] on app-icon "chevron-right" at bounding box center [601, 175] width 16 height 11
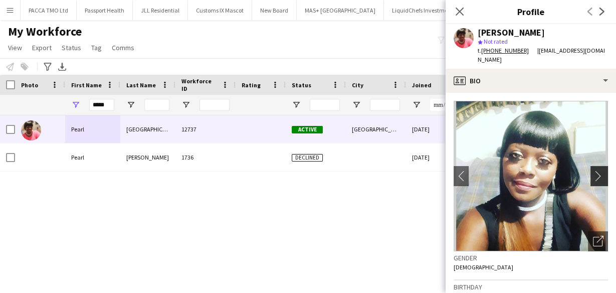
click at [595, 170] on app-icon "chevron-right" at bounding box center [601, 175] width 16 height 11
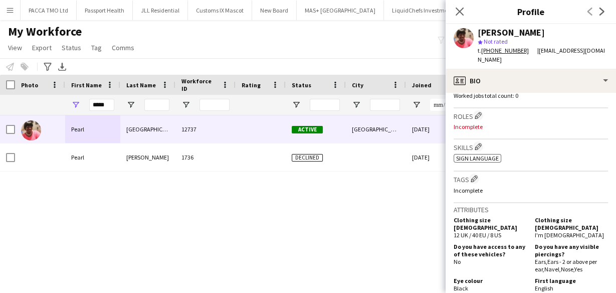
scroll to position [211, 0]
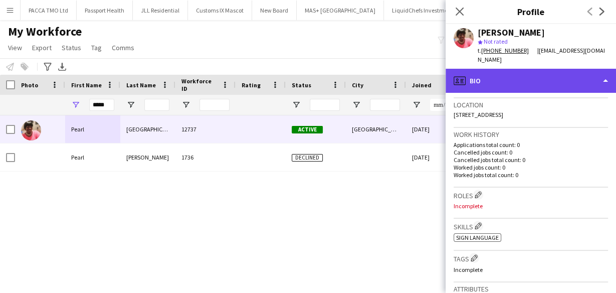
click at [510, 83] on div "profile Bio" at bounding box center [531, 81] width 170 height 24
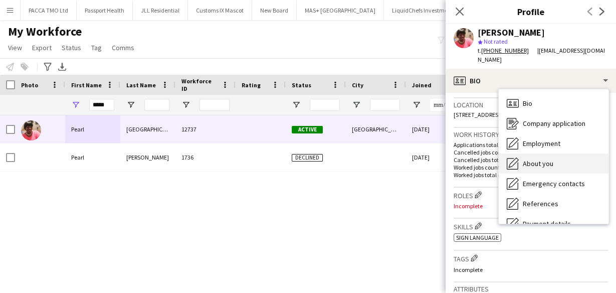
click at [529, 159] on span "About you" at bounding box center [538, 163] width 31 height 9
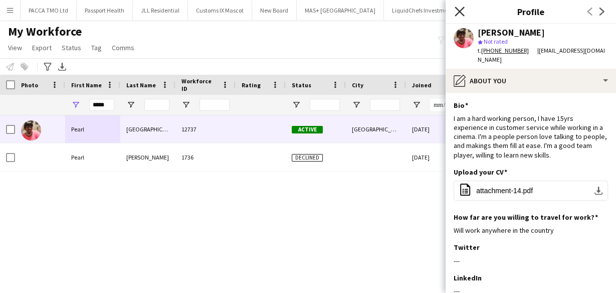
click at [459, 16] on icon "Close pop-in" at bounding box center [460, 12] width 10 height 10
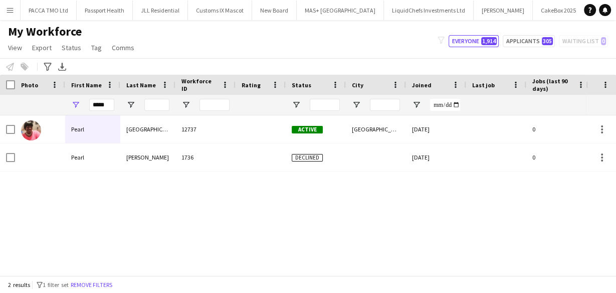
click at [10, 15] on button "Menu" at bounding box center [10, 10] width 20 height 20
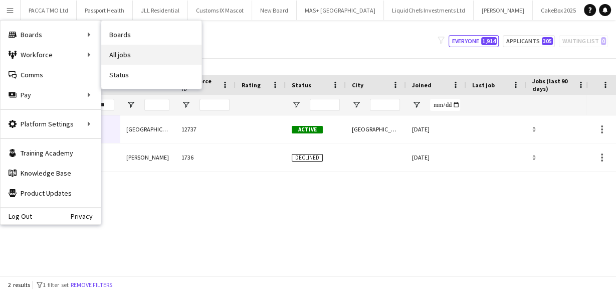
click at [123, 49] on link "All jobs" at bounding box center [151, 55] width 100 height 20
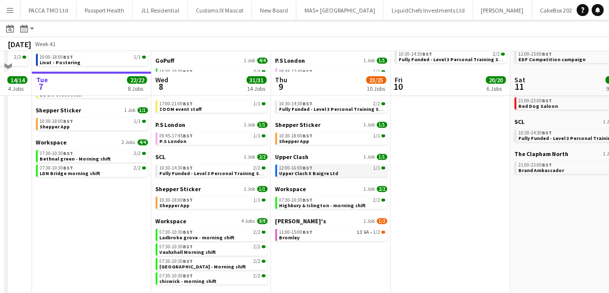
scroll to position [194, 0]
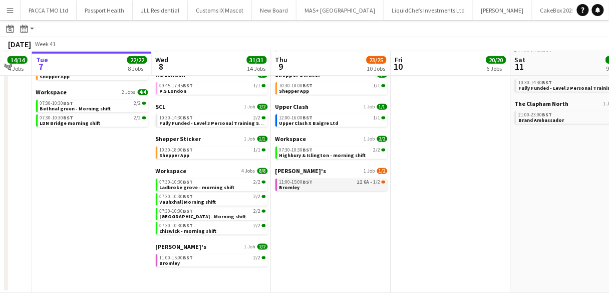
click at [327, 182] on div "11:00-15:00 BST 1I 6A • 1/2" at bounding box center [333, 181] width 106 height 5
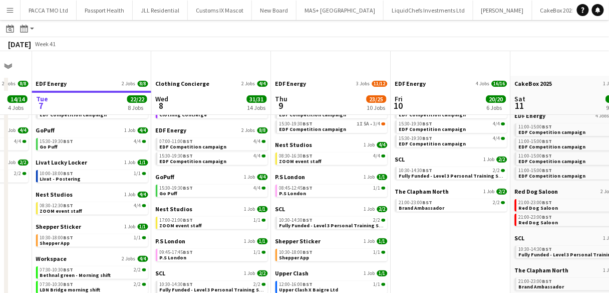
scroll to position [0, 0]
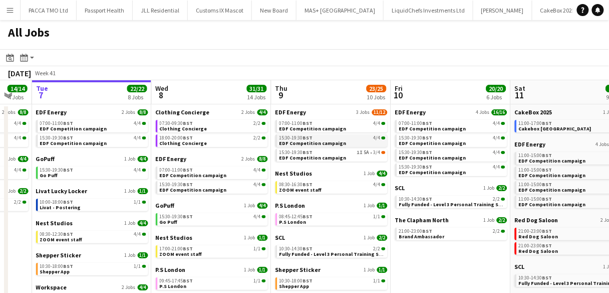
click at [310, 136] on span "BST" at bounding box center [308, 137] width 10 height 7
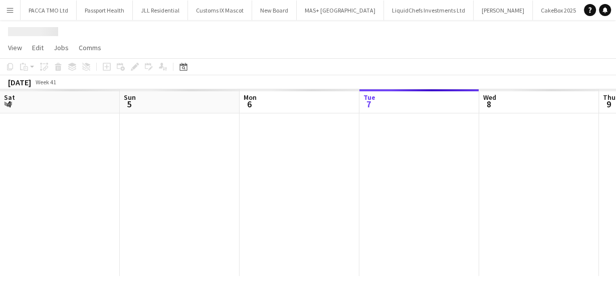
scroll to position [0, 12]
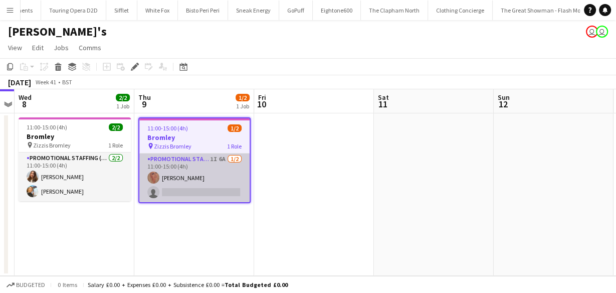
click at [226, 174] on app-card-role "Promotional Staffing (Brand Ambassadors) 1I 6A 1/2 11:00-15:00 (4h) Melanie Hut…" at bounding box center [194, 177] width 110 height 49
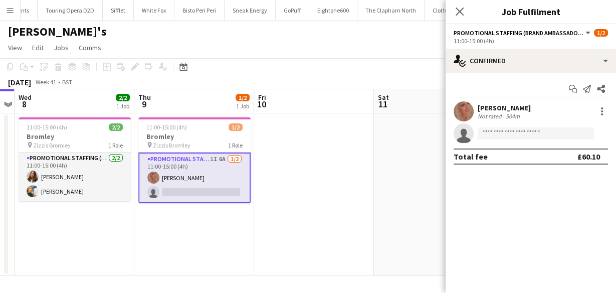
click at [495, 108] on div "Melanie Hutson" at bounding box center [504, 107] width 53 height 9
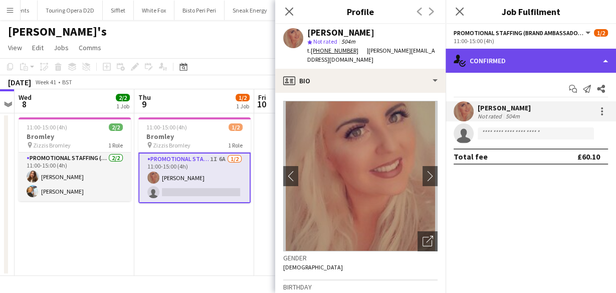
click at [482, 61] on div "single-neutral-actions-check-2 Confirmed" at bounding box center [531, 61] width 170 height 24
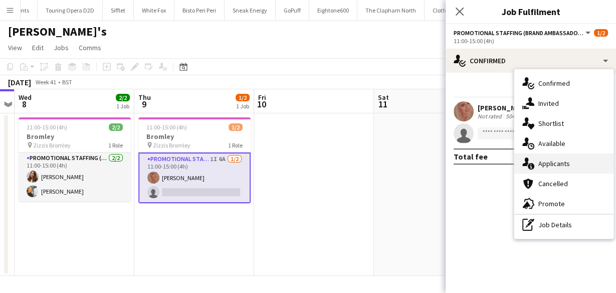
click at [526, 166] on icon "single-neutral-actions-information" at bounding box center [528, 163] width 12 height 12
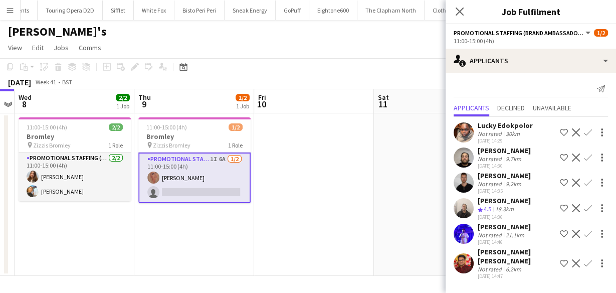
scroll to position [18, 0]
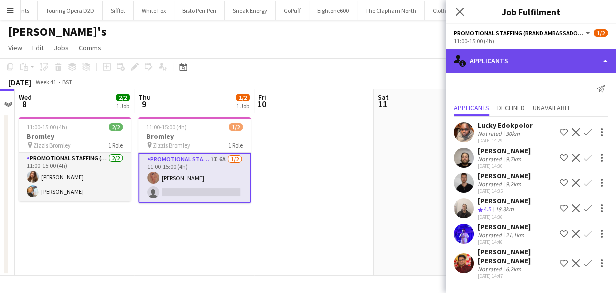
click at [487, 63] on div "single-neutral-actions-information Applicants" at bounding box center [531, 61] width 170 height 24
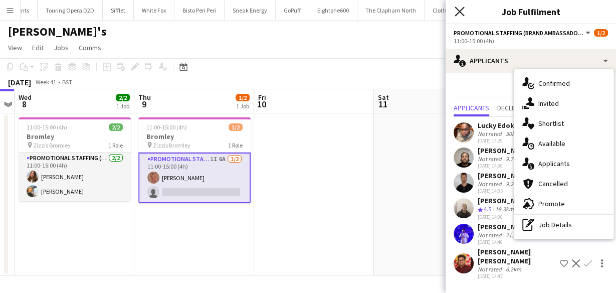
click at [457, 8] on icon "Close pop-in" at bounding box center [460, 12] width 10 height 10
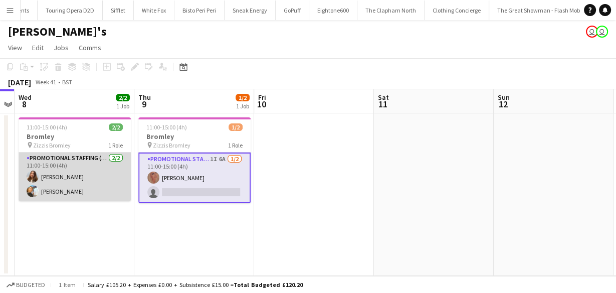
click at [87, 187] on app-card-role "Promotional Staffing (Brand Ambassadors) 2/2 11:00-15:00 (4h) Tetiana Gerus Nat…" at bounding box center [75, 176] width 112 height 49
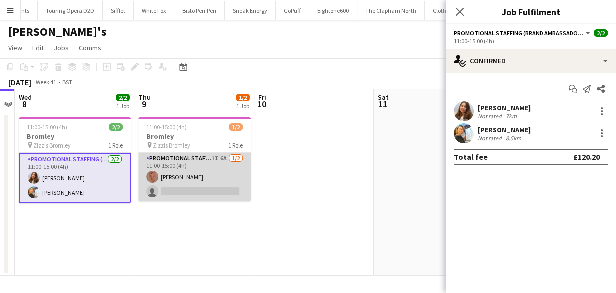
click at [185, 187] on app-card-role "Promotional Staffing (Brand Ambassadors) 1I 6A 1/2 11:00-15:00 (4h) Melanie Hut…" at bounding box center [194, 176] width 112 height 49
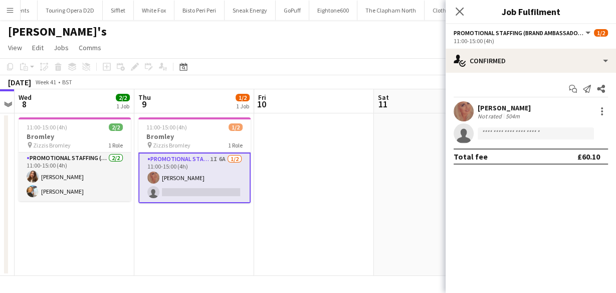
click at [494, 112] on div "Not rated" at bounding box center [491, 116] width 26 height 8
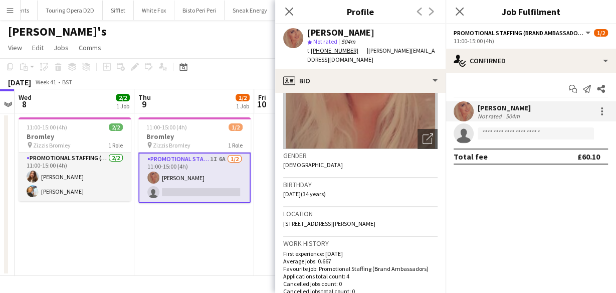
scroll to position [102, 0]
click at [290, 7] on icon "Close pop-in" at bounding box center [289, 12] width 10 height 10
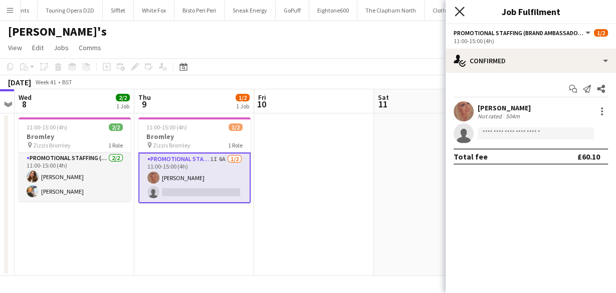
click at [463, 10] on icon "Close pop-in" at bounding box center [460, 12] width 10 height 10
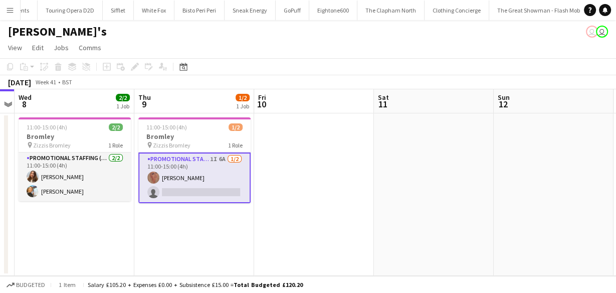
click at [196, 161] on app-card-role "Promotional Staffing (Brand Ambassadors) 1I 6A 1/2 11:00-15:00 (4h) Melanie Hut…" at bounding box center [194, 177] width 112 height 51
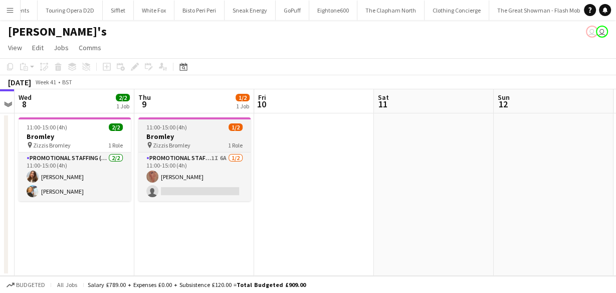
click at [217, 141] on div "pin Zizzis Bromley 1 Role" at bounding box center [194, 145] width 112 height 8
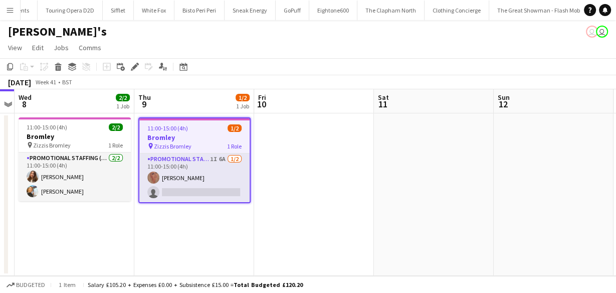
drag, startPoint x: 197, startPoint y: 179, endPoint x: 152, endPoint y: 112, distance: 80.6
click at [196, 179] on app-card-role "Promotional Staffing (Brand Ambassadors) 1I 6A 1/2 11:00-15:00 (4h) Melanie Hut…" at bounding box center [194, 177] width 110 height 49
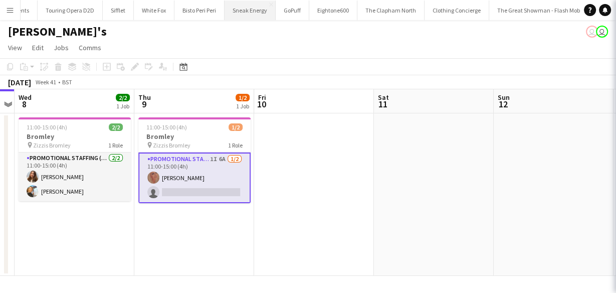
scroll to position [0, 345]
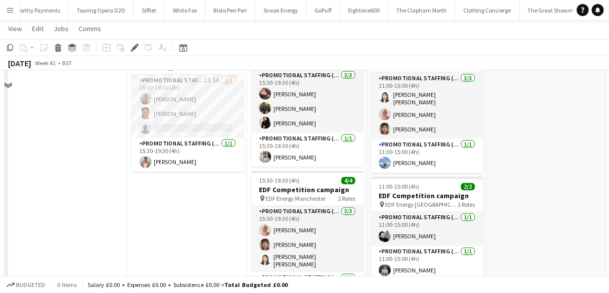
scroll to position [273, 0]
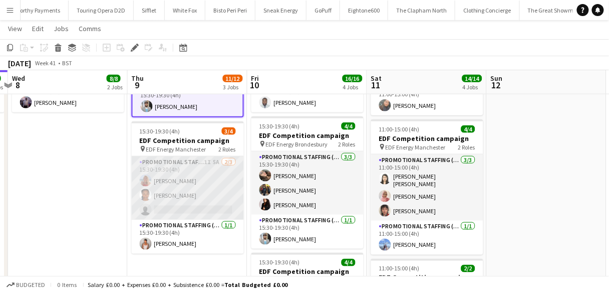
click at [198, 182] on app-card-role "Promotional Staffing (Flyering Staff) 1I 5A 2/3 15:30-19:30 (4h) Tallulah Kerri…" at bounding box center [188, 187] width 112 height 63
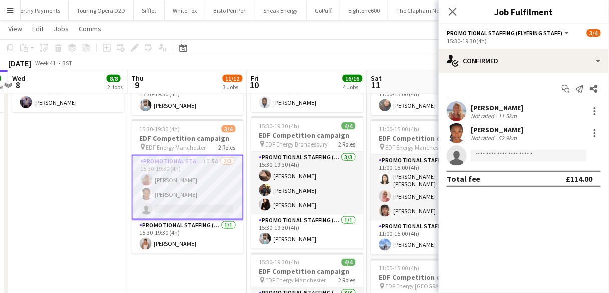
click at [198, 183] on app-card-role "Promotional Staffing (Flyering Staff) 1I 5A 2/3 15:30-19:30 (4h) Tallulah Kerri…" at bounding box center [188, 186] width 112 height 65
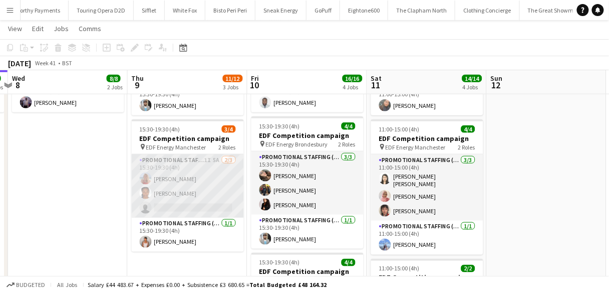
click at [198, 183] on app-card-role "Promotional Staffing (Flyering Staff) 1I 5A 2/3 15:30-19:30 (4h) Tallulah Kerri…" at bounding box center [188, 185] width 112 height 63
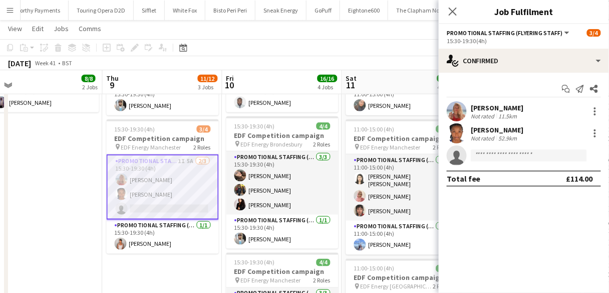
drag, startPoint x: 351, startPoint y: 123, endPoint x: 323, endPoint y: 175, distance: 59.0
click at [323, 175] on app-calendar-viewport "Sun 5 Mon 6 8/8 2 Jobs Tue 7 8/8 2 Jobs Wed 8 8/8 2 Jobs Thu 9 11/12 3 Jobs Fri…" at bounding box center [304, 105] width 609 height 678
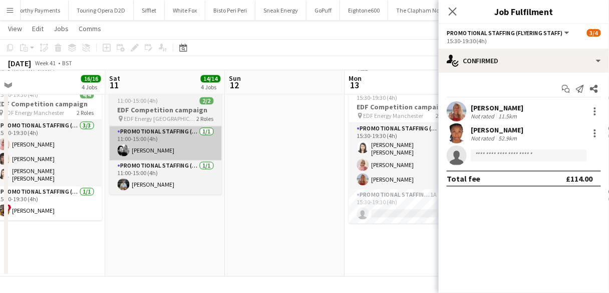
scroll to position [0, 303]
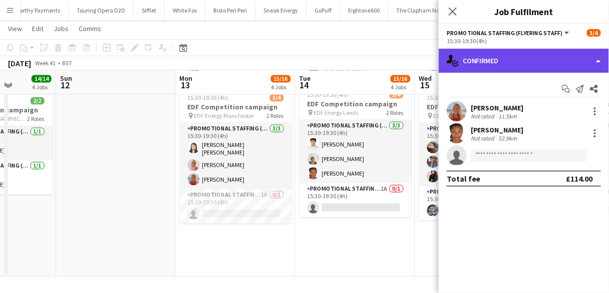
click at [503, 66] on div "single-neutral-actions-check-2 Confirmed" at bounding box center [524, 61] width 170 height 24
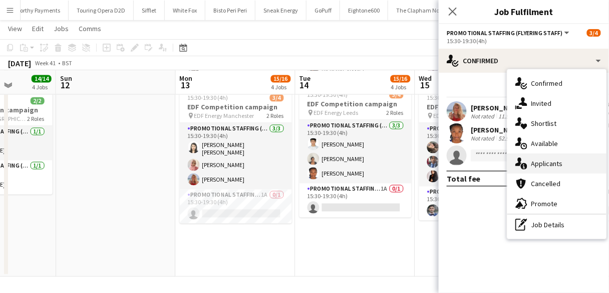
click at [535, 163] on span "Applicants" at bounding box center [548, 163] width 32 height 9
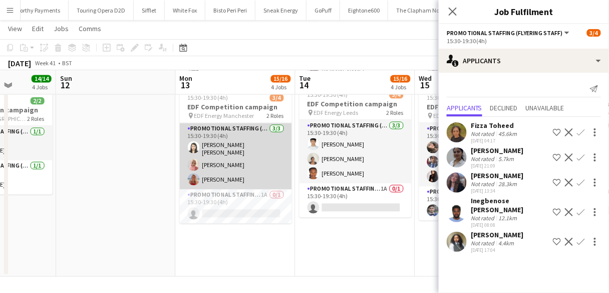
click at [245, 162] on app-card-role "Promotional Staffing (Flyering Staff) 3/3 15:30-19:30 (4h) Yee Ching Wong Shabn…" at bounding box center [236, 156] width 112 height 66
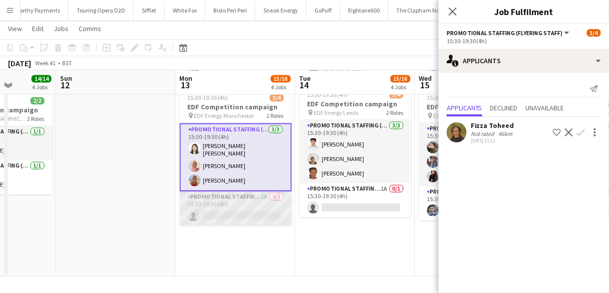
click at [253, 202] on app-card-role "Promotional Staffing (Team Leader) 1A 0/1 15:30-19:30 (4h) single-neutral-actio…" at bounding box center [236, 208] width 112 height 34
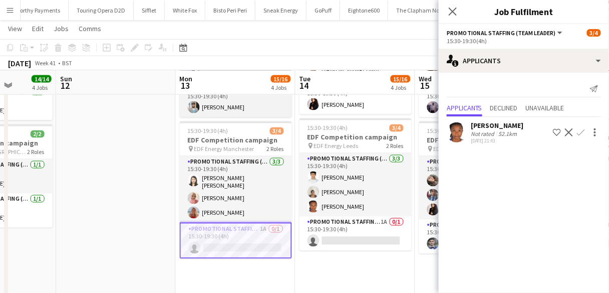
scroll to position [407, 0]
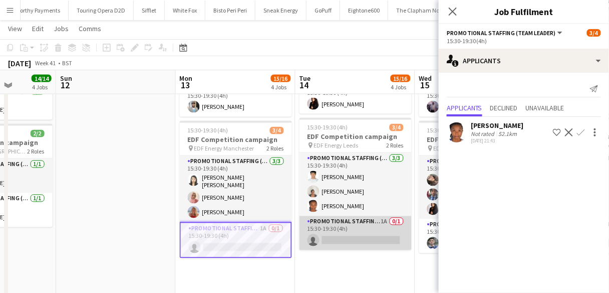
click at [324, 232] on app-card-role "Promotional Staffing (Team Leader) 1A 0/1 15:30-19:30 (4h) single-neutral-actio…" at bounding box center [356, 233] width 112 height 34
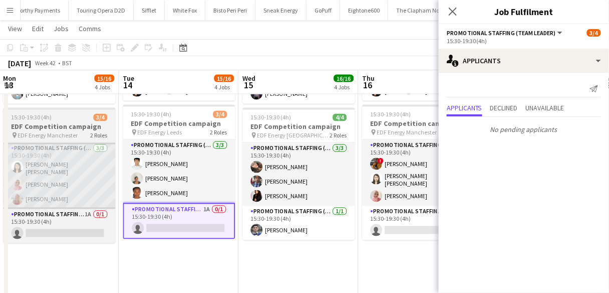
scroll to position [0, 480]
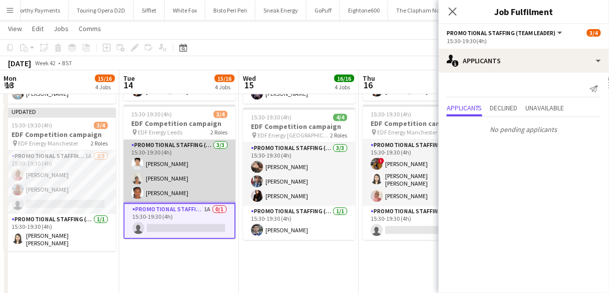
click at [153, 191] on app-card-role "Promotional Staffing (Flyering Staff) 3/3 15:30-19:30 (4h) Parth Chabhadiya Tha…" at bounding box center [179, 171] width 112 height 63
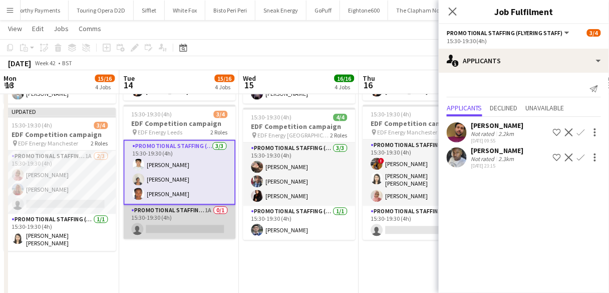
click at [184, 218] on app-card-role "Promotional Staffing (Team Leader) 1A 0/1 15:30-19:30 (4h) single-neutral-actio…" at bounding box center [179, 222] width 112 height 34
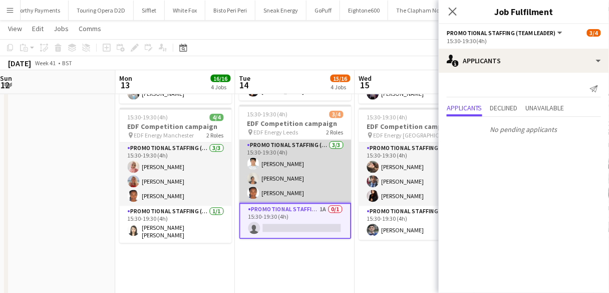
scroll to position [0, 362]
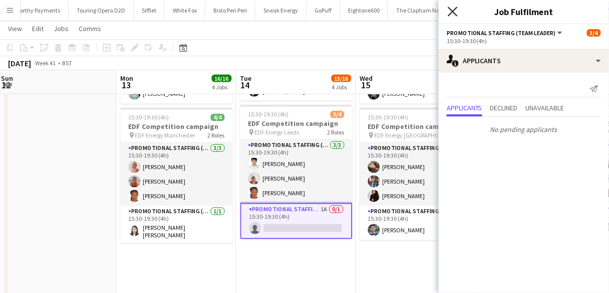
click at [452, 14] on icon "Close pop-in" at bounding box center [453, 12] width 10 height 10
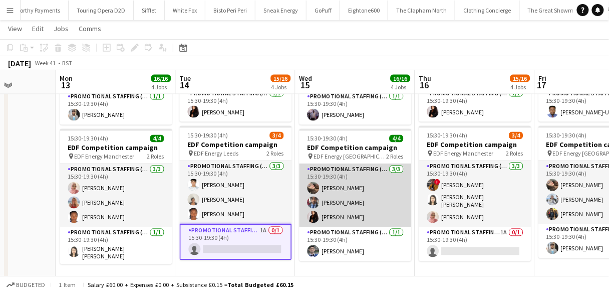
scroll to position [0, 423]
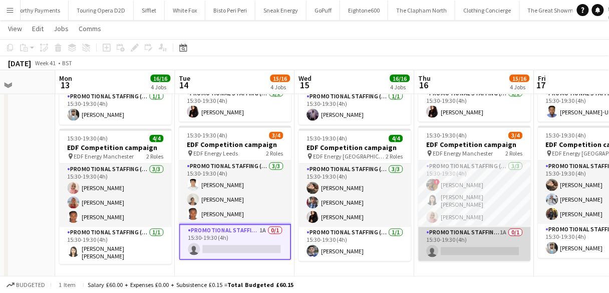
click at [484, 243] on app-card-role "Promotional Staffing (Team Leader) 1A 0/1 15:30-19:30 (4h) single-neutral-actio…" at bounding box center [475, 244] width 112 height 34
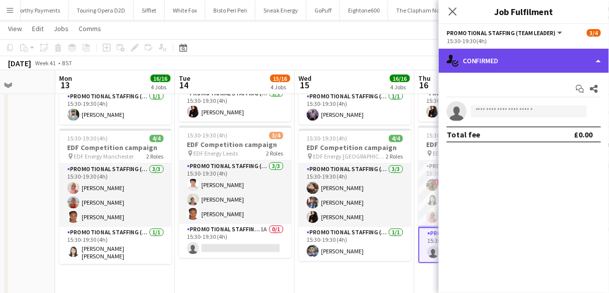
click at [496, 56] on div "single-neutral-actions-check-2 Confirmed" at bounding box center [524, 61] width 170 height 24
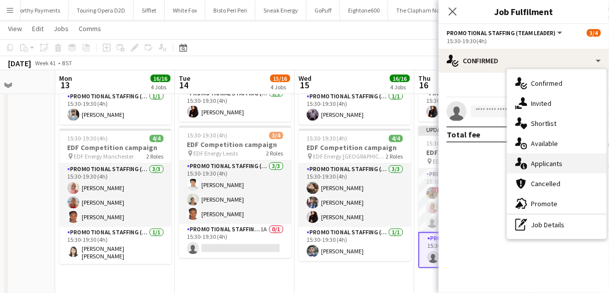
click at [524, 162] on icon "single-neutral-actions-information" at bounding box center [522, 163] width 12 height 12
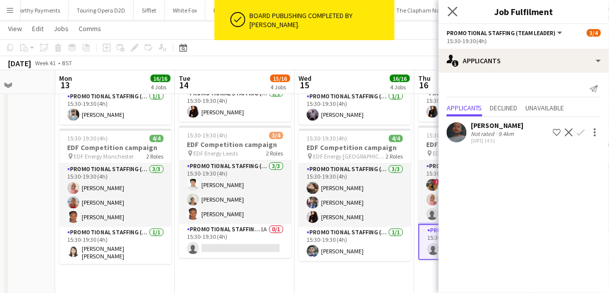
click at [455, 17] on app-icon "Close pop-in" at bounding box center [453, 12] width 15 height 15
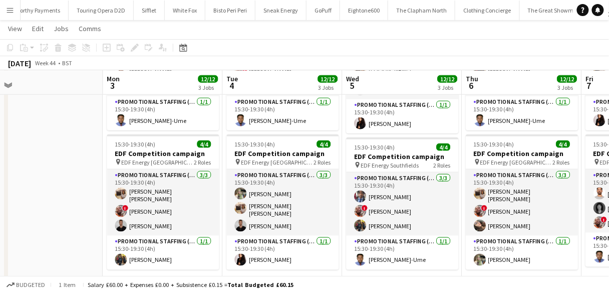
scroll to position [0, 496]
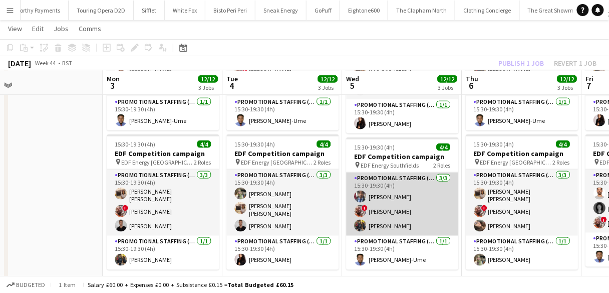
click at [431, 206] on app-card-role "Promotional Staffing (Flyering Staff) 3/3 15:30-19:30 (4h) Seyi Ogunyemi ! Flav…" at bounding box center [402, 203] width 112 height 63
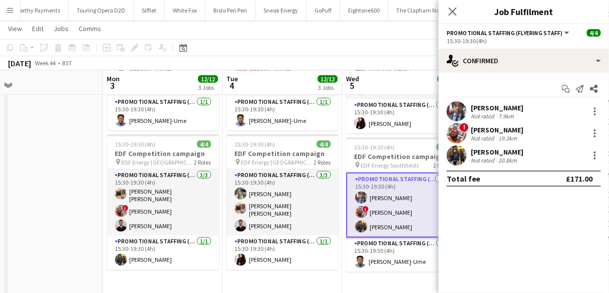
click at [512, 136] on div "19.3km" at bounding box center [508, 138] width 23 height 8
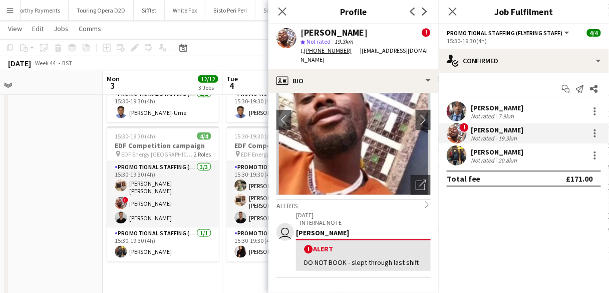
scroll to position [0, 0]
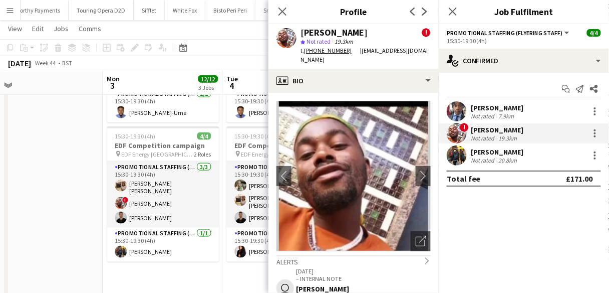
click at [286, 18] on div "Close pop-in" at bounding box center [283, 11] width 28 height 23
click at [284, 17] on app-icon "Close pop-in" at bounding box center [283, 12] width 15 height 15
